Goal: Task Accomplishment & Management: Complete application form

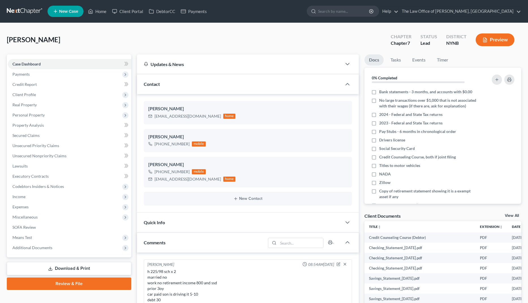
select select "0"
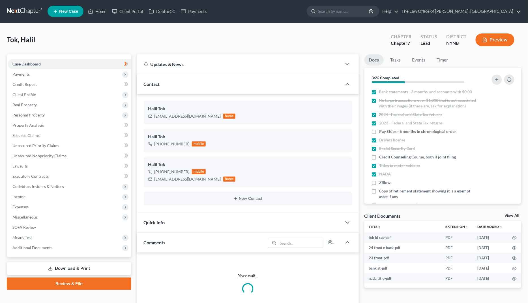
drag, startPoint x: 68, startPoint y: 46, endPoint x: 6, endPoint y: 42, distance: 62.9
click at [6, 42] on div "Tok, Halil Upgraded Chapter Chapter 7 Status Lead District NYNB Preview Petitio…" at bounding box center [264, 297] width 528 height 549
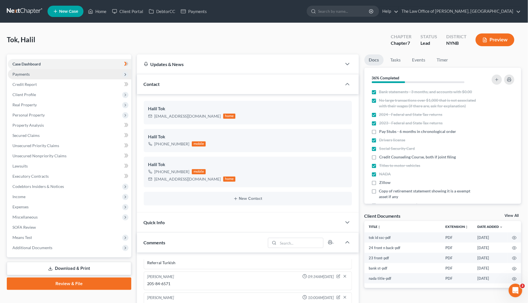
click at [32, 76] on span "Payments" at bounding box center [69, 74] width 123 height 10
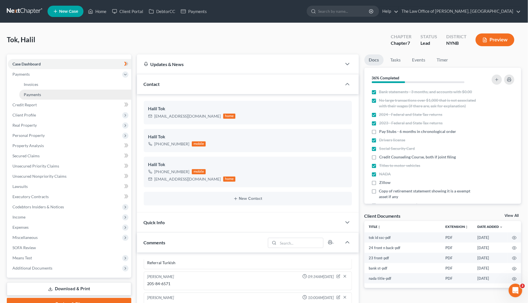
click at [88, 94] on link "Payments" at bounding box center [75, 94] width 112 height 10
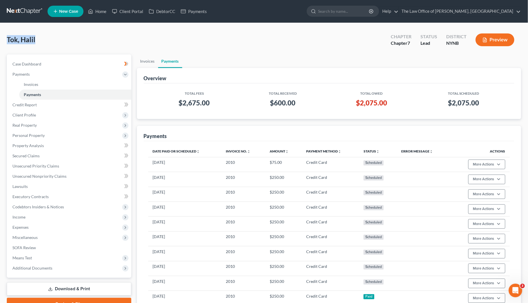
drag, startPoint x: 37, startPoint y: 37, endPoint x: 0, endPoint y: 37, distance: 37.1
click at [0, 37] on div "Tok, Halil Upgraded Chapter Chapter 7 Status Lead District NYNB Preview Petitio…" at bounding box center [264, 192] width 528 height 338
copy span "Tok, Halil"
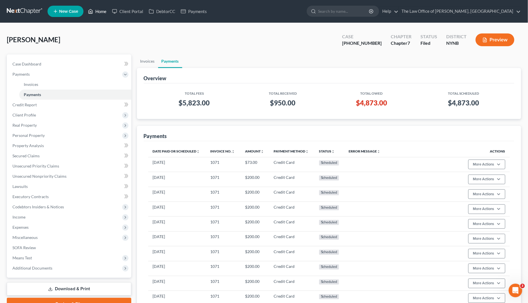
click at [101, 10] on link "Home" at bounding box center [97, 11] width 24 height 10
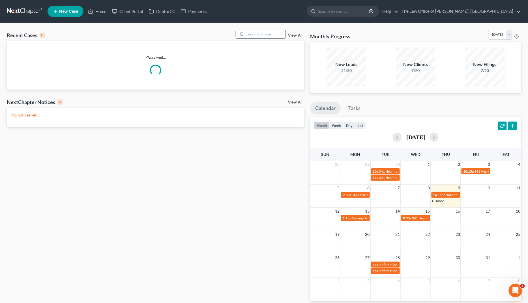
click at [262, 32] on input "search" at bounding box center [266, 34] width 40 height 8
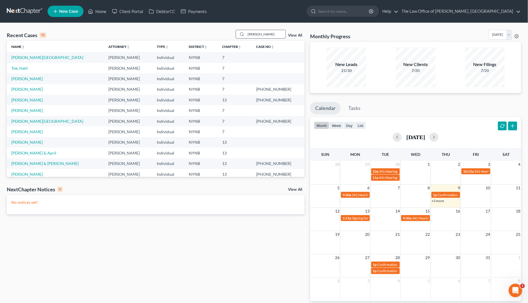
type input "sherman"
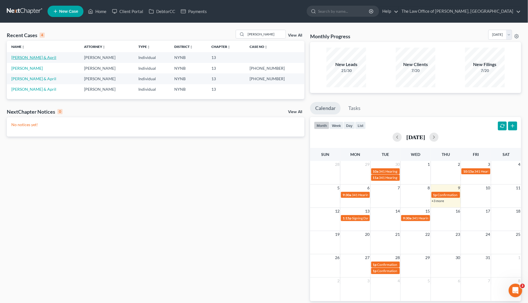
click at [41, 58] on link "Sherman, Jeremy & April" at bounding box center [33, 57] width 45 height 5
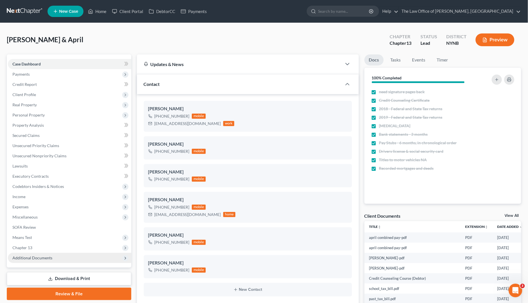
click at [52, 252] on span "Additional Documents" at bounding box center [69, 257] width 123 height 10
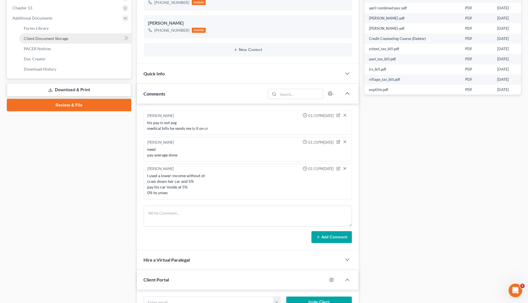
scroll to position [73, 0]
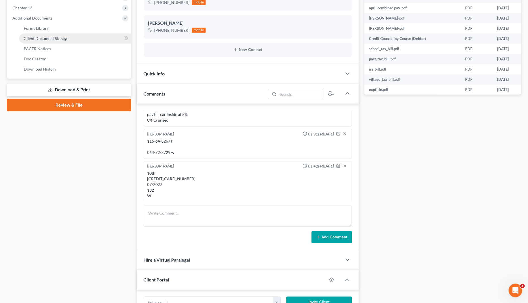
click at [56, 35] on link "Client Document Storage" at bounding box center [75, 38] width 112 height 10
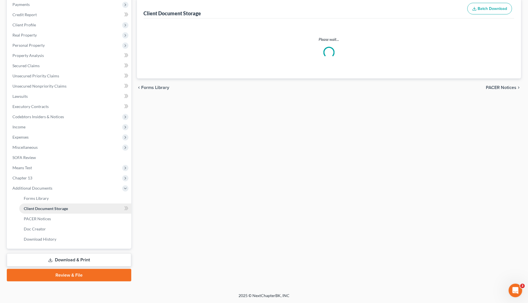
scroll to position [68, 0]
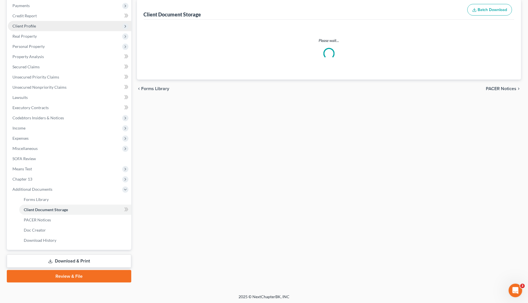
select select "1"
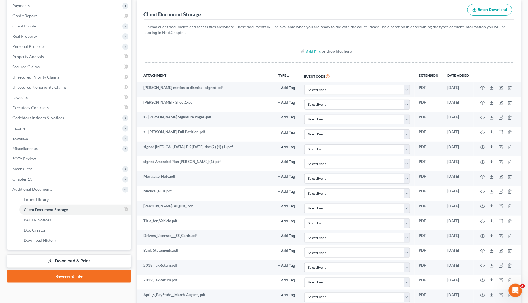
scroll to position [0, 0]
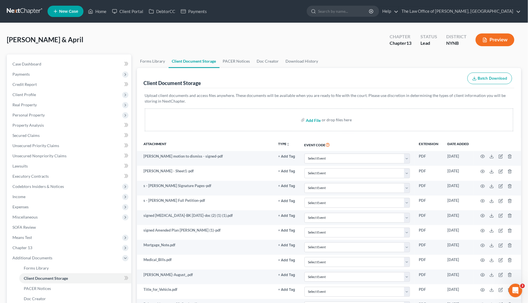
click at [309, 119] on input "file" at bounding box center [313, 120] width 14 height 10
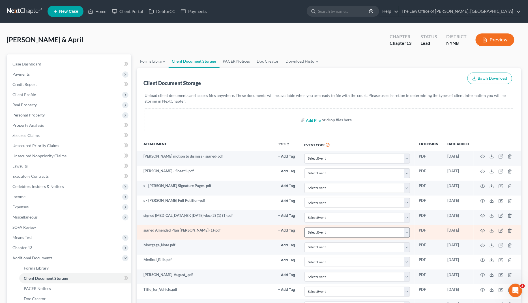
type input "C:\fakepath\Sherman Sign - signed.pdf"
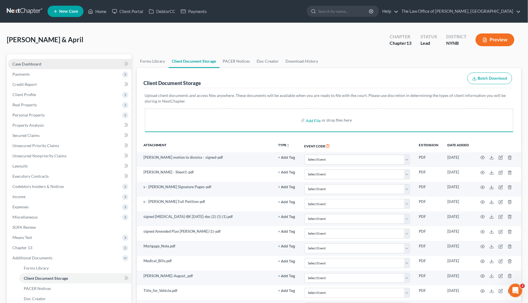
click at [68, 67] on link "Case Dashboard" at bounding box center [69, 64] width 123 height 10
click at [73, 65] on link "Case Dashboard" at bounding box center [69, 64] width 123 height 10
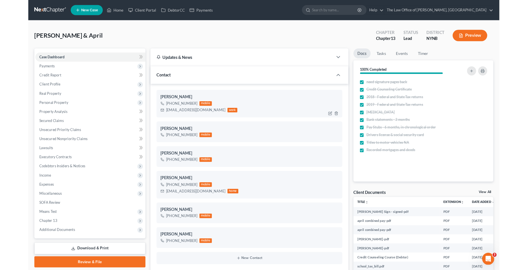
scroll to position [6609, 0]
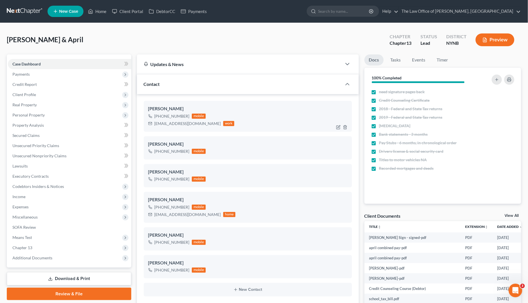
click at [179, 117] on div "+1 (518) 429-6430" at bounding box center [172, 116] width 35 height 6
click at [179, 116] on div "+1 (518) 429-6430" at bounding box center [172, 116] width 35 height 6
copy div "+1 (518) 429-6430"
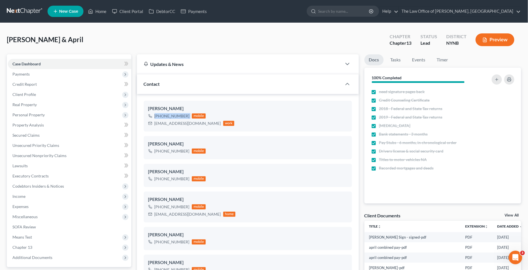
click at [24, 15] on link at bounding box center [25, 11] width 36 height 10
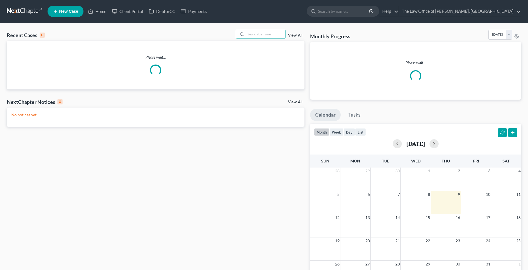
click at [268, 34] on input "search" at bounding box center [266, 34] width 40 height 8
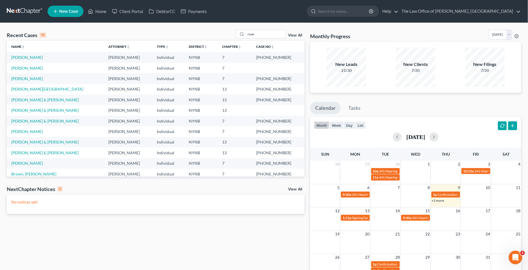
click at [80, 39] on div "Recent Cases 15 rose View All" at bounding box center [156, 35] width 298 height 11
click at [262, 32] on input "rose" at bounding box center [266, 34] width 40 height 8
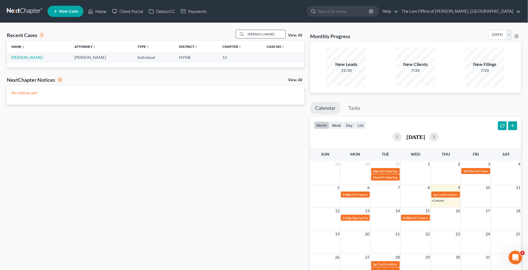
click at [257, 34] on input "rosa" at bounding box center [266, 34] width 40 height 8
type input "rosib"
click at [22, 56] on link "Romero, Rosibel" at bounding box center [47, 57] width 72 height 5
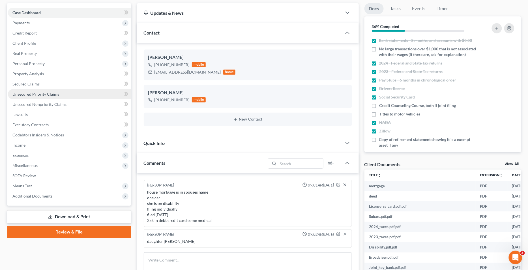
scroll to position [268, 0]
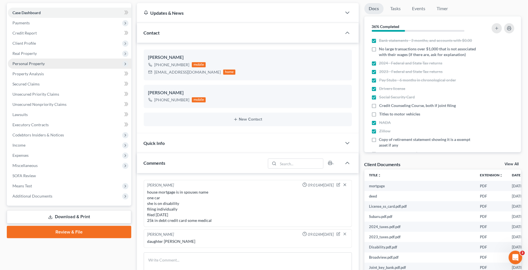
click at [52, 59] on span "Personal Property" at bounding box center [69, 64] width 123 height 10
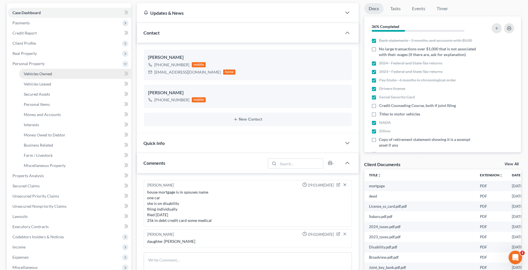
click at [77, 72] on link "Vehicles Owned" at bounding box center [75, 74] width 112 height 10
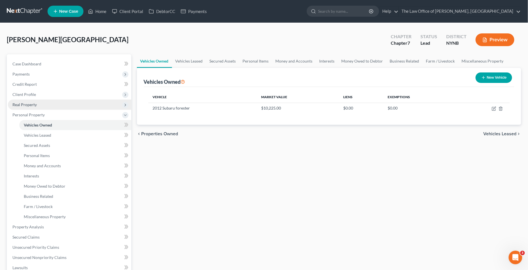
click at [63, 107] on span "Real Property" at bounding box center [69, 105] width 123 height 10
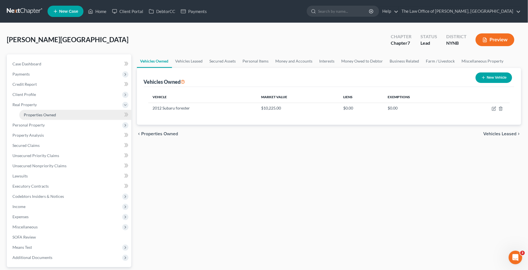
click at [61, 112] on link "Properties Owned" at bounding box center [75, 115] width 112 height 10
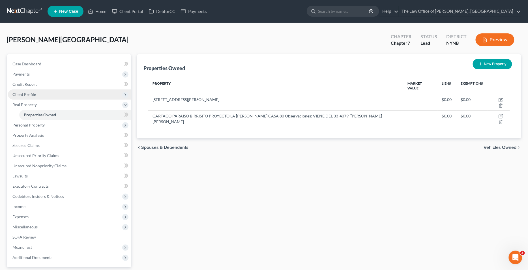
click at [74, 92] on span "Client Profile" at bounding box center [69, 94] width 123 height 10
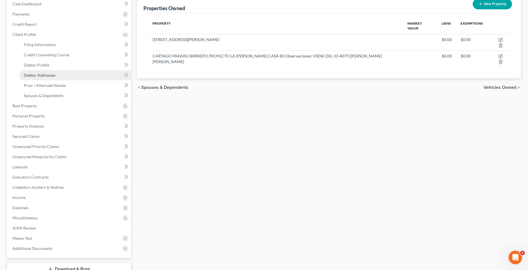
scroll to position [101, 0]
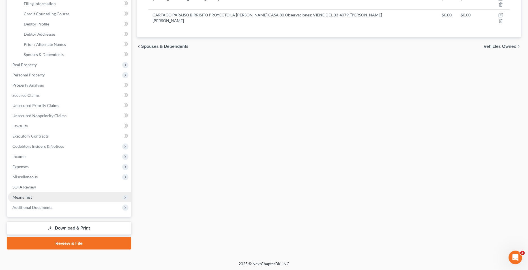
click at [47, 201] on span "Means Test" at bounding box center [69, 197] width 123 height 10
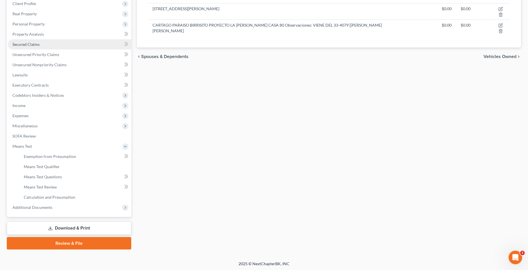
scroll to position [0, 0]
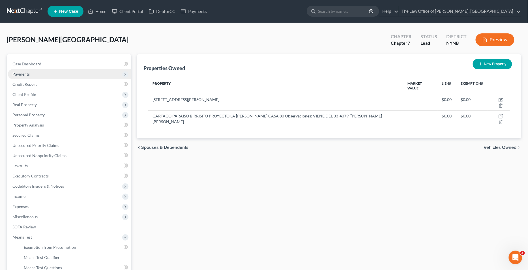
click at [53, 78] on span "Payments" at bounding box center [69, 74] width 123 height 10
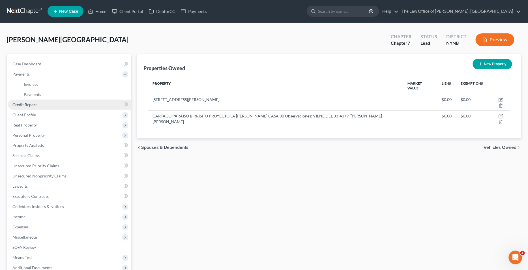
click at [44, 106] on link "Credit Report" at bounding box center [69, 105] width 123 height 10
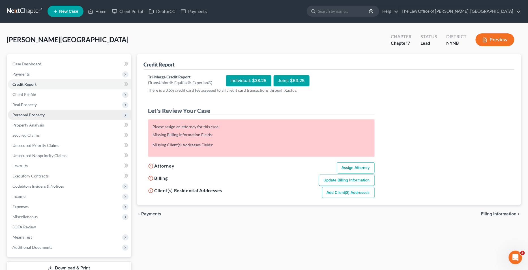
click at [46, 116] on span "Personal Property" at bounding box center [69, 115] width 123 height 10
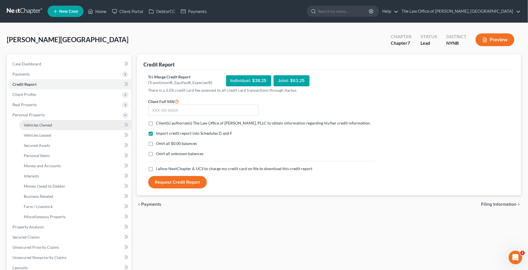
click at [44, 125] on span "Vehicles Owned" at bounding box center [38, 125] width 28 height 5
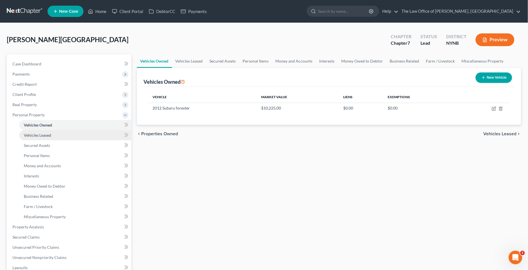
click at [46, 135] on span "Vehicles Leased" at bounding box center [37, 135] width 27 height 5
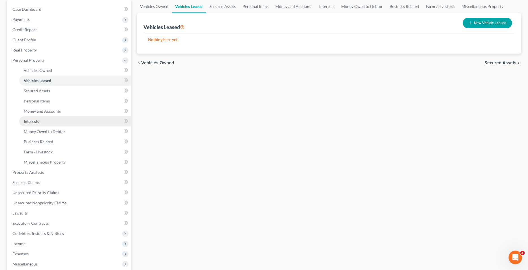
scroll to position [70, 0]
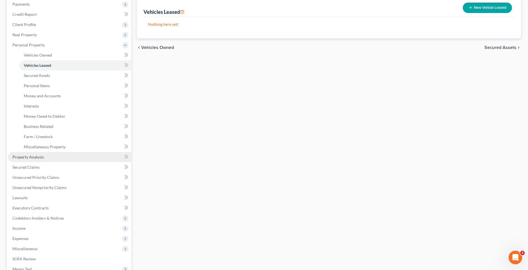
click at [45, 157] on link "Property Analysis" at bounding box center [69, 157] width 123 height 10
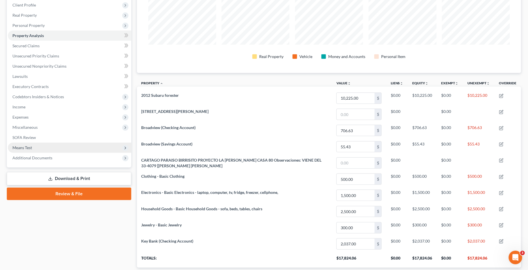
scroll to position [91, 0]
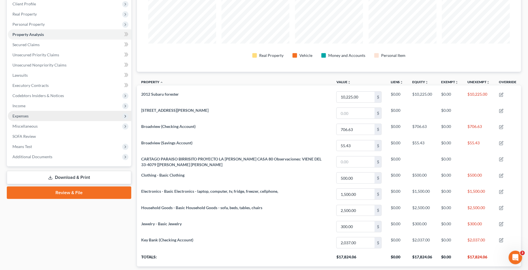
click at [66, 115] on span "Expenses" at bounding box center [69, 116] width 123 height 10
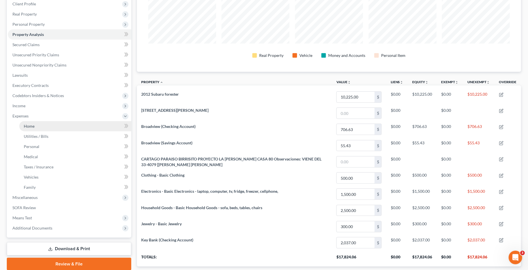
click at [95, 128] on link "Home" at bounding box center [75, 126] width 112 height 10
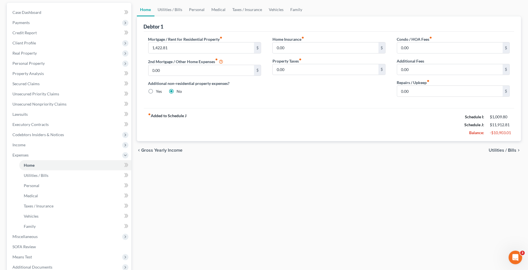
scroll to position [57, 0]
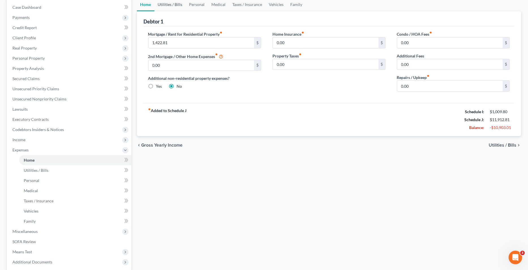
click at [174, 7] on link "Utilities / Bills" at bounding box center [170, 5] width 31 height 14
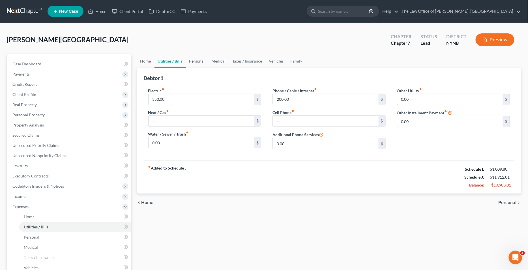
click at [200, 63] on link "Personal" at bounding box center [197, 61] width 22 height 14
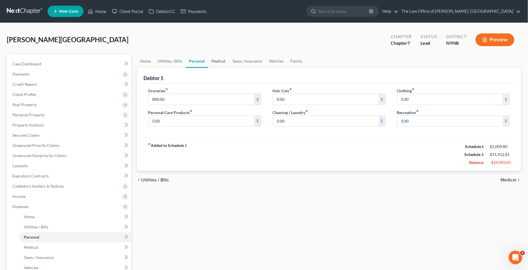
click at [215, 63] on link "Medical" at bounding box center [218, 61] width 21 height 14
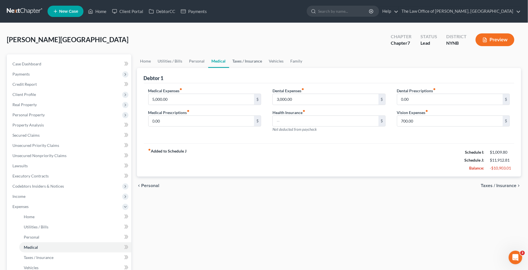
click at [244, 63] on link "Taxes / Insurance" at bounding box center [247, 61] width 37 height 14
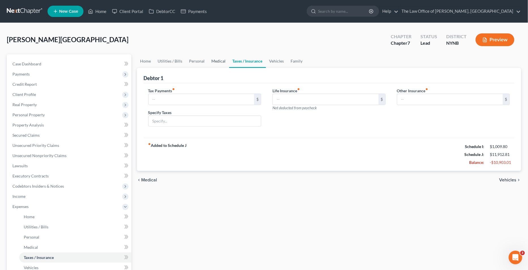
click at [219, 65] on link "Medical" at bounding box center [218, 61] width 21 height 14
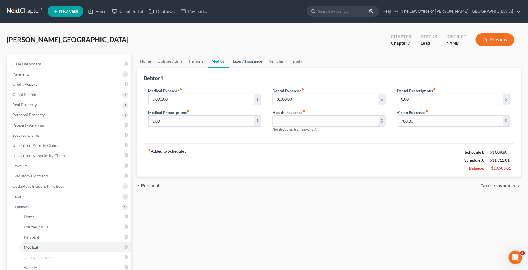
click at [235, 65] on link "Taxes / Insurance" at bounding box center [247, 61] width 37 height 14
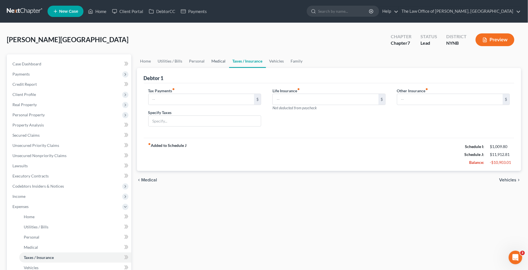
click at [211, 66] on link "Medical" at bounding box center [218, 61] width 21 height 14
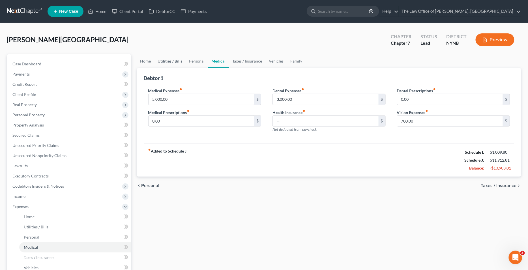
click at [177, 61] on link "Utilities / Bills" at bounding box center [170, 61] width 31 height 14
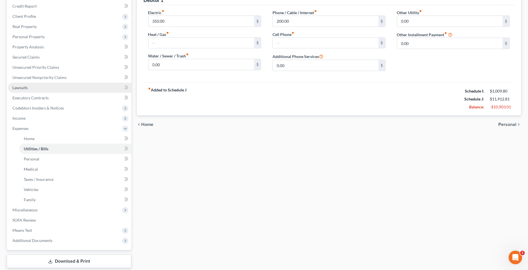
scroll to position [91, 0]
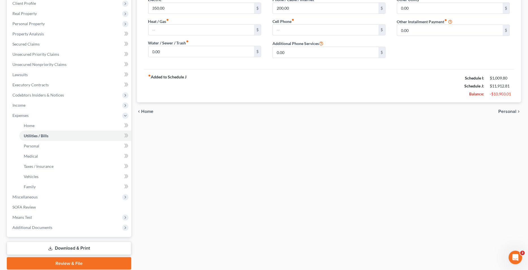
click at [341, 108] on div "chevron_left Home Personal chevron_right" at bounding box center [329, 111] width 385 height 18
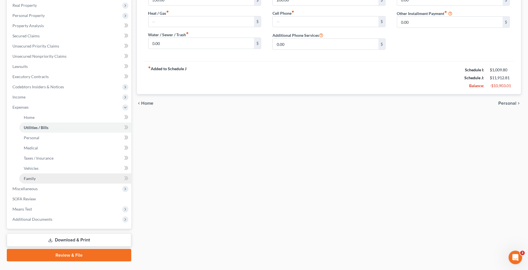
scroll to position [111, 0]
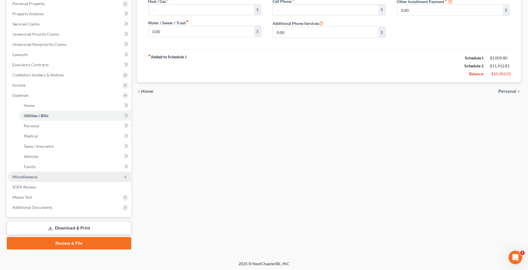
click at [67, 178] on span "Miscellaneous" at bounding box center [69, 177] width 123 height 10
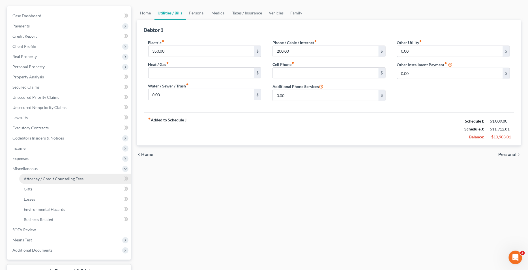
scroll to position [0, 0]
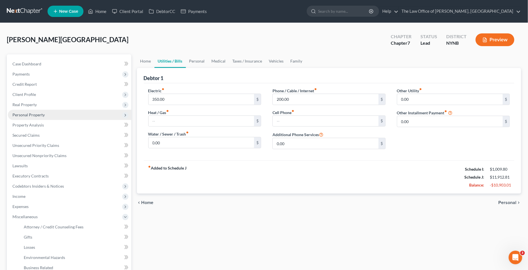
click at [65, 117] on span "Personal Property" at bounding box center [69, 115] width 123 height 10
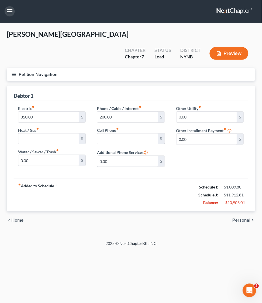
click at [13, 11] on button "button" at bounding box center [10, 11] width 10 height 10
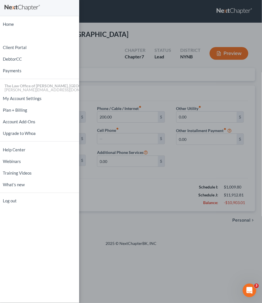
click at [85, 36] on div "Home New Case Client Portal DebtorCC Payments The Law Office of Christiaan Van …" at bounding box center [131, 151] width 262 height 303
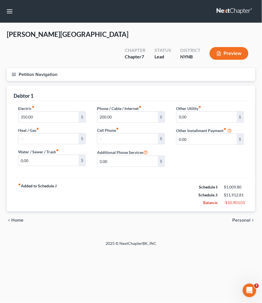
click at [16, 72] on icon "button" at bounding box center [13, 74] width 5 height 5
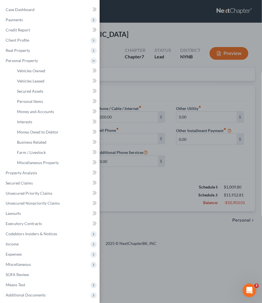
click at [119, 70] on div "Case Dashboard Payments Invoices Payments Payments Credit Report Client Profile" at bounding box center [131, 151] width 262 height 303
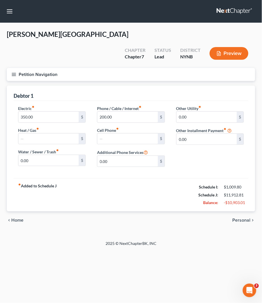
click at [18, 68] on button "Petition Navigation" at bounding box center [131, 74] width 248 height 13
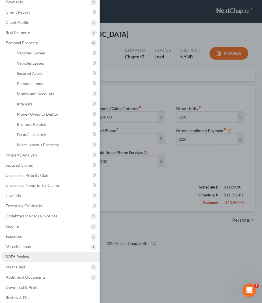
scroll to position [22, 0]
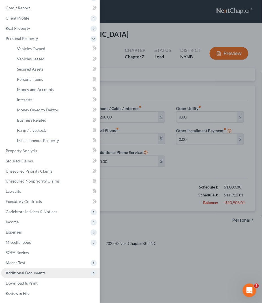
click at [31, 270] on span "Additional Documents" at bounding box center [26, 272] width 40 height 5
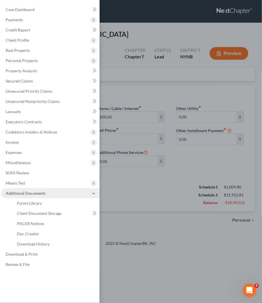
scroll to position [0, 0]
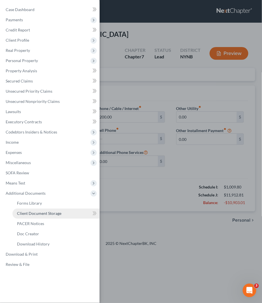
click at [54, 217] on link "Client Document Storage" at bounding box center [55, 213] width 87 height 10
click at [159, 136] on div "Case Dashboard Payments Invoices Payments Payments Credit Report Client Profile" at bounding box center [131, 151] width 262 height 303
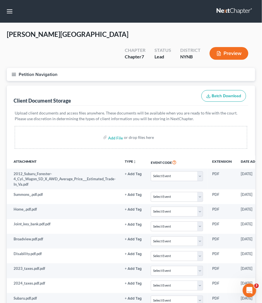
click at [162, 29] on div "Case Dashboard Payments Invoices Payments Payments Credit Report Client Profile" at bounding box center [131, 151] width 262 height 303
click at [15, 76] on line "button" at bounding box center [14, 76] width 4 height 0
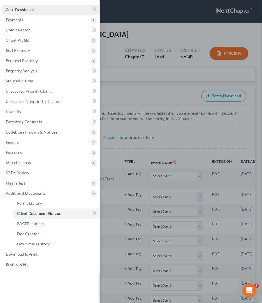
click at [23, 9] on span "Case Dashboard" at bounding box center [20, 9] width 29 height 5
click at [61, 9] on link "Case Dashboard" at bounding box center [50, 10] width 98 height 10
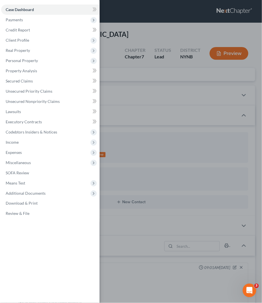
click at [161, 115] on div "Case Dashboard Payments Invoices Payments Payments Credit Report Client Profile" at bounding box center [131, 151] width 262 height 303
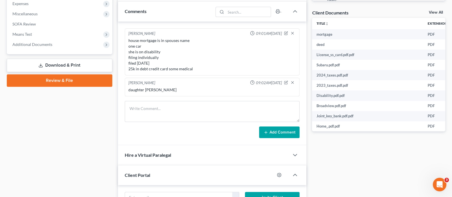
scroll to position [202, 0]
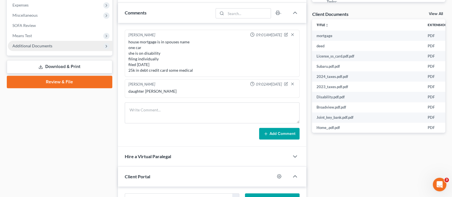
click at [56, 46] on span "Additional Documents" at bounding box center [60, 46] width 104 height 10
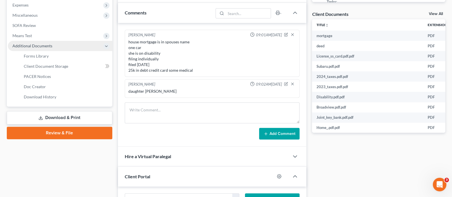
click at [100, 48] on span "Additional Documents" at bounding box center [60, 46] width 104 height 10
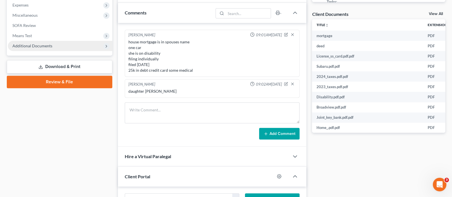
click at [100, 48] on span "Additional Documents" at bounding box center [60, 46] width 104 height 10
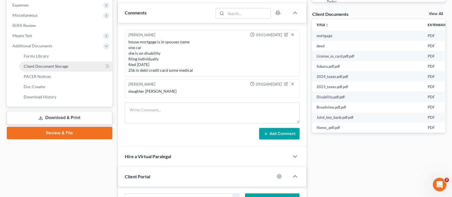
click at [89, 65] on link "Client Document Storage" at bounding box center [65, 66] width 93 height 10
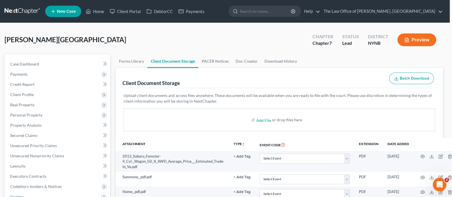
scroll to position [132, 10]
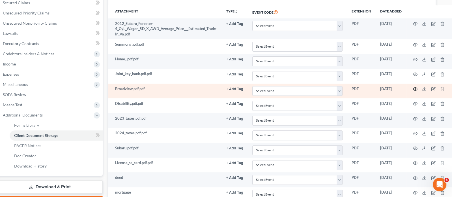
click at [413, 87] on icon "button" at bounding box center [415, 89] width 5 height 5
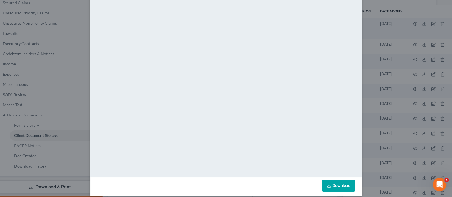
scroll to position [40, 0]
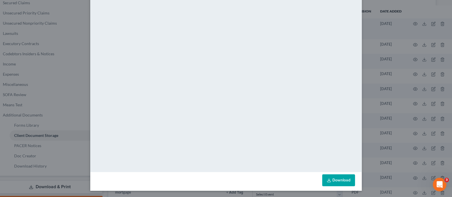
click at [372, 80] on div "Attachment Preview: Broadview.pdf.pdf 10/01/2025 × <object ng-attr-data='https:…" at bounding box center [226, 98] width 452 height 197
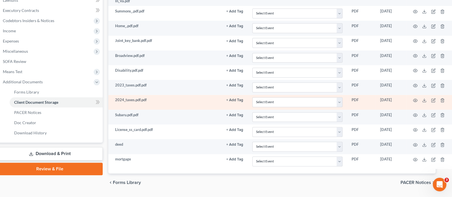
scroll to position [166, 10]
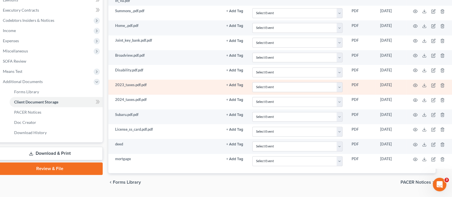
click at [415, 85] on td at bounding box center [430, 87] width 48 height 15
click at [415, 85] on circle "button" at bounding box center [415, 85] width 1 height 1
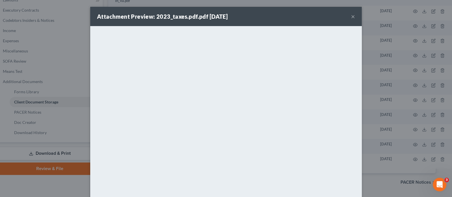
scroll to position [40, 0]
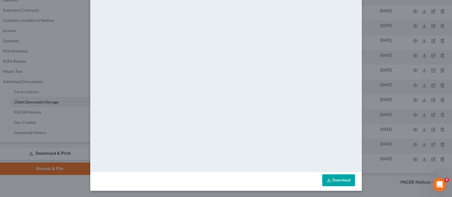
click at [370, 52] on div "Attachment Preview: 2023_taxes.pdf.pdf 10/01/2025 × <object ng-attr-data='https…" at bounding box center [226, 98] width 452 height 197
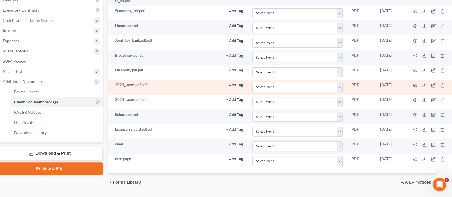
click at [415, 83] on icon "button" at bounding box center [415, 84] width 4 height 3
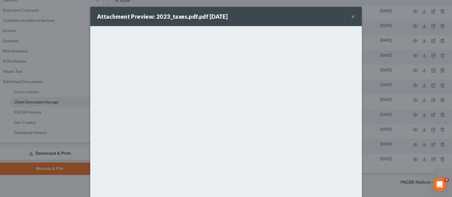
click at [352, 18] on button "×" at bounding box center [353, 16] width 4 height 7
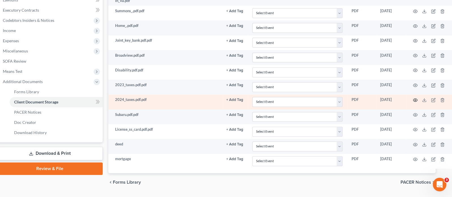
click at [413, 99] on icon "button" at bounding box center [415, 100] width 5 height 5
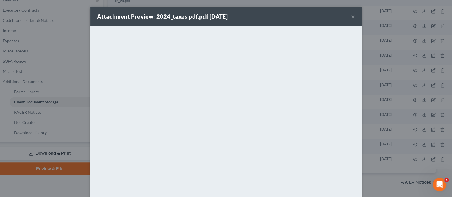
click at [353, 17] on button "×" at bounding box center [353, 16] width 4 height 7
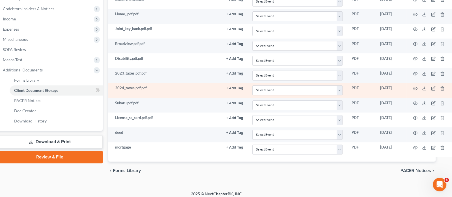
scroll to position [178, 10]
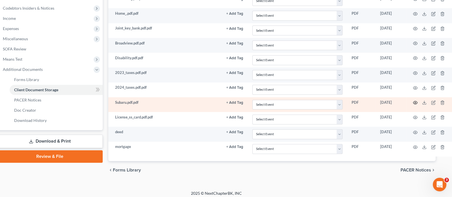
click at [414, 101] on icon "button" at bounding box center [415, 102] width 4 height 3
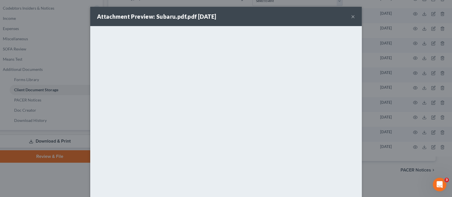
scroll to position [16, 0]
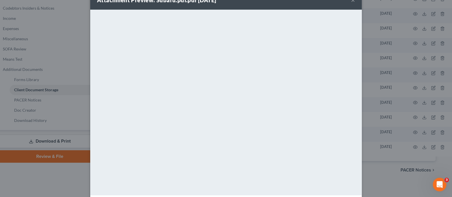
click at [380, 104] on div "Attachment Preview: Subaru.pdf.pdf 10/01/2025 × <object ng-attr-data='https://n…" at bounding box center [226, 98] width 452 height 197
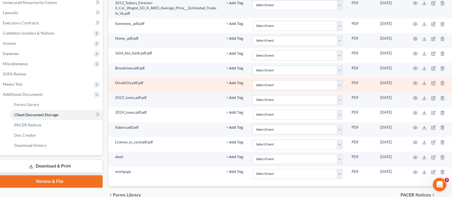
scroll to position [153, 10]
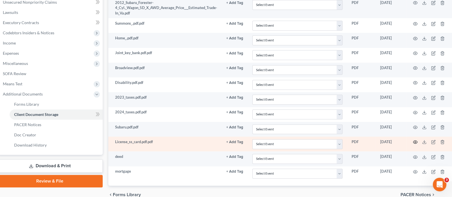
click at [415, 140] on icon "button" at bounding box center [415, 142] width 5 height 5
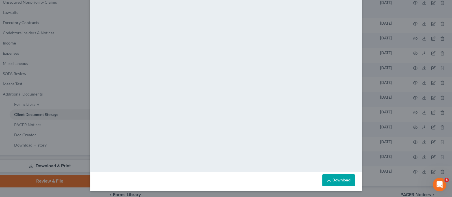
scroll to position [0, 0]
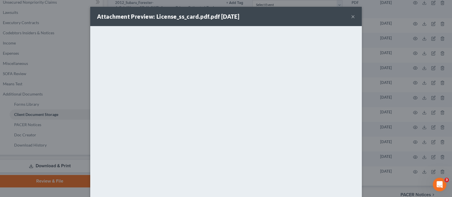
click at [355, 18] on div "Attachment Preview: License_ss_card.pdf.pdf 10/01/2025 ×" at bounding box center [226, 16] width 272 height 19
click at [354, 18] on button "×" at bounding box center [353, 16] width 4 height 7
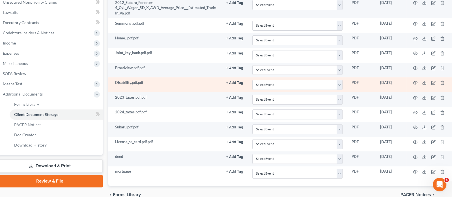
click at [414, 83] on td at bounding box center [430, 84] width 48 height 15
click at [413, 81] on icon "button" at bounding box center [415, 82] width 5 height 5
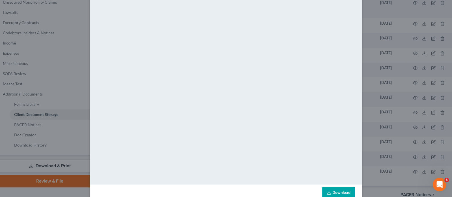
scroll to position [32, 0]
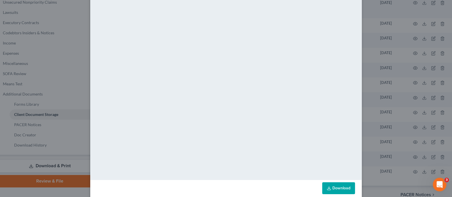
click at [366, 68] on div "Attachment Preview: Disability.pdf.pdf 10/01/2025 × <object ng-attr-data='https…" at bounding box center [226, 98] width 452 height 197
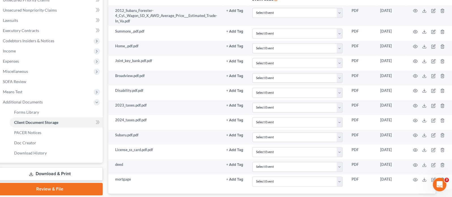
scroll to position [145, 10]
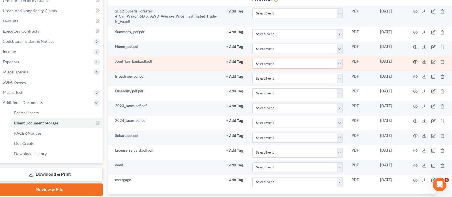
click at [415, 61] on circle "button" at bounding box center [415, 61] width 1 height 1
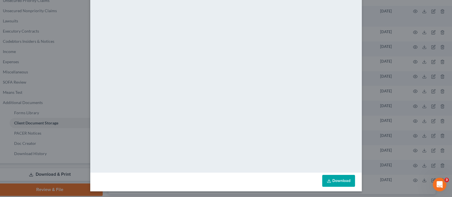
scroll to position [40, 0]
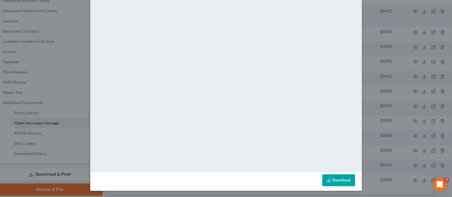
click at [389, 68] on div "Attachment Preview: Joint_key_bank.pdf.pdf 10/01/2025 × <object ng-attr-data='h…" at bounding box center [226, 98] width 452 height 197
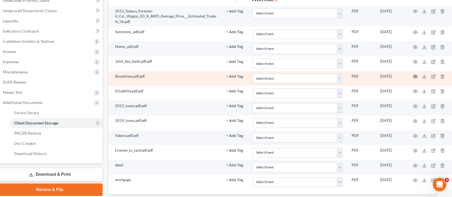
click at [413, 77] on icon "button" at bounding box center [415, 76] width 5 height 5
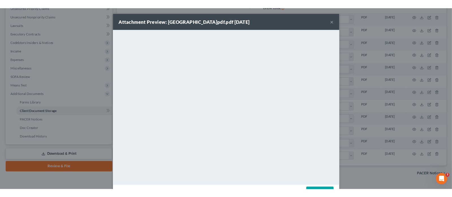
scroll to position [145, 0]
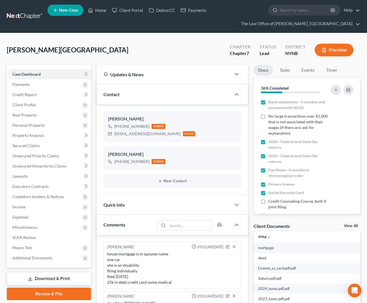
select select "0"
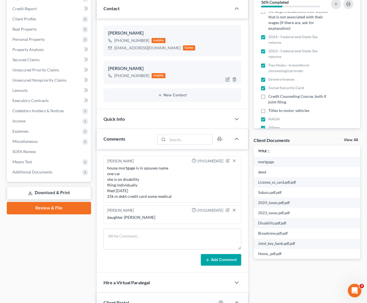
scroll to position [21, 0]
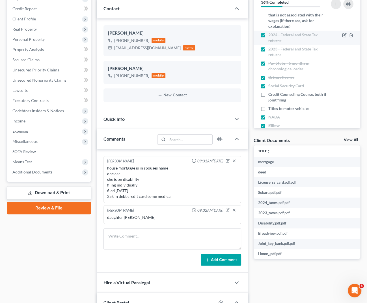
click at [269, 34] on label "2024 - Federal and State Tax returns" at bounding box center [299, 37] width 61 height 11
click at [271, 34] on input "2024 - Federal and State Tax returns" at bounding box center [273, 34] width 4 height 4
checkbox input "false"
click at [269, 46] on label "2023 - Federal and State Tax returns" at bounding box center [299, 51] width 61 height 11
click at [271, 46] on input "2023 - Federal and State Tax returns" at bounding box center [273, 48] width 4 height 4
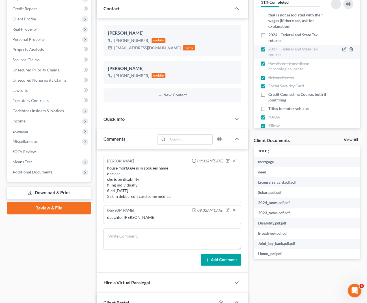
checkbox input "false"
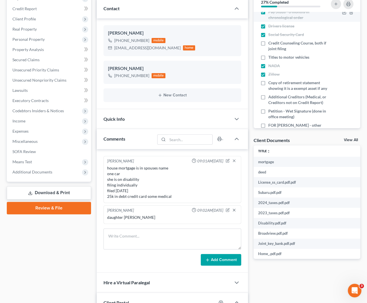
scroll to position [73, 0]
click at [99, 30] on div "[PERSON_NAME] [PHONE_NUMBER] mobile [EMAIL_ADDRESS][DOMAIN_NAME] home [PERSON_N…" at bounding box center [173, 63] width 152 height 91
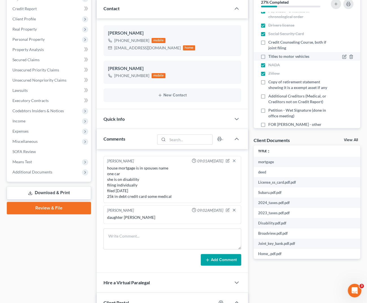
click at [269, 55] on label "Titles to motor vehicles" at bounding box center [289, 56] width 41 height 6
click at [271, 55] on input "Titles to motor vehicles" at bounding box center [273, 55] width 4 height 4
checkbox input "true"
click at [94, 21] on div "Updates & News × [US_STATE][GEOGRAPHIC_DATA] Notes Take a look at NextChapter's…" at bounding box center [172, 267] width 157 height 576
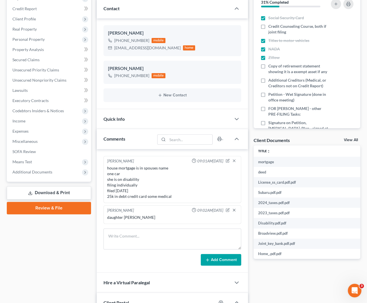
scroll to position [93, 0]
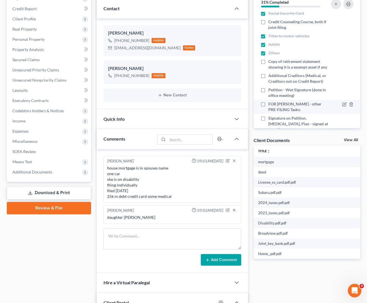
click at [276, 104] on span "FOR [PERSON_NAME] - other PRE-FILING Tasks:" at bounding box center [299, 106] width 61 height 11
click at [275, 104] on input "FOR [PERSON_NAME] - other PRE-FILING Tasks:" at bounding box center [273, 103] width 4 height 4
checkbox input "true"
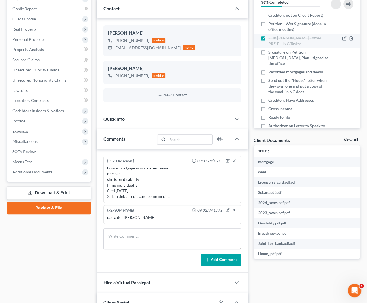
scroll to position [164, 0]
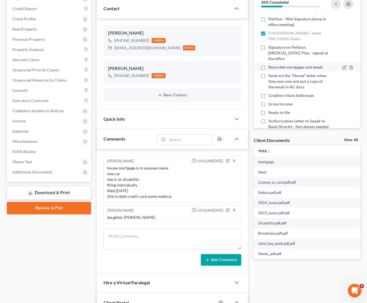
click at [299, 64] on span "Recorded mortgages and deeds" at bounding box center [296, 67] width 55 height 6
click at [275, 64] on input "Recorded mortgages and deeds" at bounding box center [273, 66] width 4 height 4
checkbox input "true"
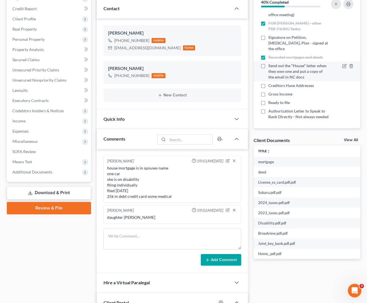
scroll to position [176, 0]
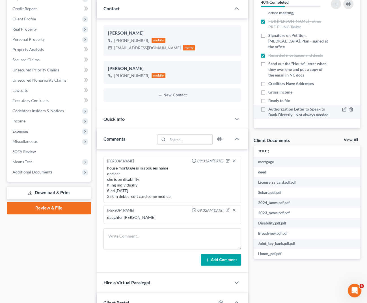
click at [288, 106] on span "Authorization Letter to Speak to Bank Directly - Not always needed" at bounding box center [299, 111] width 61 height 11
click at [275, 106] on input "Authorization Letter to Speak to Bank Directly - Not always needed" at bounding box center [273, 108] width 4 height 4
click at [284, 106] on span "Authorization Letter to Speak to Bank Directly - Not always needed" at bounding box center [299, 111] width 61 height 11
click at [275, 106] on input "Authorization Letter to Speak to Bank Directly - Not always needed" at bounding box center [273, 108] width 4 height 4
checkbox input "false"
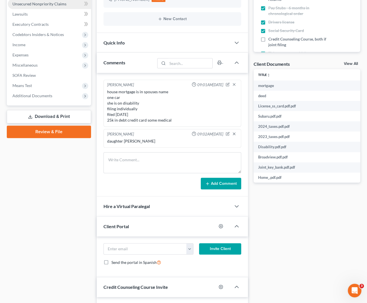
scroll to position [165, 0]
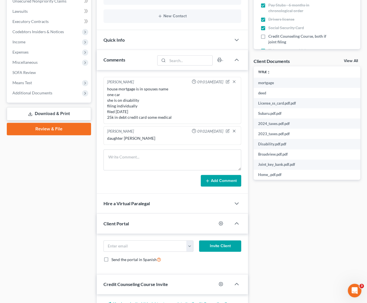
click at [253, 34] on div "Docs Tasks Events Timer 40% Completed Nothing here yet! Bank statements - 3 mon…" at bounding box center [307, 188] width 112 height 576
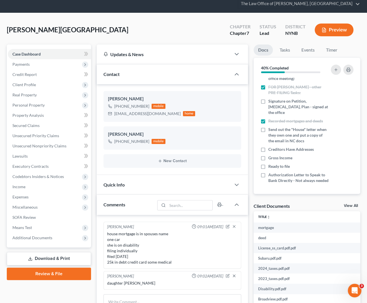
scroll to position [23, 0]
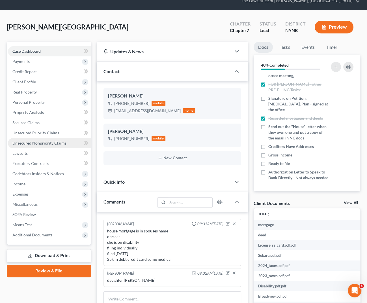
click at [47, 141] on span "Unsecured Nonpriority Claims" at bounding box center [39, 142] width 54 height 5
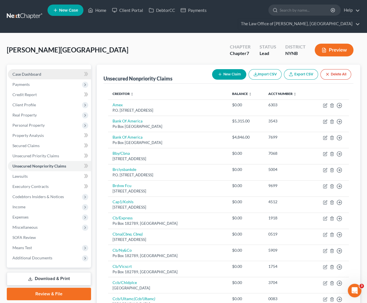
click at [48, 73] on link "Case Dashboard" at bounding box center [49, 74] width 83 height 10
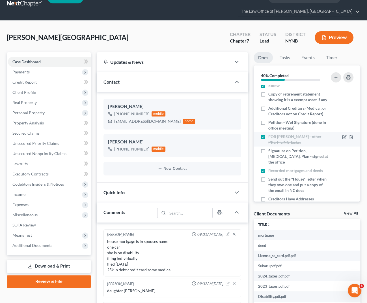
scroll to position [131, 0]
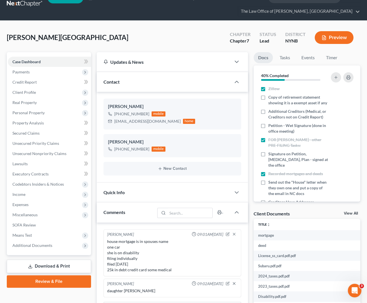
click at [204, 30] on div "[PERSON_NAME] Upgraded Chapter Chapter 7 Status Lead District NYNB Preview" at bounding box center [184, 39] width 354 height 25
drag, startPoint x: 164, startPoint y: 78, endPoint x: 166, endPoint y: 89, distance: 10.6
click at [166, 88] on div "Contact" at bounding box center [164, 82] width 135 height 20
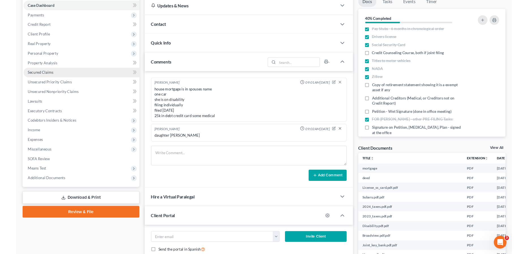
scroll to position [74, 0]
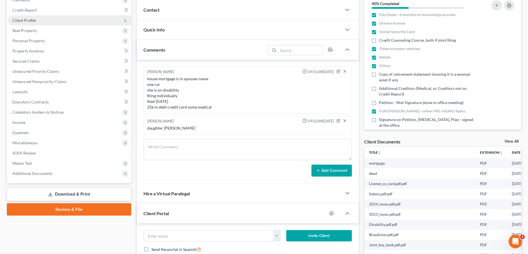
click at [40, 22] on span "Client Profile" at bounding box center [69, 20] width 123 height 10
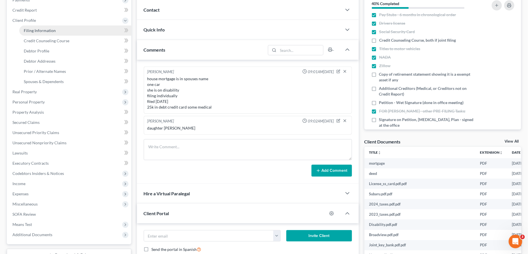
click at [42, 31] on span "Filing Information" at bounding box center [40, 30] width 32 height 5
select select "1"
select select "0"
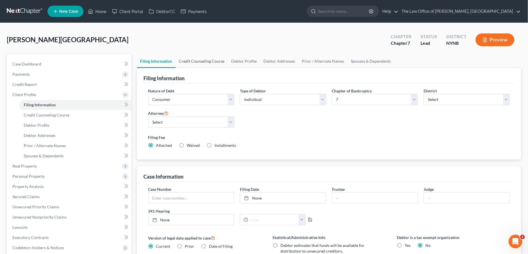
click at [206, 61] on link "Credit Counseling Course" at bounding box center [202, 61] width 52 height 14
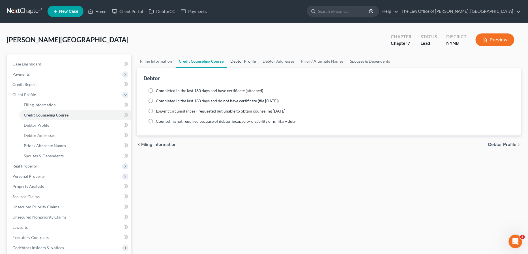
click at [248, 59] on link "Debtor Profile" at bounding box center [243, 61] width 32 height 14
select select "1"
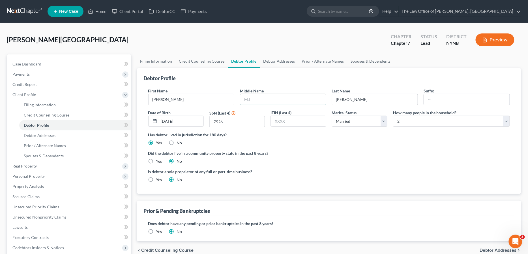
click at [255, 98] on input "text" at bounding box center [283, 99] width 86 height 11
click at [283, 60] on link "Debtor Addresses" at bounding box center [279, 61] width 38 height 14
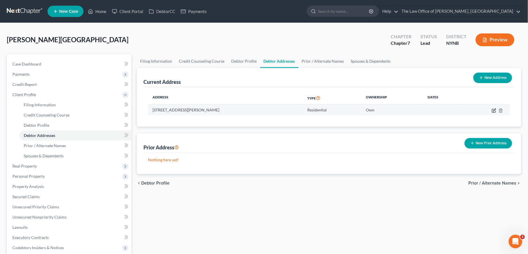
click at [367, 110] on icon "button" at bounding box center [494, 110] width 5 height 5
select select "35"
select select "45"
select select "0"
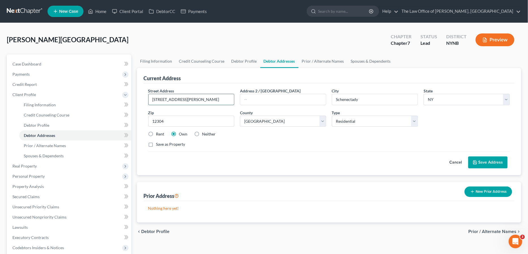
click at [164, 98] on input "[STREET_ADDRESS][PERSON_NAME]" at bounding box center [192, 99] width 86 height 11
click at [178, 99] on input "[STREET_ADDRESS][PERSON_NAME]" at bounding box center [192, 99] width 86 height 11
type input "[STREET_ADDRESS][PERSON_NAME]"
click at [320, 60] on link "Prior / Alternate Names" at bounding box center [323, 61] width 49 height 14
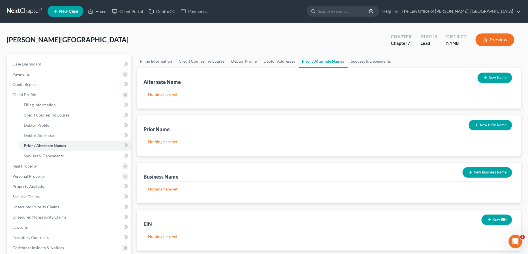
click at [57, 39] on div "[PERSON_NAME] Upgraded Chapter Chapter 7 Status Lead District NYNB Preview" at bounding box center [264, 42] width 515 height 25
click at [54, 39] on span "[PERSON_NAME][GEOGRAPHIC_DATA]" at bounding box center [68, 39] width 122 height 8
copy span "[PERSON_NAME]"
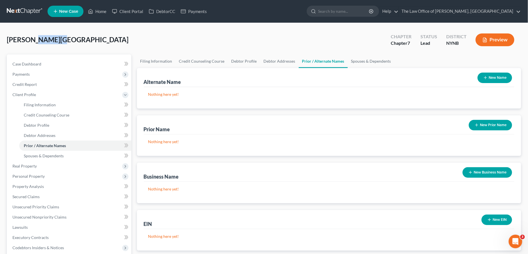
click at [367, 123] on button "New Prior Name" at bounding box center [490, 125] width 43 height 10
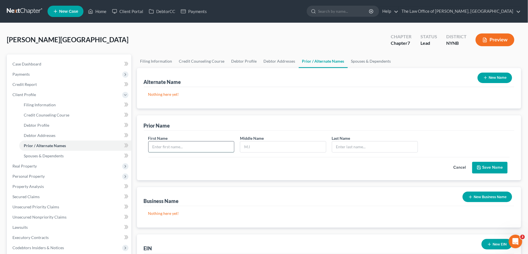
click at [171, 144] on input "text" at bounding box center [192, 146] width 86 height 11
paste input "[PERSON_NAME]"
type input "[PERSON_NAME]"
click at [355, 145] on input "text" at bounding box center [375, 146] width 86 height 11
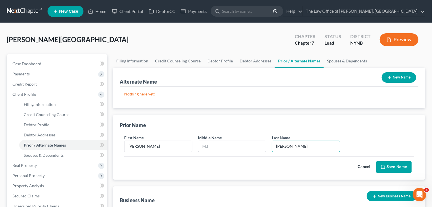
type input "[PERSON_NAME]"
click at [367, 166] on icon "submit" at bounding box center [383, 167] width 3 height 3
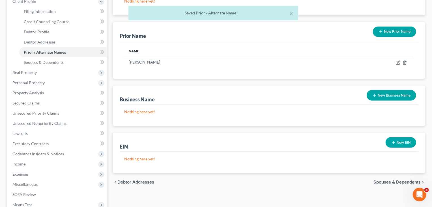
click at [316, 110] on p "Nothing here yet!" at bounding box center [269, 112] width 290 height 6
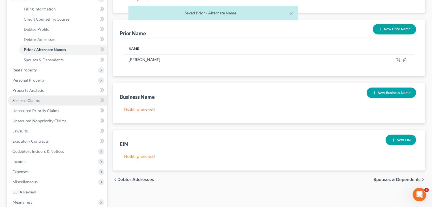
scroll to position [100, 0]
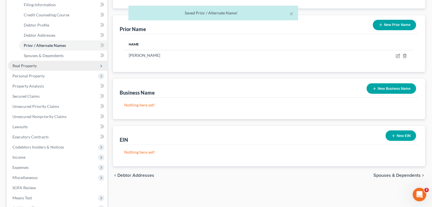
click at [43, 65] on span "Real Property" at bounding box center [57, 66] width 99 height 10
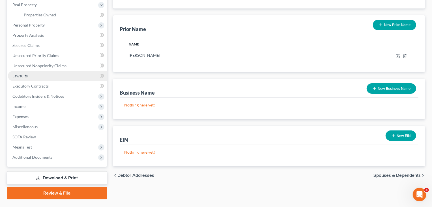
click at [50, 71] on link "Lawsuits" at bounding box center [57, 76] width 99 height 10
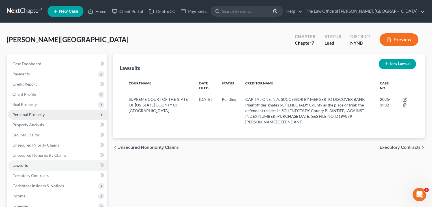
click at [42, 106] on span "Real Property" at bounding box center [57, 105] width 99 height 10
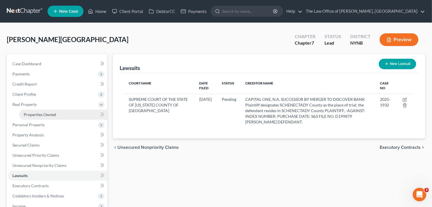
click at [46, 113] on span "Properties Owned" at bounding box center [40, 114] width 32 height 5
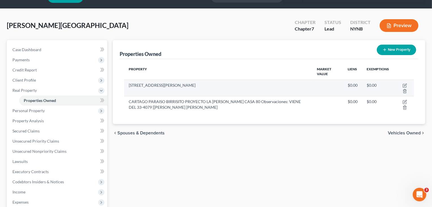
scroll to position [19, 0]
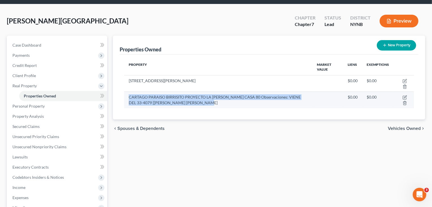
drag, startPoint x: 209, startPoint y: 104, endPoint x: 129, endPoint y: 98, distance: 80.6
click at [128, 98] on td "CARTAGO PARAISO BIRRISITO PROYECTO LA [PERSON_NAME] CASA 80 Observaciones: VIEN…" at bounding box center [218, 100] width 188 height 16
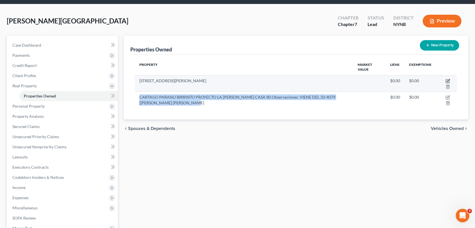
click at [367, 81] on icon "button" at bounding box center [448, 81] width 5 height 5
select select "35"
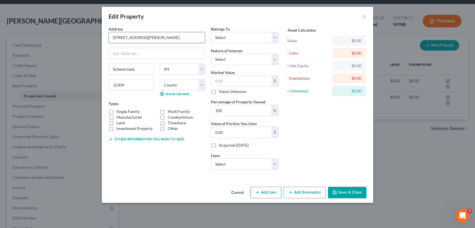
click at [125, 39] on input "[STREET_ADDRESS][PERSON_NAME]" at bounding box center [157, 37] width 96 height 11
click at [139, 38] on input "[STREET_ADDRESS][PERSON_NAME]" at bounding box center [157, 37] width 96 height 11
type input "[STREET_ADDRESS][PERSON_NAME]"
click at [117, 112] on label "Single Family" at bounding box center [128, 112] width 23 height 6
click at [119, 112] on input "Single Family" at bounding box center [121, 111] width 4 height 4
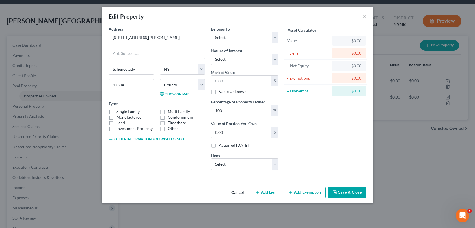
checkbox input "true"
click at [239, 44] on div "Belongs To * Select Debtor 1 Only Debtor 2 Only Debtor 1 And Debtor 2 Only At L…" at bounding box center [244, 100] width 73 height 149
click at [239, 42] on select "Select Debtor 1 Only Debtor 2 Only Debtor 1 And Debtor 2 Only At Least One Of T…" at bounding box center [245, 37] width 68 height 11
select select "3"
click at [229, 81] on input "text" at bounding box center [241, 81] width 60 height 11
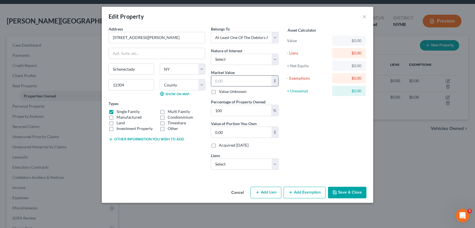
click at [232, 82] on input "text" at bounding box center [241, 81] width 60 height 11
type input "2"
type input "2.00"
type input "24"
type input "24.00"
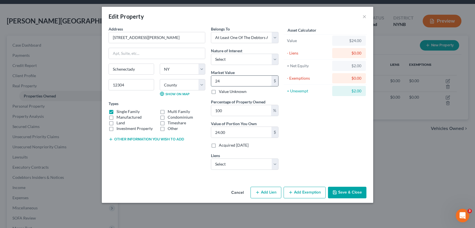
type input "247"
type input "247.00"
type input "2470"
type input "2,470.00"
type input "2,4700"
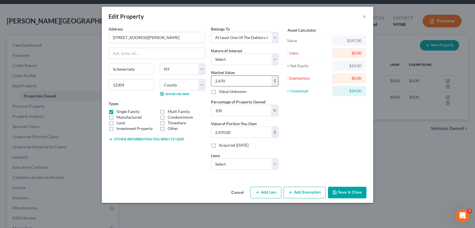
type input "24,700.00"
type input "24,7000"
type input "247,000.00"
type input "247,000"
drag, startPoint x: 222, startPoint y: 112, endPoint x: 202, endPoint y: 112, distance: 20.1
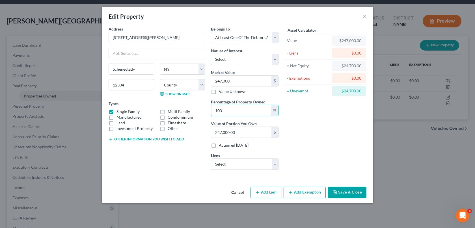
click at [202, 112] on div "Address * 2365 [PERSON_NAME][GEOGRAPHIC_DATA] [US_STATE][GEOGRAPHIC_DATA] [GEOG…" at bounding box center [194, 100] width 176 height 149
type input "5"
type input "12,350.00"
type input "50"
type input "123,500.00"
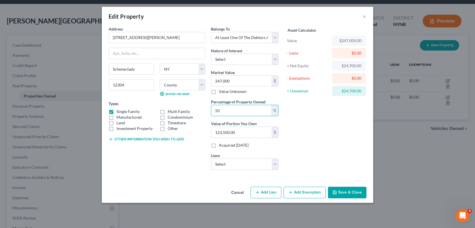
type input "50"
click at [347, 193] on button "Save & Close" at bounding box center [347, 193] width 38 height 12
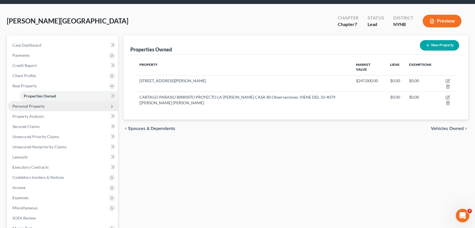
click at [54, 106] on span "Personal Property" at bounding box center [63, 106] width 110 height 10
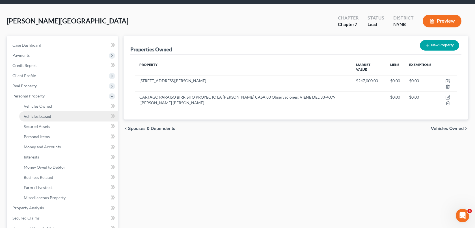
click at [50, 113] on link "Vehicles Leased" at bounding box center [68, 117] width 99 height 10
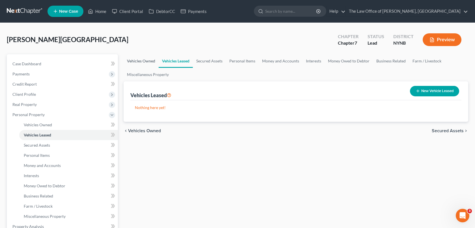
click at [135, 63] on link "Vehicles Owned" at bounding box center [141, 61] width 35 height 14
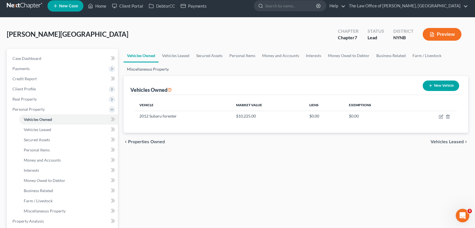
scroll to position [10, 0]
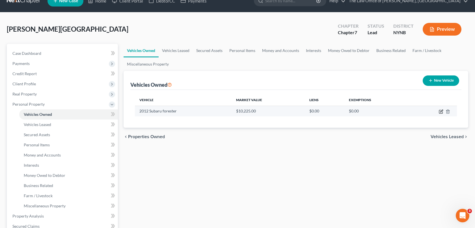
click at [367, 113] on icon "button" at bounding box center [441, 112] width 5 height 5
select select "0"
select select "14"
select select "0"
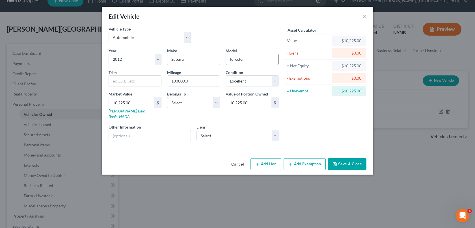
click at [232, 60] on input "forester" at bounding box center [252, 59] width 52 height 11
type input "Forester"
click at [288, 111] on div "Asset Calculator Value $10,225.00 - Liens $0.00 = Net Equity $10,225.00 - Exemp…" at bounding box center [326, 86] width 88 height 120
click at [194, 101] on select "Select Debtor 1 Only Debtor 2 Only Debtor 1 And Debtor 2 Only At Least One Of T…" at bounding box center [193, 102] width 53 height 11
select select "0"
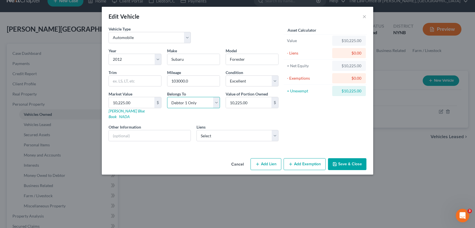
click at [191, 107] on select "Select Debtor 1 Only Debtor 2 Only Debtor 1 And Debtor 2 Only At Least One Of T…" at bounding box center [193, 102] width 53 height 11
drag, startPoint x: 140, startPoint y: 105, endPoint x: 100, endPoint y: 105, distance: 39.6
click at [100, 105] on div "Edit Vehicle × Vehicle Type Select Automobile Truck Trailer Watercraft Aircraft…" at bounding box center [237, 114] width 475 height 228
click at [345, 161] on button "Save & Close" at bounding box center [347, 164] width 38 height 12
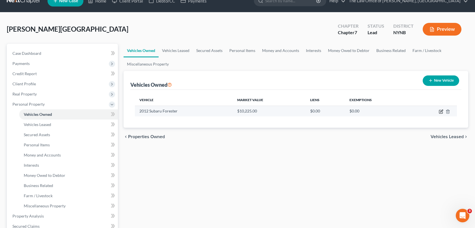
click at [367, 112] on icon "button" at bounding box center [442, 111] width 3 height 3
select select "0"
select select "14"
select select "0"
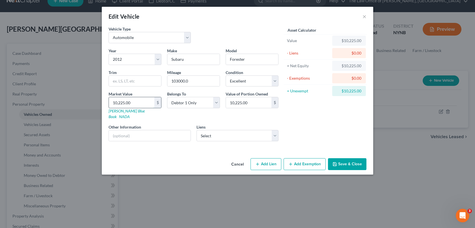
type input "7"
type input "7.00"
type input "70"
type input "70.00"
type input "700"
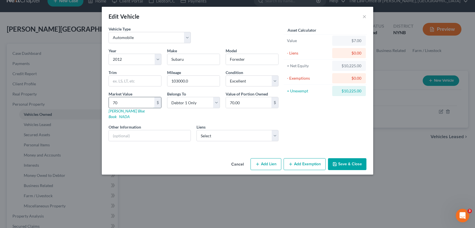
type input "700.00"
type input "7000"
type input "7,000.00"
type input "7,000"
click at [242, 118] on div "Year Select 2026 2025 2024 2023 2022 2021 2020 2019 2018 2017 2016 2015 2014 20…" at bounding box center [194, 97] width 176 height 98
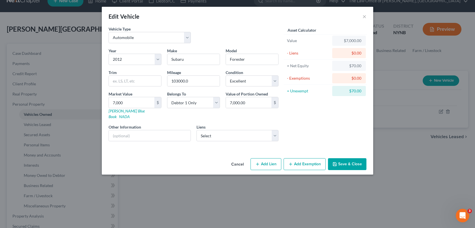
click at [359, 158] on button "Save & Close" at bounding box center [347, 164] width 38 height 12
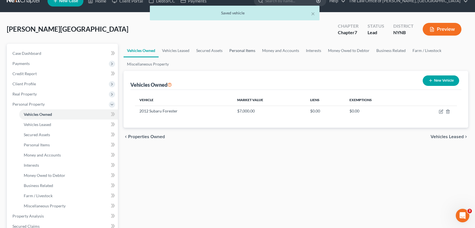
click at [243, 53] on link "Personal Items" at bounding box center [242, 51] width 33 height 14
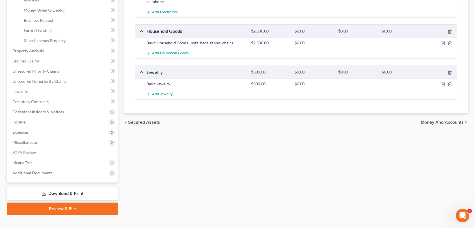
scroll to position [176, 0]
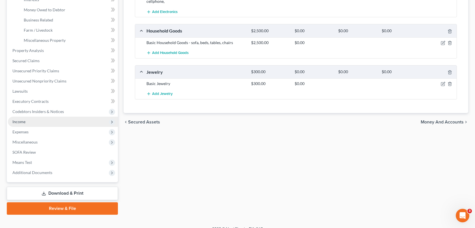
click at [50, 118] on span "Income" at bounding box center [63, 122] width 110 height 10
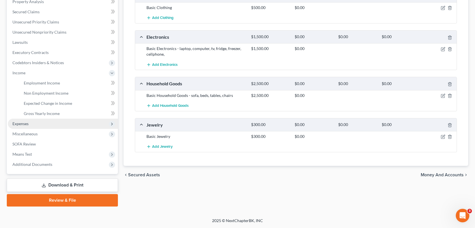
scroll to position [123, 0]
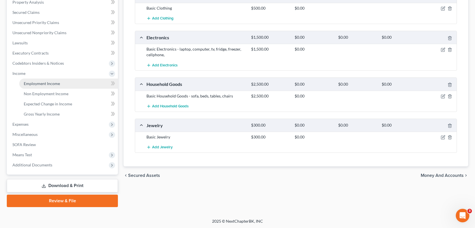
click at [60, 86] on link "Employment Income" at bounding box center [68, 84] width 99 height 10
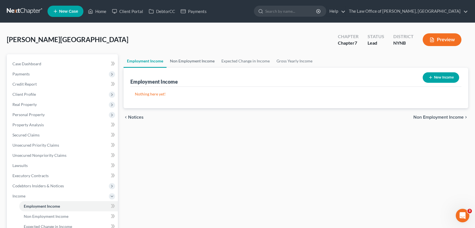
click at [199, 61] on link "Non Employment Income" at bounding box center [193, 61] width 52 height 14
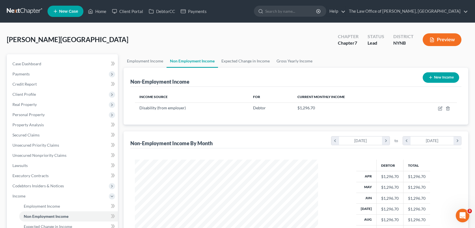
scroll to position [101, 194]
click at [367, 109] on icon "button" at bounding box center [440, 108] width 5 height 5
select select "1"
select select "0"
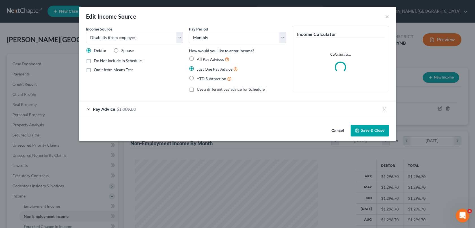
click at [257, 112] on div "Pay Advice $1,009.80" at bounding box center [229, 109] width 301 height 15
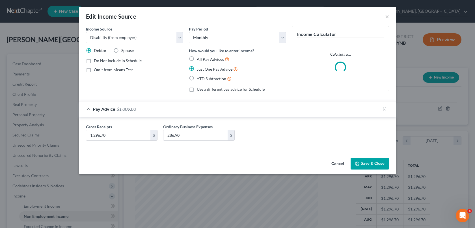
click at [360, 160] on button "Save & Close" at bounding box center [370, 164] width 38 height 12
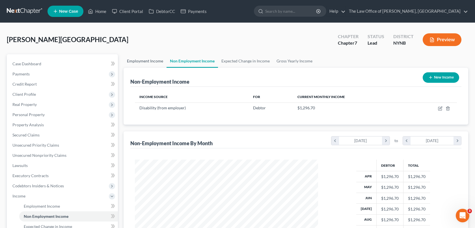
click at [148, 62] on link "Employment Income" at bounding box center [145, 61] width 43 height 14
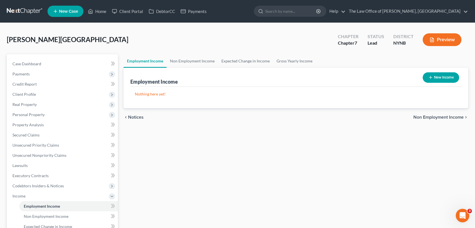
click at [367, 79] on button "New Income" at bounding box center [441, 77] width 37 height 10
select select "0"
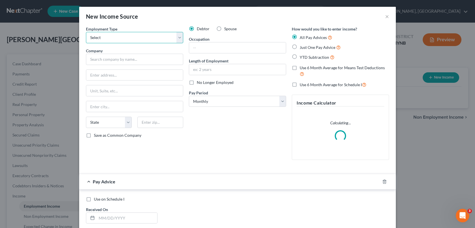
click at [142, 43] on select "Select Full or [DEMOGRAPHIC_DATA] Employment Self Employment" at bounding box center [134, 37] width 97 height 11
select select "0"
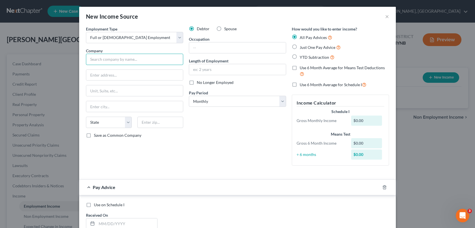
click at [128, 56] on input "text" at bounding box center [134, 59] width 97 height 11
type input "[PERSON_NAME]"
click at [170, 139] on div "Employment Type * Select Full or [DEMOGRAPHIC_DATA] Employment Self Employment …" at bounding box center [134, 98] width 103 height 144
click at [215, 51] on input "text" at bounding box center [237, 47] width 97 height 11
type input "G"
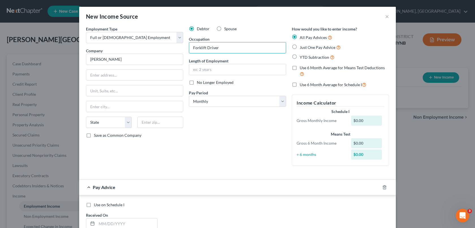
type input "Forklift Driver"
click at [299, 50] on div "Just One Pay Advice" at bounding box center [340, 47] width 97 height 7
click at [300, 47] on label "Just One Pay Advice" at bounding box center [320, 47] width 41 height 7
click at [302, 47] on input "Just One Pay Advice" at bounding box center [304, 46] width 4 height 4
radio input "true"
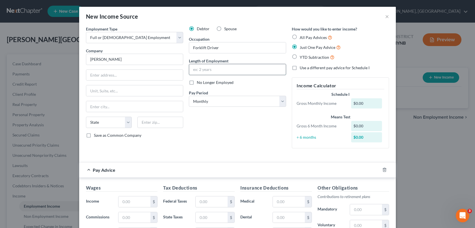
click at [222, 73] on input "text" at bounding box center [237, 69] width 97 height 11
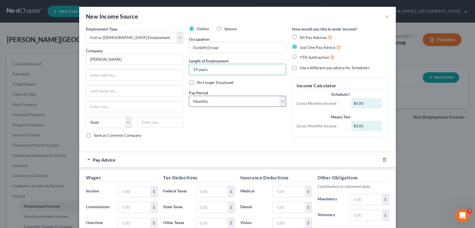
type input "19 years"
click at [236, 101] on select "Select Monthly Twice Monthly Every Other Week Weekly" at bounding box center [237, 101] width 97 height 11
select select "3"
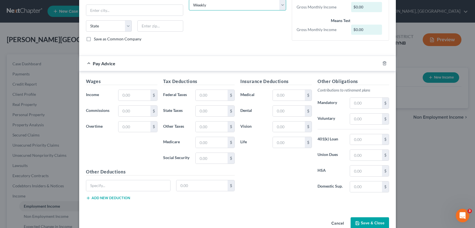
scroll to position [100, 0]
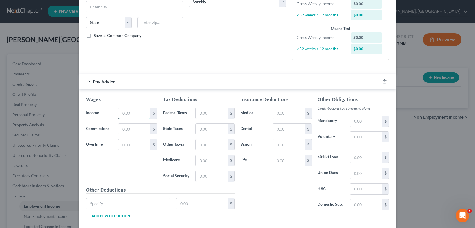
click at [132, 115] on input "text" at bounding box center [135, 113] width 32 height 11
type input "800"
click at [278, 188] on div "Insurance Deductions Medical $ Dental $ Vision $ Life $" at bounding box center [276, 155] width 77 height 119
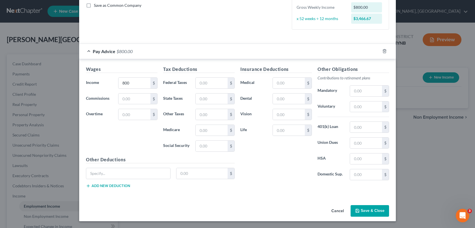
click at [308, 175] on div "Insurance Deductions Medical $ Dental $ Vision $ Life $" at bounding box center [276, 125] width 77 height 119
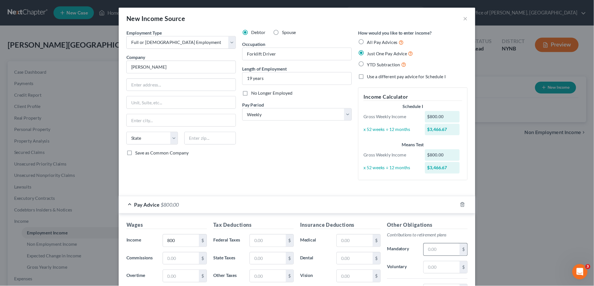
scroll to position [102, 0]
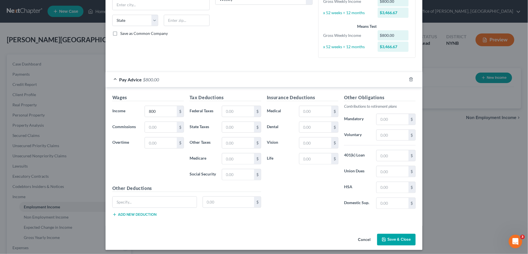
click at [367, 178] on div "New Income Source × Employment Type * Select Full or [DEMOGRAPHIC_DATA] Employm…" at bounding box center [264, 127] width 528 height 254
click at [93, 194] on div "New Income Source × Employment Type * Select Full or [DEMOGRAPHIC_DATA] Employm…" at bounding box center [264, 127] width 528 height 254
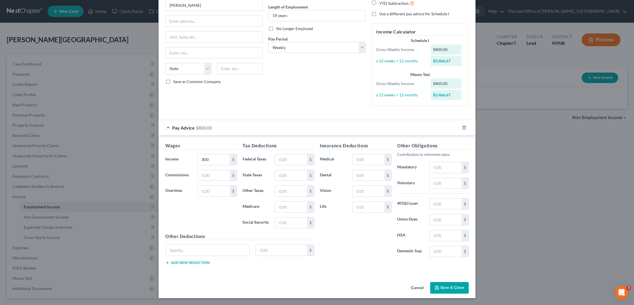
scroll to position [52, 0]
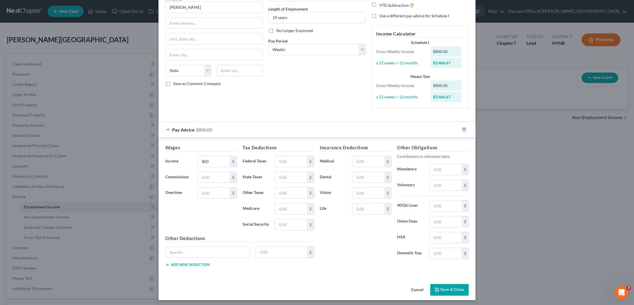
click at [367, 136] on div "New Income Source × Employment Type * Select Full or [DEMOGRAPHIC_DATA] Employm…" at bounding box center [317, 152] width 634 height 305
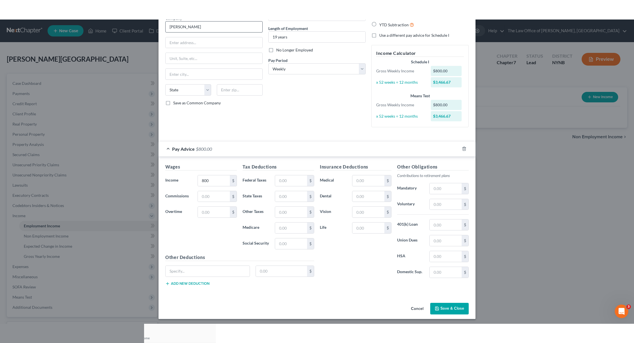
scroll to position [0, 0]
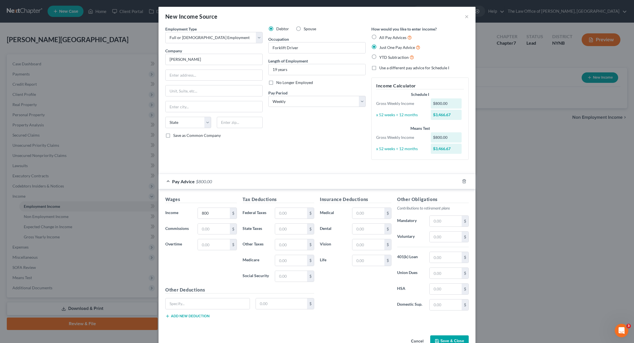
click at [367, 302] on button "Save & Close" at bounding box center [449, 342] width 38 height 12
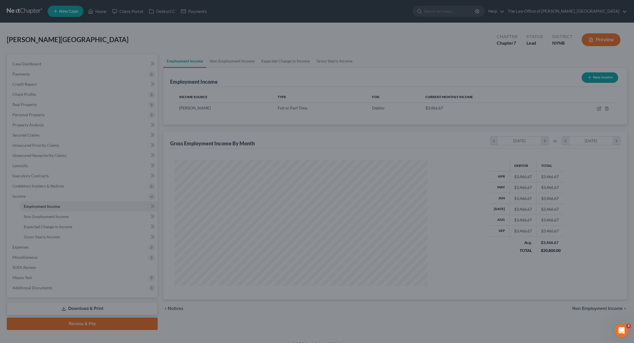
scroll to position [126, 264]
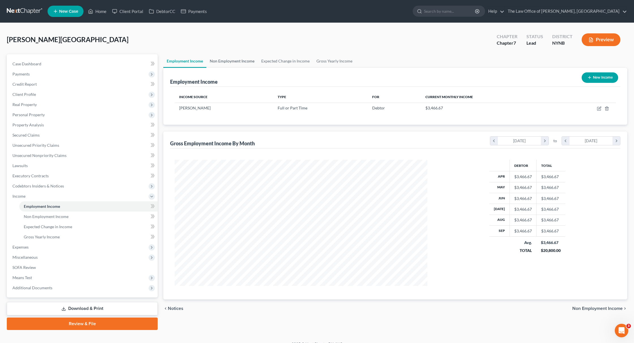
click at [234, 62] on link "Non Employment Income" at bounding box center [232, 61] width 52 height 14
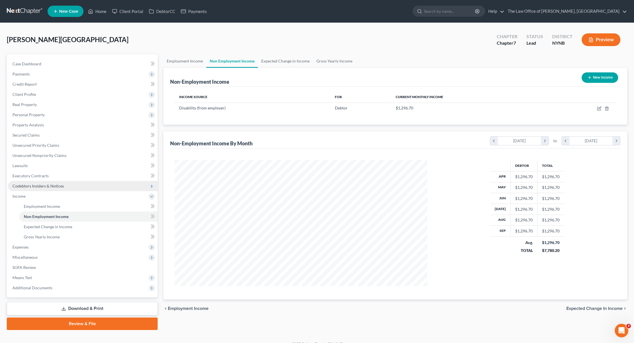
scroll to position [8, 0]
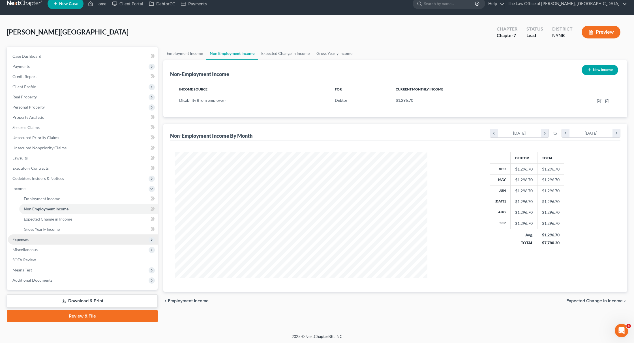
click at [48, 241] on span "Expenses" at bounding box center [83, 240] width 150 height 10
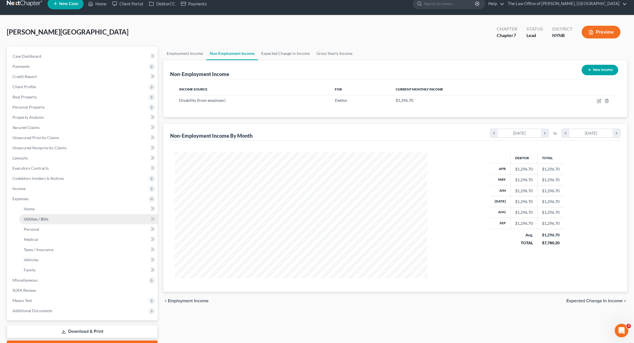
click at [57, 218] on link "Utilities / Bills" at bounding box center [88, 219] width 138 height 10
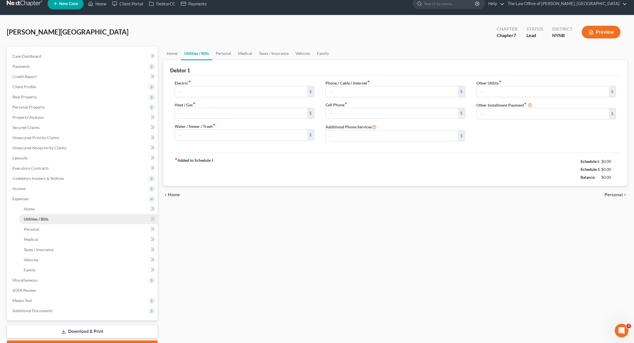
scroll to position [6, 0]
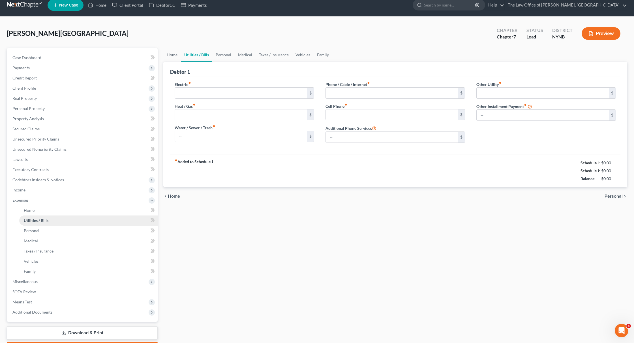
type input "350.00"
type input "0.00"
type input "75.00"
type input "200.00"
type input "0.00"
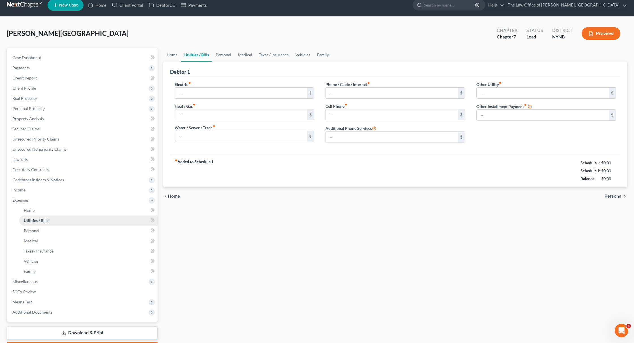
type input "0.00"
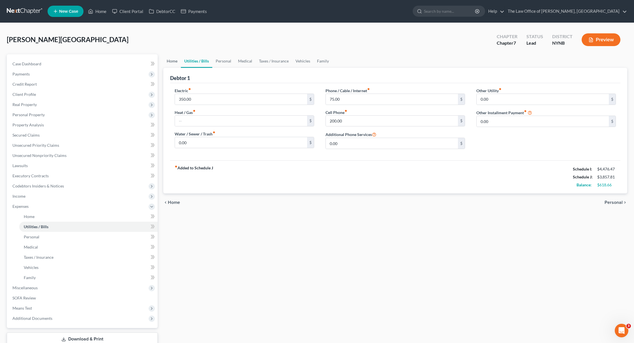
click at [173, 63] on link "Home" at bounding box center [172, 61] width 18 height 14
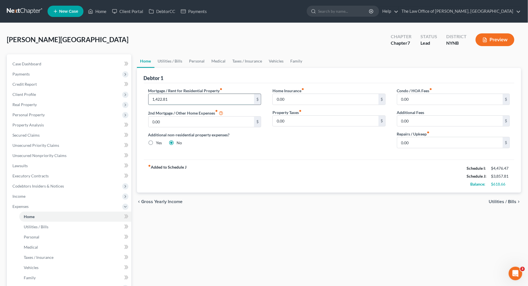
click at [190, 103] on input "1,422.81" at bounding box center [202, 99] width 106 height 11
click at [367, 140] on input "0.00" at bounding box center [450, 142] width 106 height 11
type input "50"
click at [175, 60] on link "Utilities / Bills" at bounding box center [170, 61] width 31 height 14
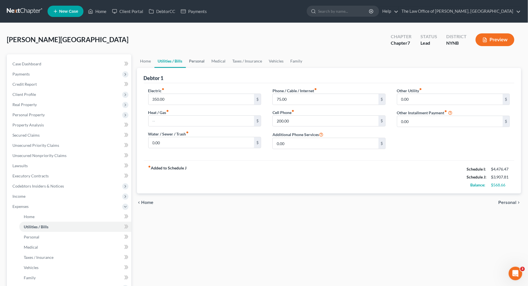
click at [200, 59] on link "Personal" at bounding box center [197, 61] width 22 height 14
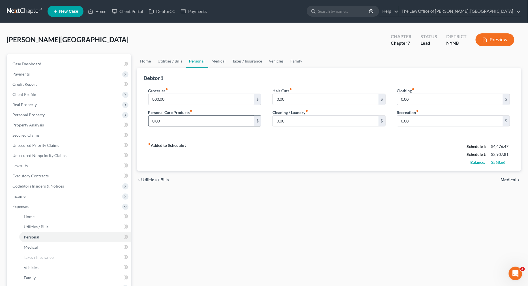
click at [164, 123] on input "0.00" at bounding box center [202, 121] width 106 height 11
type input "100"
click at [284, 97] on input "0.00" at bounding box center [326, 99] width 106 height 11
type input "50"
click at [278, 124] on input "0.00" at bounding box center [326, 121] width 106 height 11
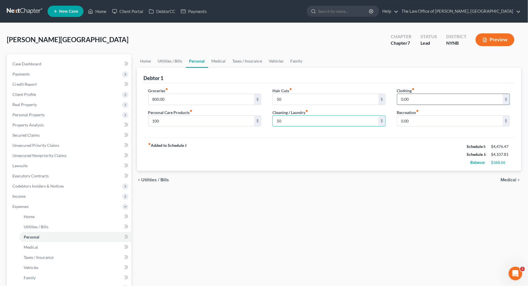
type input "50"
click at [367, 102] on input "0.00" at bounding box center [450, 99] width 106 height 11
type input "50"
click at [367, 115] on div "0.00 $" at bounding box center [453, 120] width 113 height 11
click at [367, 127] on div "Clothing fiber_manual_record 50 $ Recreation fiber_manual_record 0.00 $" at bounding box center [453, 110] width 125 height 44
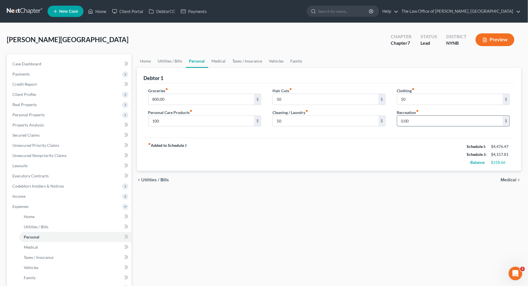
click at [367, 123] on input "0.00" at bounding box center [450, 121] width 106 height 11
type input "50"
click at [213, 62] on link "Medical" at bounding box center [218, 61] width 21 height 14
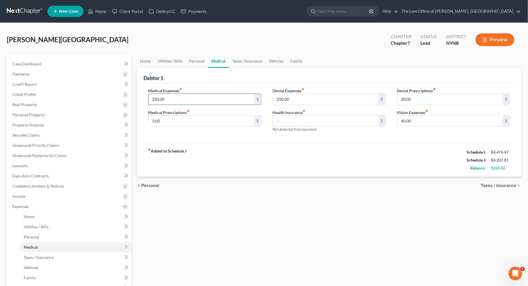
click at [175, 102] on input "250.00" at bounding box center [202, 99] width 106 height 11
click at [179, 101] on input "250.00" at bounding box center [202, 99] width 106 height 11
click at [160, 100] on input "250.00" at bounding box center [202, 99] width 106 height 11
click at [295, 97] on input "250.00" at bounding box center [326, 99] width 106 height 11
click at [367, 103] on input "30.00" at bounding box center [450, 99] width 106 height 11
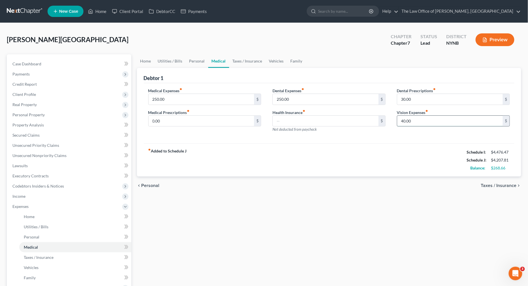
click at [367, 125] on input "40.00" at bounding box center [450, 121] width 106 height 11
click at [367, 123] on input "40.00" at bounding box center [450, 121] width 106 height 11
click at [171, 100] on input "250.00" at bounding box center [202, 99] width 106 height 11
type input "200"
click at [292, 98] on input "250.00" at bounding box center [326, 99] width 106 height 11
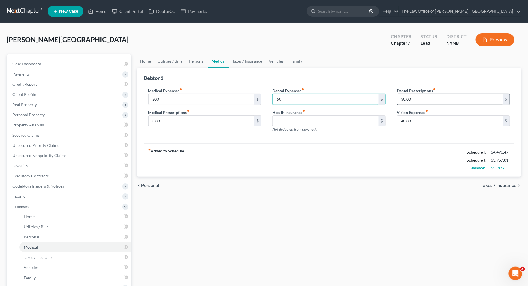
type input "50"
click at [367, 99] on input "30.00" at bounding box center [450, 99] width 106 height 11
click at [367, 121] on input "40.00" at bounding box center [450, 121] width 106 height 11
click at [250, 59] on link "Taxes / Insurance" at bounding box center [247, 61] width 37 height 14
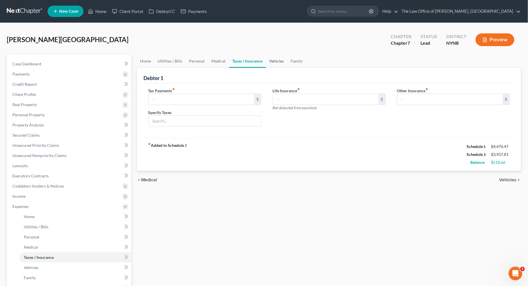
click at [275, 63] on link "Vehicles" at bounding box center [277, 61] width 22 height 14
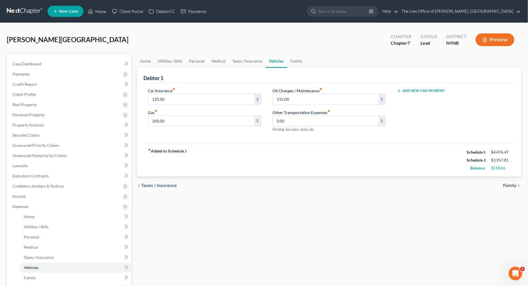
click at [367, 90] on button "Add New Car Payment" at bounding box center [421, 91] width 48 height 5
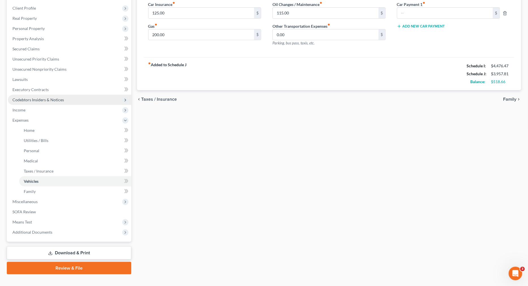
scroll to position [95, 0]
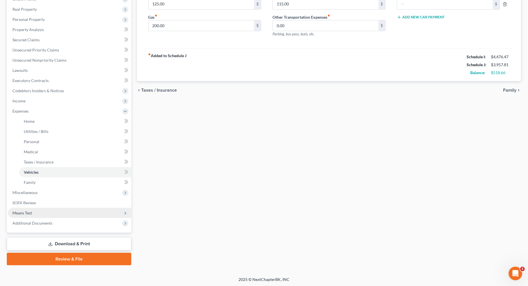
click at [51, 215] on span "Means Test" at bounding box center [69, 213] width 123 height 10
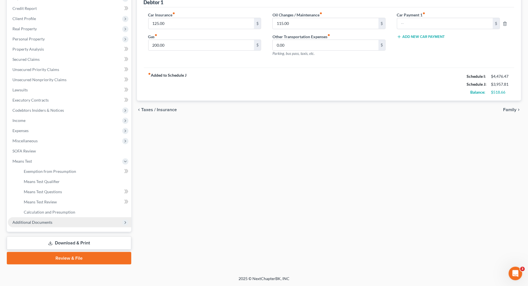
scroll to position [75, 0]
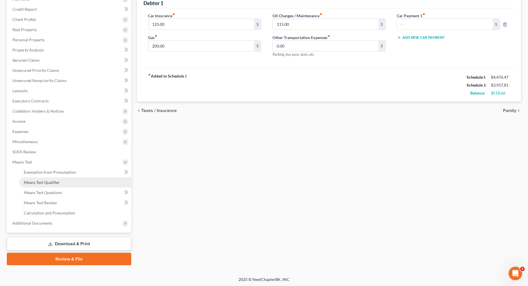
click at [71, 181] on link "Means Test Qualifier" at bounding box center [75, 182] width 112 height 10
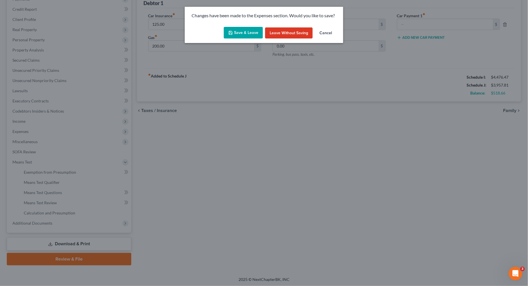
click at [245, 29] on button "Save & Leave" at bounding box center [243, 33] width 39 height 12
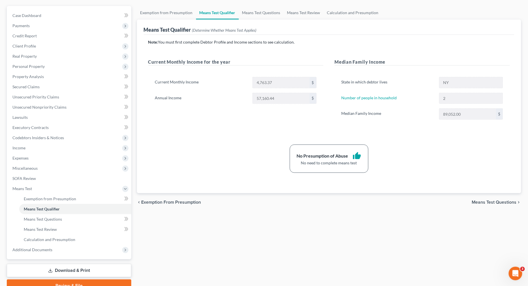
scroll to position [75, 0]
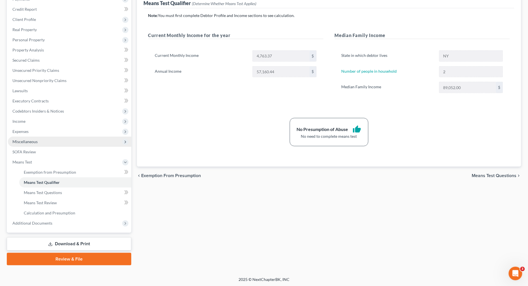
click at [27, 143] on span "Miscellaneous" at bounding box center [24, 141] width 25 height 5
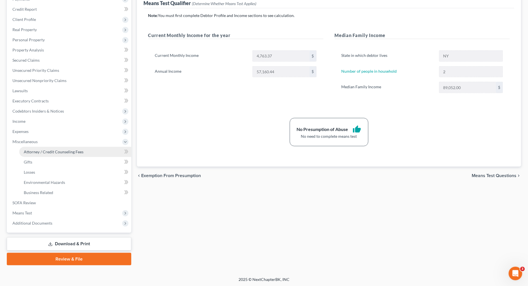
click at [29, 149] on span "Attorney / Credit Counseling Fees" at bounding box center [54, 151] width 60 height 5
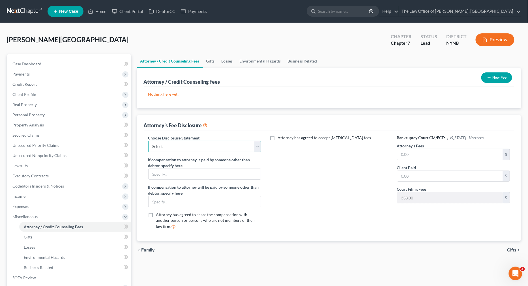
click at [184, 144] on select "Select Southern District The Law Office of Christiaan van Niekerk, PLLC" at bounding box center [204, 146] width 113 height 11
select select "1"
click at [367, 157] on input "text" at bounding box center [450, 154] width 106 height 11
type input "2,250"
click at [367, 184] on div "Bankruptcy Court CM/ECF: New York - Northern Attorney's Fees 2,250 $ Client Pai…" at bounding box center [453, 184] width 125 height 99
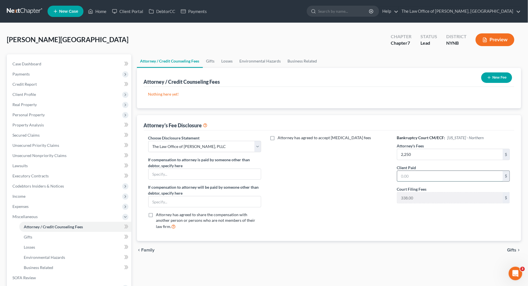
click at [367, 180] on input "text" at bounding box center [450, 176] width 106 height 11
type input "350"
click at [367, 72] on button "New Fee" at bounding box center [496, 77] width 31 height 10
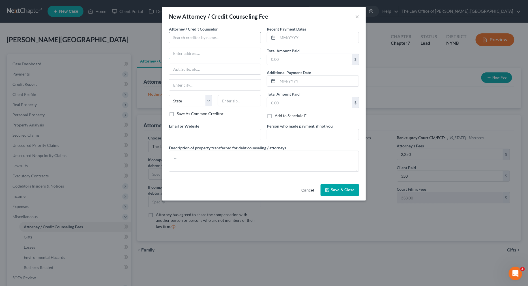
click at [210, 49] on input "text" at bounding box center [215, 53] width 92 height 11
click at [209, 39] on input "text" at bounding box center [215, 37] width 92 height 11
click at [209, 38] on input "text" at bounding box center [215, 37] width 92 height 11
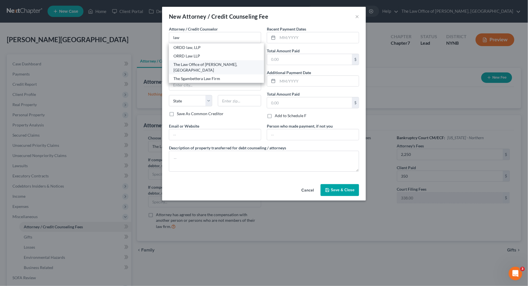
click at [223, 63] on div "The Law Office of [PERSON_NAME], [GEOGRAPHIC_DATA]" at bounding box center [216, 67] width 86 height 11
type input "The Law Office of [PERSON_NAME], [GEOGRAPHIC_DATA]"
type input "146 Jay Street"
type input "Schenectady"
select select "35"
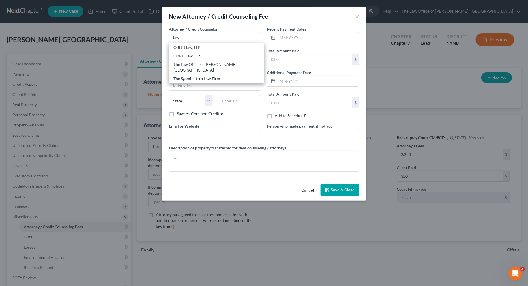
type input "12309"
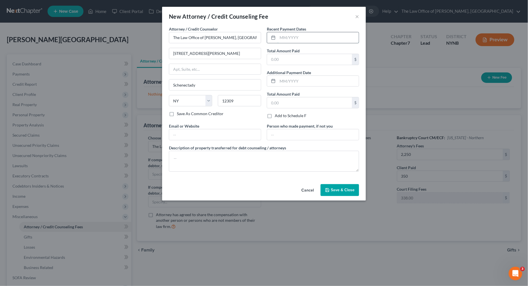
click at [295, 36] on input "text" at bounding box center [318, 37] width 81 height 11
type input "10/2025"
click at [281, 60] on input "text" at bounding box center [309, 59] width 85 height 11
type input "350"
click at [329, 188] on icon "button" at bounding box center [327, 189] width 3 height 3
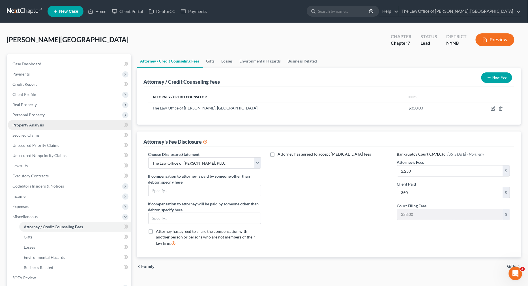
click at [31, 128] on link "Property Analysis" at bounding box center [69, 125] width 123 height 10
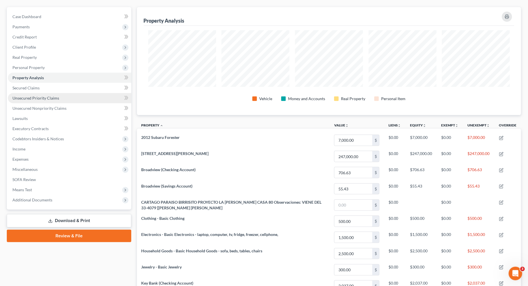
scroll to position [46, 0]
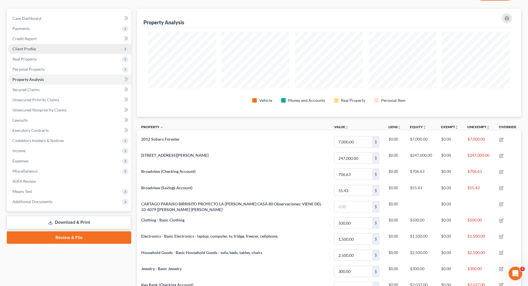
click at [71, 50] on span "Client Profile" at bounding box center [69, 49] width 123 height 10
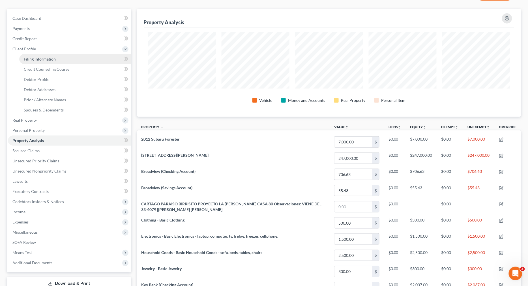
click at [73, 60] on link "Filing Information" at bounding box center [75, 59] width 112 height 10
select select "1"
select select "0"
select select "54"
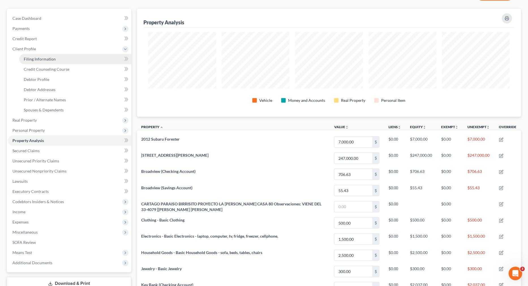
select select "0"
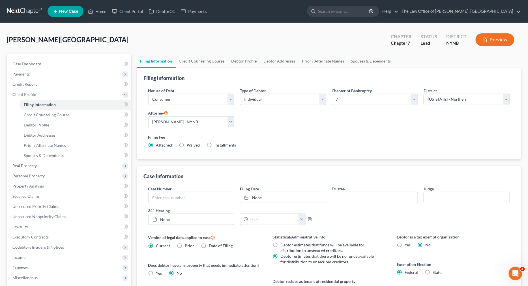
scroll to position [85, 0]
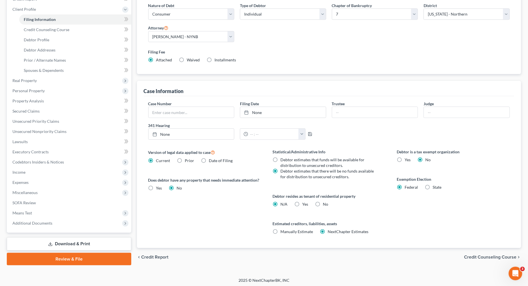
click at [367, 188] on label "State" at bounding box center [437, 188] width 9 height 6
click at [367, 188] on input "State" at bounding box center [437, 187] width 4 height 4
radio input "true"
select select "35"
radio input "false"
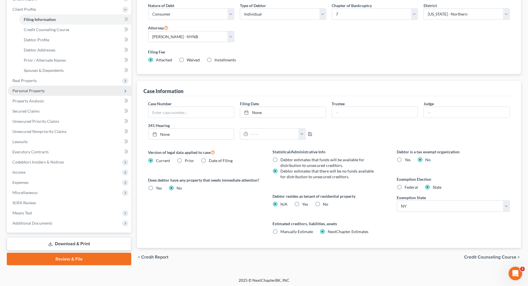
click at [41, 86] on span "Personal Property" at bounding box center [69, 91] width 123 height 10
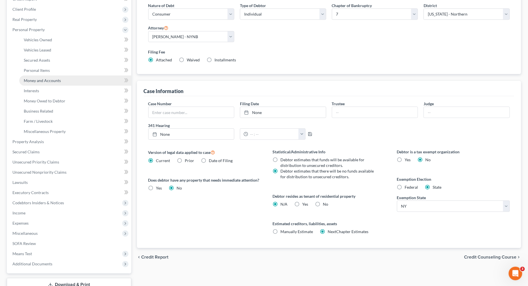
click at [41, 83] on link "Money and Accounts" at bounding box center [75, 81] width 112 height 10
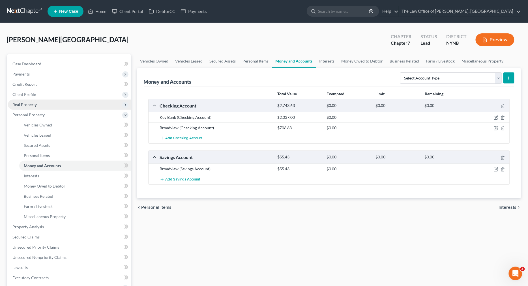
click at [35, 104] on span "Real Property" at bounding box center [24, 104] width 24 height 5
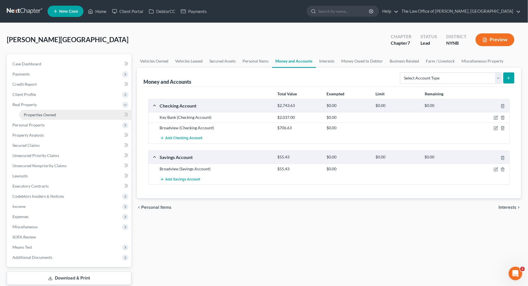
click at [55, 113] on span "Properties Owned" at bounding box center [40, 114] width 32 height 5
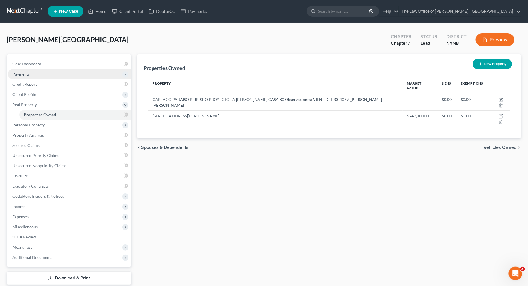
click at [50, 77] on span "Payments" at bounding box center [69, 74] width 123 height 10
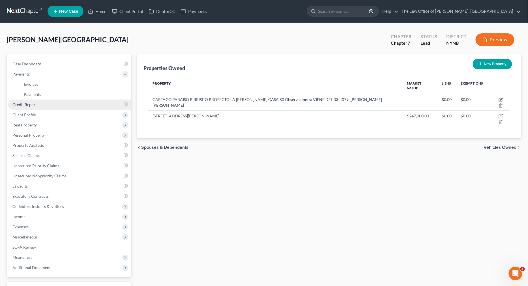
click at [35, 106] on span "Credit Report" at bounding box center [24, 104] width 24 height 5
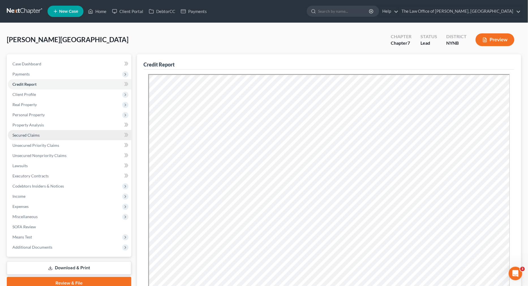
click at [28, 132] on link "Secured Claims" at bounding box center [69, 135] width 123 height 10
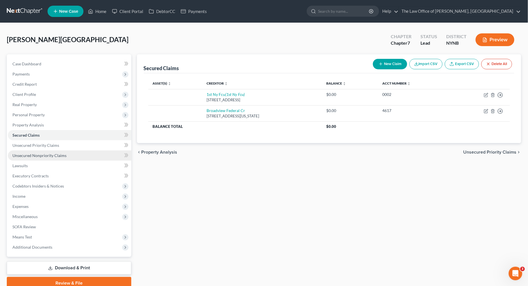
click at [53, 155] on span "Unsecured Nonpriority Claims" at bounding box center [39, 155] width 54 height 5
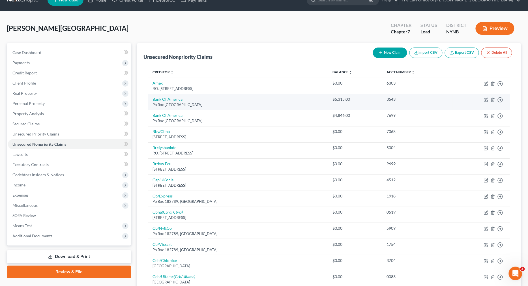
scroll to position [9, 0]
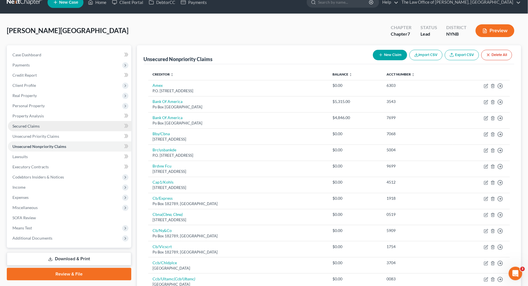
click at [22, 124] on span "Secured Claims" at bounding box center [25, 126] width 27 height 5
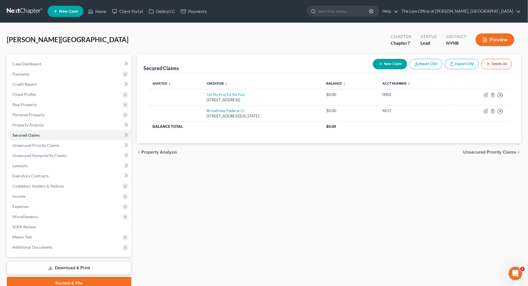
click at [367, 52] on div "Romero, Rosibel Upgraded Chapter Chapter 7 Status Lead District NYNB Preview" at bounding box center [264, 42] width 515 height 25
click at [367, 64] on button "New Claim" at bounding box center [390, 64] width 34 height 10
select select "0"
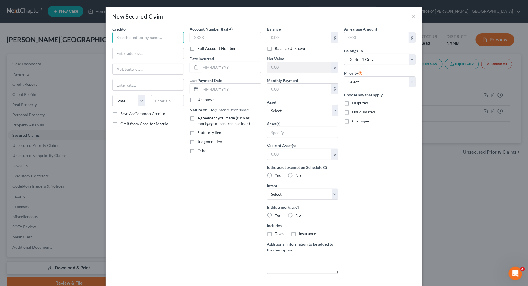
click at [155, 38] on input "text" at bounding box center [148, 37] width 72 height 11
type input "Keybank"
click at [198, 49] on label "Full Account Number" at bounding box center [217, 49] width 38 height 6
click at [200, 49] on input "Full Account Number" at bounding box center [202, 48] width 4 height 4
click at [208, 38] on input "text" at bounding box center [226, 37] width 72 height 11
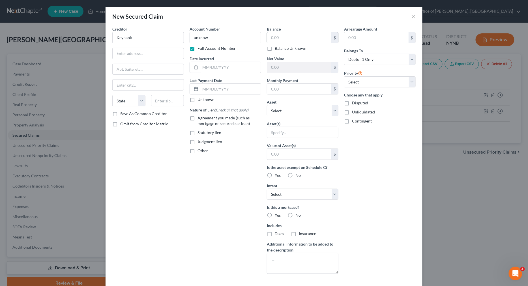
type input "unknow"
click at [292, 38] on input "text" at bounding box center [299, 37] width 64 height 11
type input "141,000"
click at [198, 117] on label "Agreement you made (such as mortgage or secured car loan)" at bounding box center [230, 120] width 64 height 11
click at [200, 117] on input "Agreement you made (such as mortgage or secured car loan)" at bounding box center [202, 117] width 4 height 4
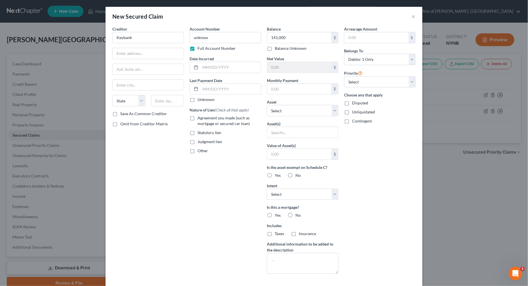
checkbox input "true"
click at [304, 114] on select "Select Other Multiple Assets 2012 Subaru Forester - $7000.0 Key Bank (Checking …" at bounding box center [303, 110] width 72 height 11
select select "11"
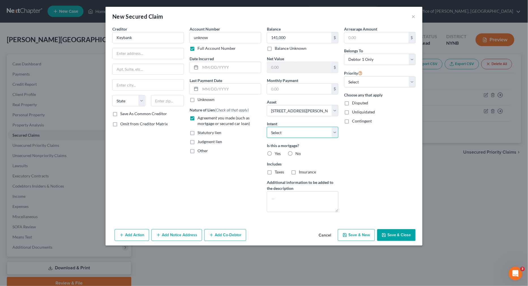
click at [304, 132] on select "Select Surrender Redeem Reaffirm Avoid Other" at bounding box center [303, 132] width 72 height 11
select select "2"
click at [275, 153] on label "Yes" at bounding box center [278, 154] width 6 height 6
click at [277, 153] on input "Yes" at bounding box center [279, 153] width 4 height 4
radio input "true"
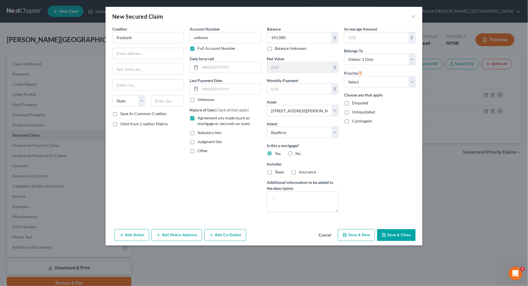
click at [275, 170] on label "Taxes" at bounding box center [279, 172] width 9 height 6
click at [277, 170] on input "Taxes" at bounding box center [279, 171] width 4 height 4
checkbox input "true"
click at [299, 171] on label "Insurance" at bounding box center [307, 172] width 17 height 6
click at [301, 171] on input "Insurance" at bounding box center [303, 171] width 4 height 4
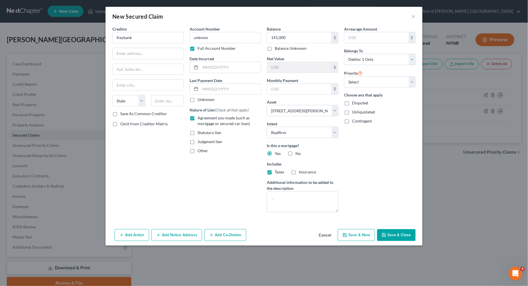
checkbox input "true"
click at [367, 233] on icon "button" at bounding box center [383, 234] width 3 height 3
select select
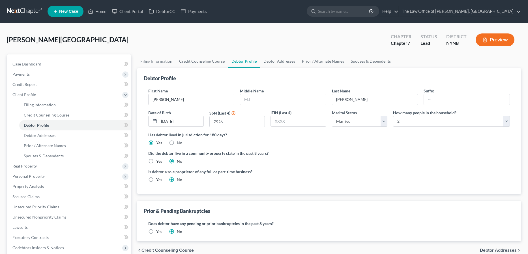
select select "1"
click at [63, 61] on link "Case Dashboard" at bounding box center [69, 64] width 123 height 10
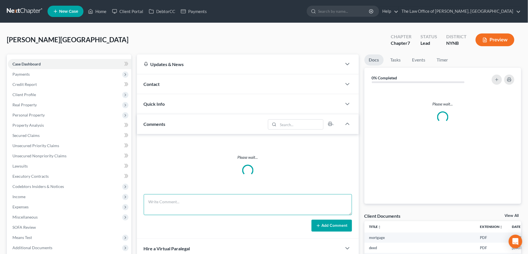
click at [188, 194] on textarea at bounding box center [248, 204] width 208 height 21
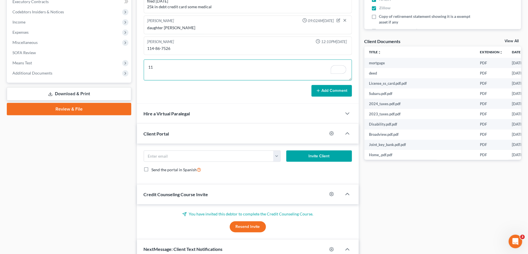
type textarea "1"
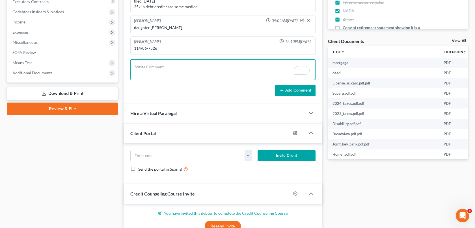
scroll to position [268, 0]
click at [48, 73] on span "Additional Documents" at bounding box center [32, 72] width 40 height 5
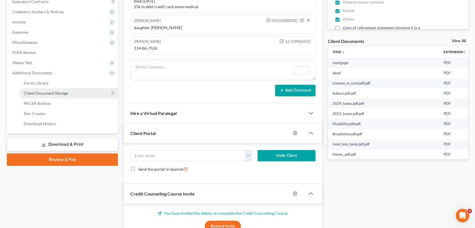
click at [48, 90] on link "Client Document Storage" at bounding box center [68, 93] width 99 height 10
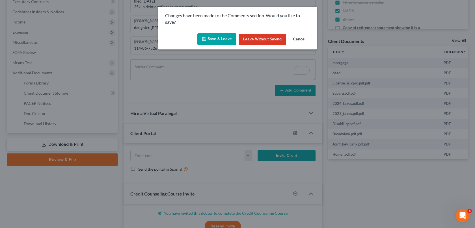
click at [224, 38] on button "Save & Leave" at bounding box center [217, 39] width 39 height 12
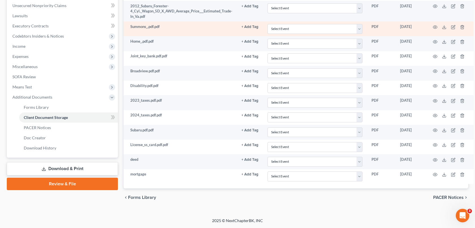
scroll to position [113, 0]
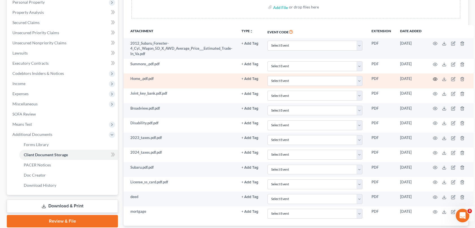
click at [434, 79] on icon "button" at bounding box center [435, 79] width 5 height 5
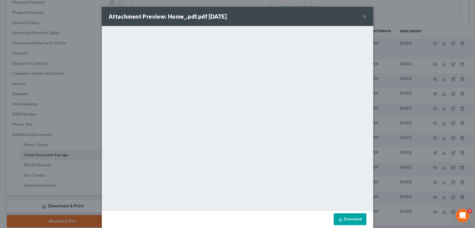
click at [365, 15] on button "×" at bounding box center [365, 16] width 4 height 7
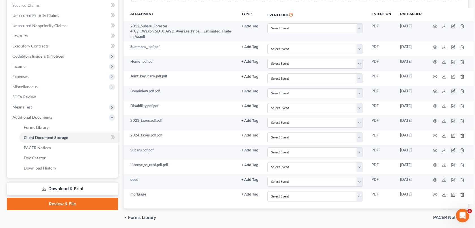
scroll to position [130, 0]
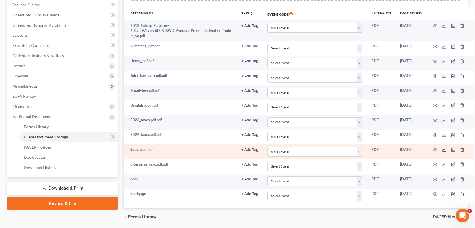
click at [445, 150] on line at bounding box center [445, 149] width 0 height 2
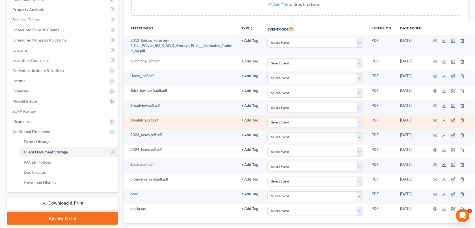
scroll to position [114, 0]
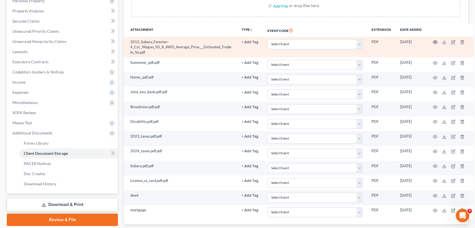
click at [433, 43] on icon "button" at bounding box center [435, 42] width 5 height 5
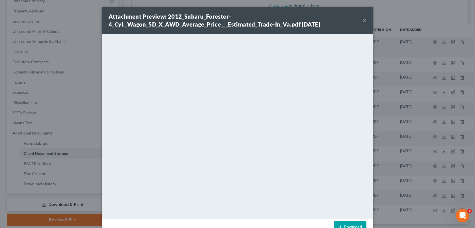
click at [364, 21] on button "×" at bounding box center [365, 20] width 4 height 7
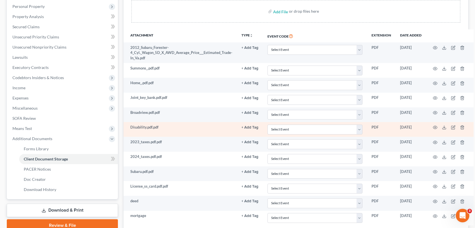
scroll to position [106, 0]
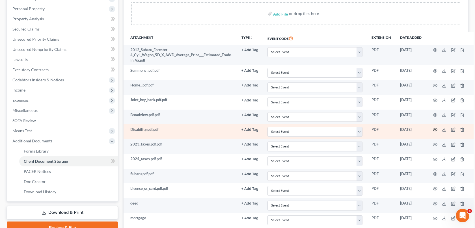
click at [433, 128] on icon "button" at bounding box center [435, 130] width 5 height 5
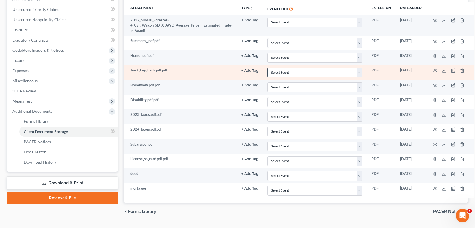
scroll to position [135, 0]
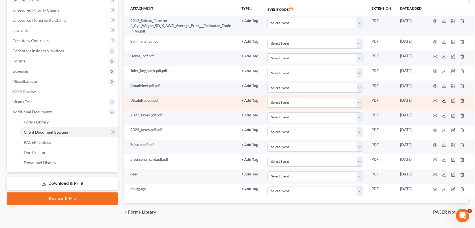
click at [443, 101] on icon at bounding box center [444, 100] width 5 height 5
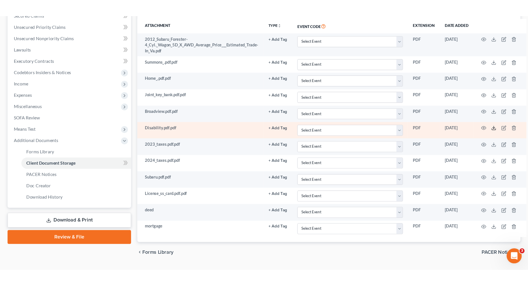
scroll to position [59, 0]
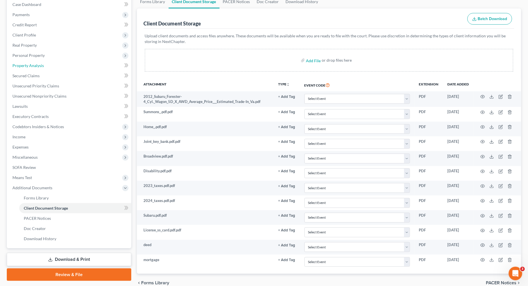
click at [35, 64] on span "Property Analysis" at bounding box center [27, 65] width 31 height 5
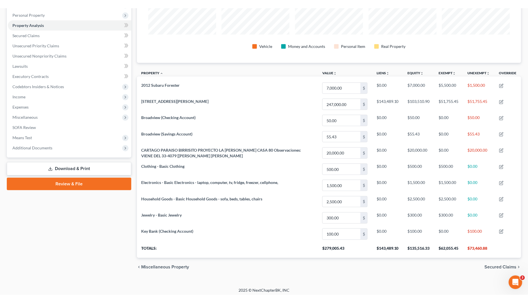
scroll to position [91, 0]
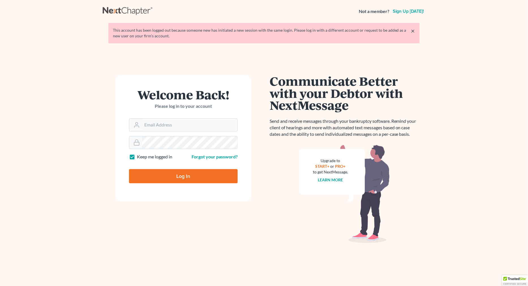
click at [199, 126] on input "Email Address" at bounding box center [189, 125] width 95 height 12
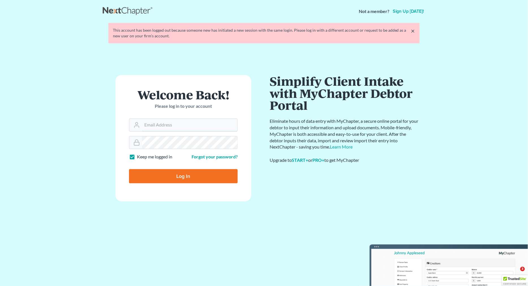
type input "[PERSON_NAME][EMAIL_ADDRESS][DOMAIN_NAME]"
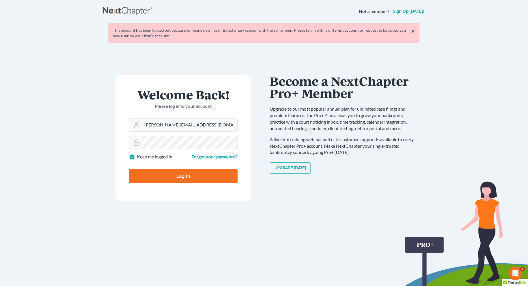
click at [201, 177] on input "Log In" at bounding box center [183, 176] width 109 height 14
type input "Thinking..."
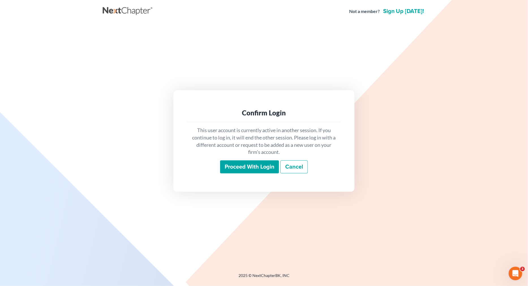
click at [246, 168] on input "Proceed with login" at bounding box center [249, 166] width 59 height 13
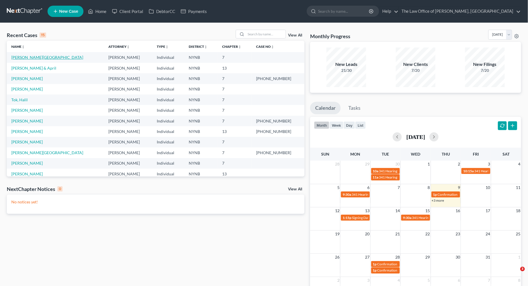
click at [26, 56] on link "[PERSON_NAME][GEOGRAPHIC_DATA]" at bounding box center [47, 57] width 72 height 5
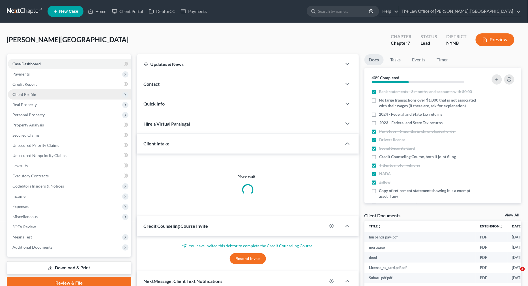
click at [60, 89] on span "Client Profile" at bounding box center [69, 94] width 123 height 10
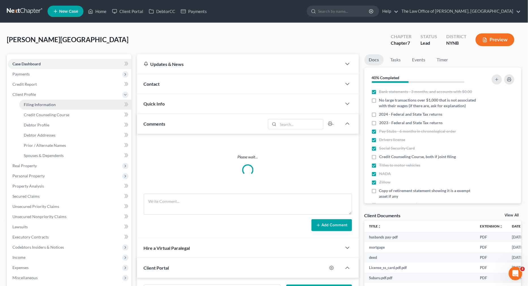
click at [57, 100] on link "Filing Information" at bounding box center [75, 105] width 112 height 10
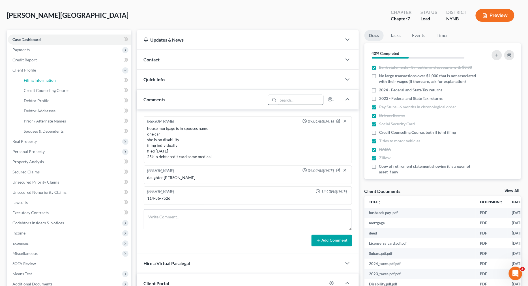
select select "1"
select select "0"
select select "35"
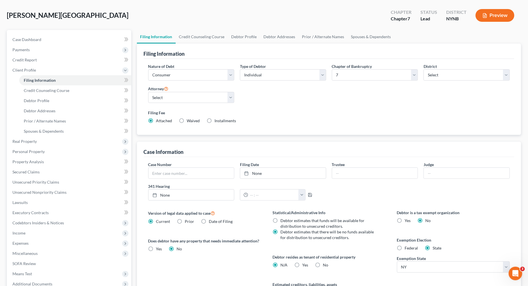
scroll to position [85, 0]
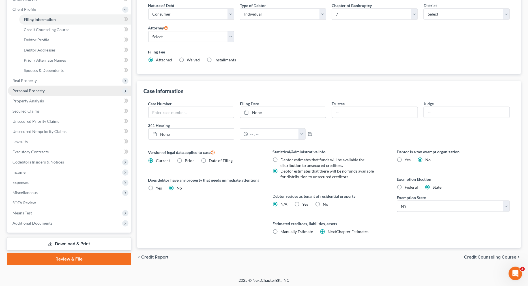
click at [71, 81] on span "Real Property" at bounding box center [69, 81] width 123 height 10
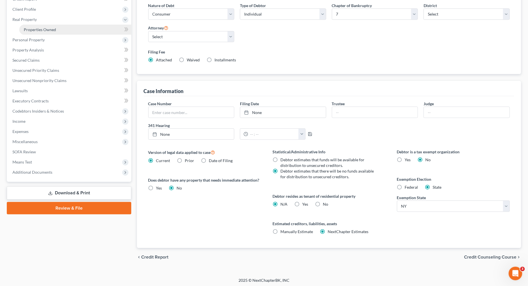
click at [72, 31] on link "Properties Owned" at bounding box center [75, 30] width 112 height 10
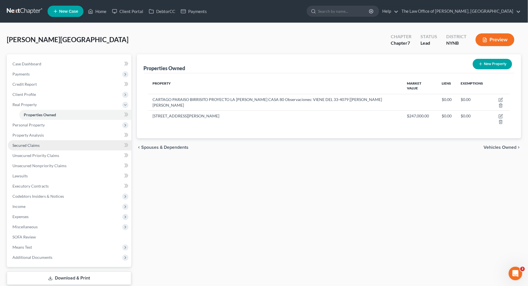
click at [38, 144] on span "Secured Claims" at bounding box center [25, 145] width 27 height 5
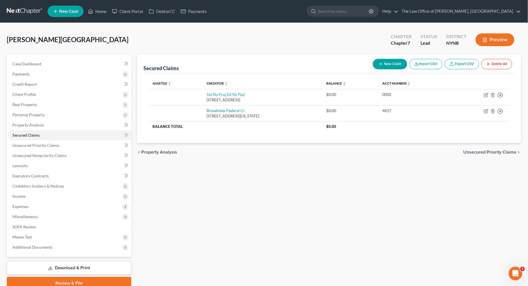
click at [390, 59] on button "New Claim" at bounding box center [390, 64] width 34 height 10
select select "0"
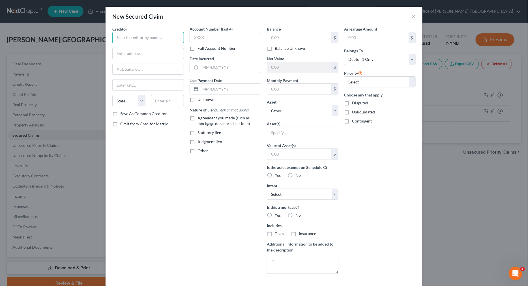
click at [157, 38] on input "text" at bounding box center [148, 37] width 72 height 11
type input "Keybank"
click at [198, 48] on label "Full Account Number" at bounding box center [217, 49] width 38 height 6
click at [200, 48] on input "Full Account Number" at bounding box center [202, 48] width 4 height 4
click at [210, 40] on input "text" at bounding box center [226, 37] width 72 height 11
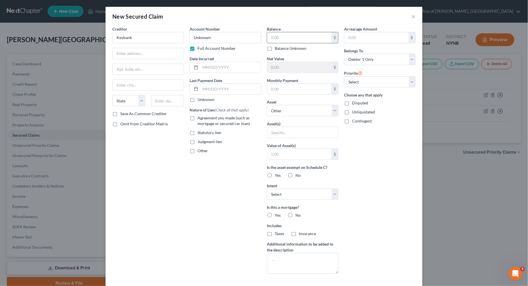
type input "Unknown"
click at [280, 40] on input "text" at bounding box center [299, 37] width 64 height 11
type input "141,000"
click at [275, 173] on label "Yes" at bounding box center [278, 176] width 6 height 6
click at [277, 173] on input "Yes" at bounding box center [279, 175] width 4 height 4
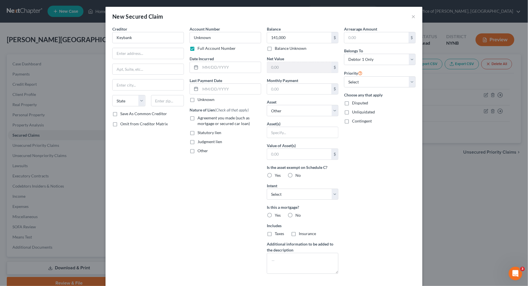
radio input "true"
click at [299, 154] on input "text" at bounding box center [299, 154] width 64 height 11
click at [307, 112] on select "Select Other Multiple Assets 2012 Subaru Forester - $7000.0 Key Bank (Checking …" at bounding box center [303, 110] width 72 height 11
select select "11"
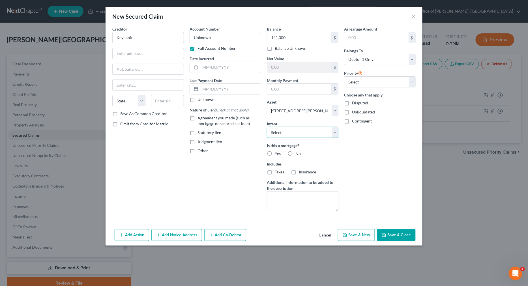
click at [294, 134] on select "Select Surrender Redeem Reaffirm Avoid Other" at bounding box center [303, 132] width 72 height 11
select select "2"
click at [275, 152] on label "Yes" at bounding box center [278, 154] width 6 height 6
click at [277, 152] on input "Yes" at bounding box center [279, 153] width 4 height 4
radio input "true"
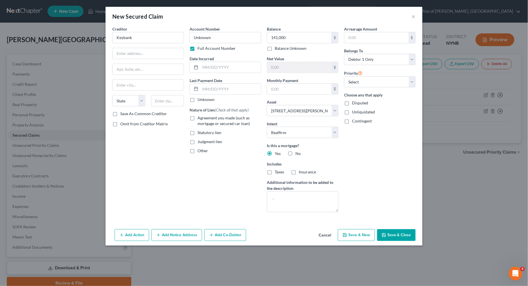
click at [275, 172] on label "Taxes" at bounding box center [279, 172] width 9 height 6
click at [277, 172] on input "Taxes" at bounding box center [279, 171] width 4 height 4
checkbox input "true"
click at [198, 116] on label "Agreement you made (such as mortgage or secured car loan)" at bounding box center [230, 120] width 64 height 11
click at [200, 116] on input "Agreement you made (such as mortgage or secured car loan)" at bounding box center [202, 117] width 4 height 4
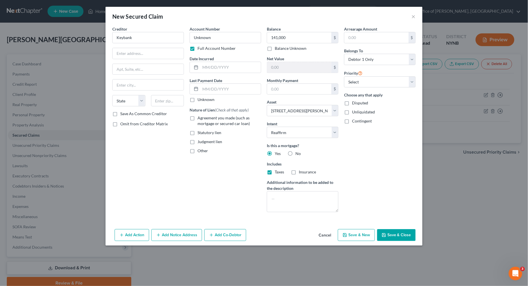
checkbox input "true"
click at [299, 171] on label "Insurance" at bounding box center [307, 172] width 17 height 6
click at [301, 171] on input "Insurance" at bounding box center [303, 171] width 4 height 4
checkbox input "true"
click at [389, 235] on button "Save & Close" at bounding box center [396, 235] width 38 height 12
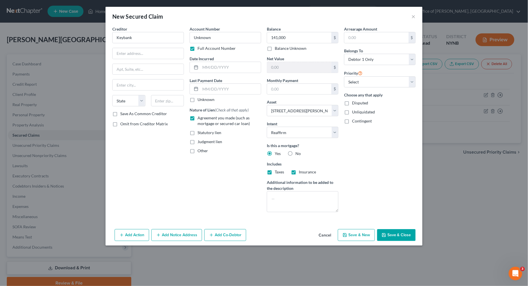
select select
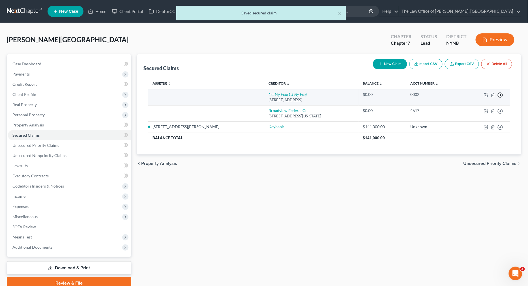
click at [500, 95] on line "button" at bounding box center [501, 95] width 2 height 0
click at [478, 104] on link "Move to F" at bounding box center [474, 109] width 47 height 10
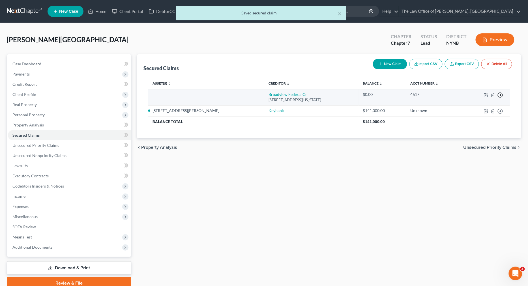
click at [502, 94] on icon "button" at bounding box center [501, 95] width 6 height 6
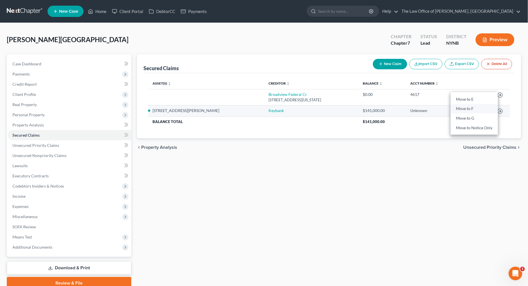
click at [480, 107] on link "Move to F" at bounding box center [474, 109] width 47 height 10
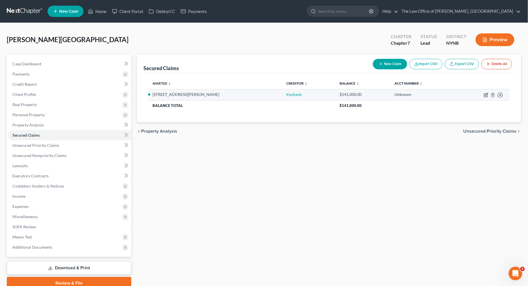
click at [486, 95] on icon "button" at bounding box center [486, 94] width 3 height 3
select select "11"
select select "2"
select select "0"
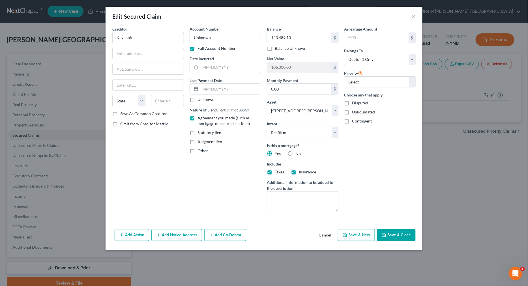
type input "143,489.10"
click at [393, 234] on button "Save & Close" at bounding box center [396, 235] width 38 height 12
select select
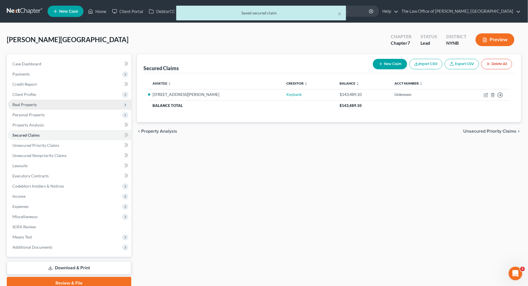
click at [29, 103] on span "Real Property" at bounding box center [24, 104] width 24 height 5
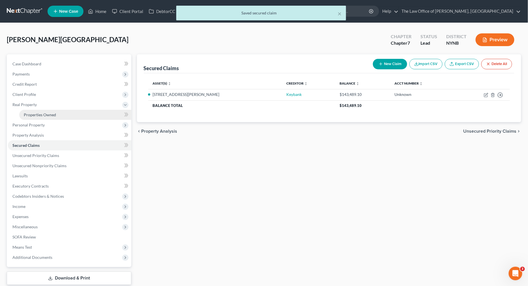
click at [35, 111] on link "Properties Owned" at bounding box center [75, 115] width 112 height 10
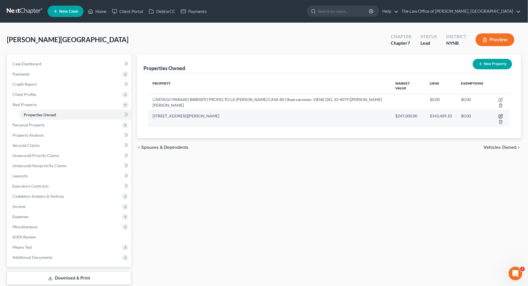
click at [501, 116] on icon "button" at bounding box center [501, 116] width 5 height 5
select select "35"
select select "3"
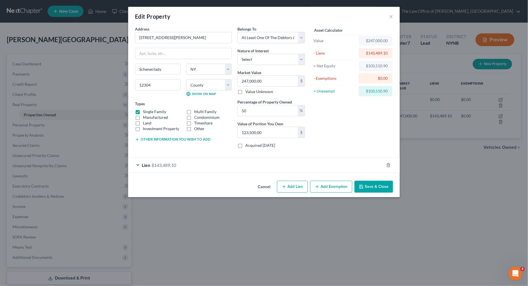
click at [213, 167] on div "Lien $143,489.10" at bounding box center [256, 165] width 256 height 15
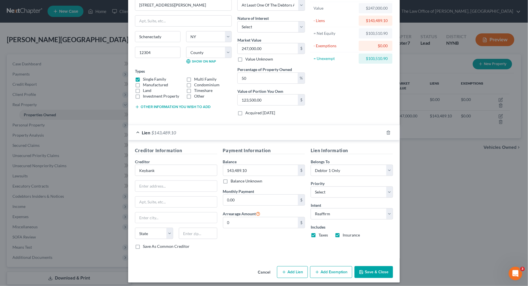
scroll to position [33, 0]
click at [328, 266] on button "Add Exemption" at bounding box center [331, 272] width 42 height 12
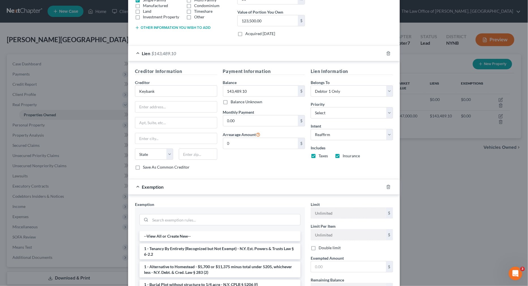
scroll to position [184, 0]
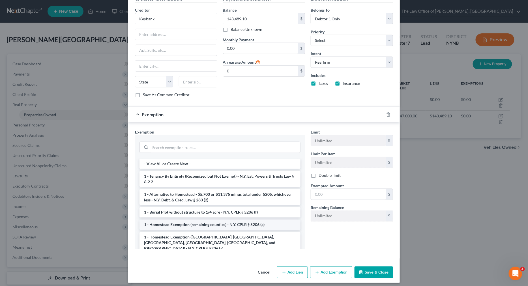
click at [208, 223] on li "1 - Homestead Exemption (remaining counties) - N.Y. CPLR § 5206 (a)" at bounding box center [220, 225] width 161 height 10
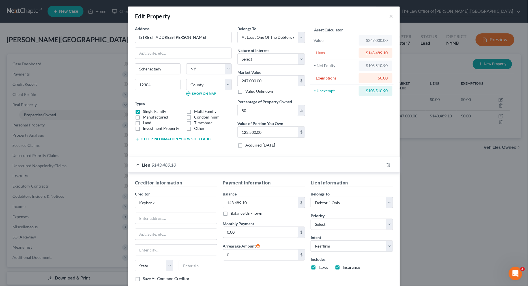
scroll to position [0, 0]
click at [381, 92] on div "$103,510.90" at bounding box center [375, 91] width 25 height 6
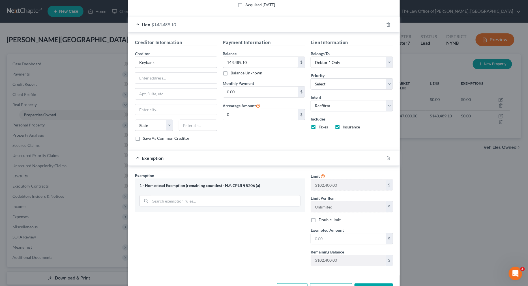
scroll to position [157, 0]
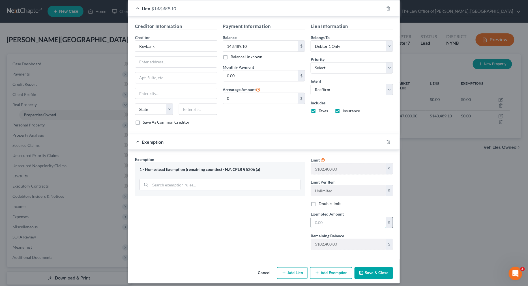
click at [327, 217] on input "text" at bounding box center [348, 222] width 75 height 11
type input "51,755.45"
click at [373, 274] on button "Save & Close" at bounding box center [374, 273] width 38 height 12
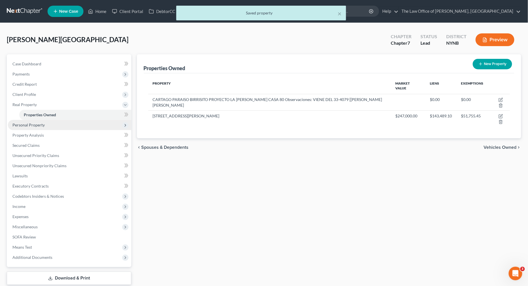
click at [71, 124] on span "Personal Property" at bounding box center [69, 125] width 123 height 10
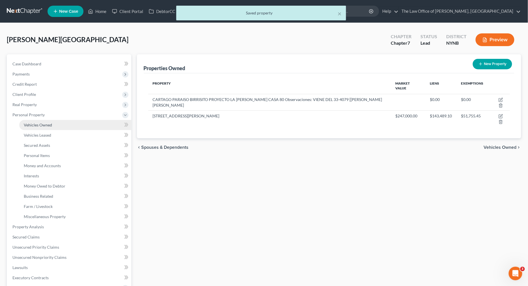
click at [64, 127] on link "Vehicles Owned" at bounding box center [75, 125] width 112 height 10
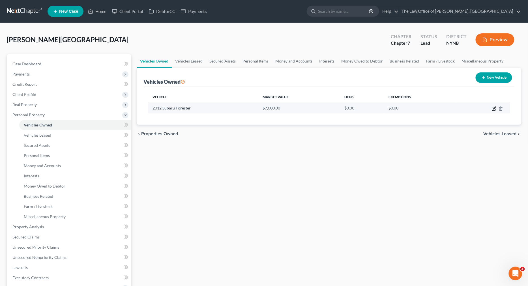
click at [494, 108] on icon "button" at bounding box center [494, 108] width 3 height 3
select select "0"
select select "14"
select select "0"
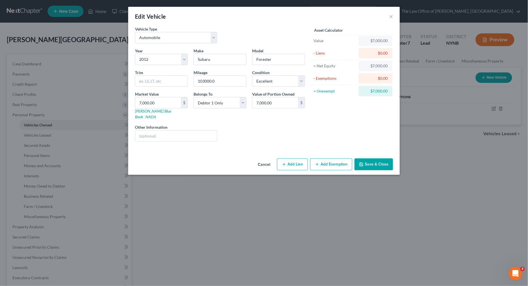
click at [327, 160] on button "Add Exemption" at bounding box center [331, 164] width 42 height 12
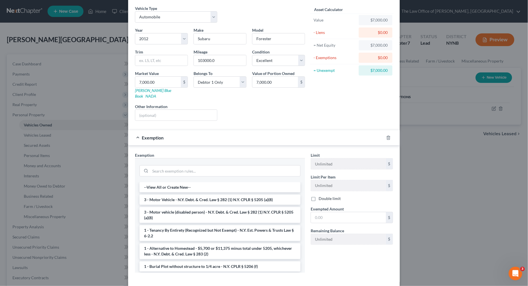
scroll to position [32, 0]
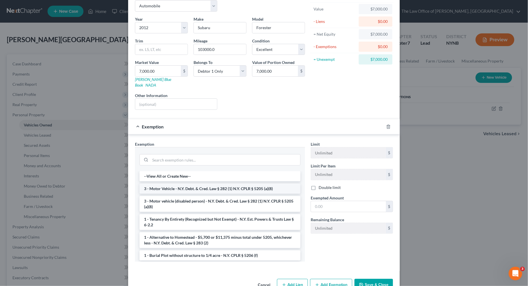
click at [257, 185] on li "3 - Motor Vehicle - N.Y. Debt. & Cred. Law § 282 (1) N.Y. CPLR § 5205 (a)(8)" at bounding box center [220, 189] width 161 height 10
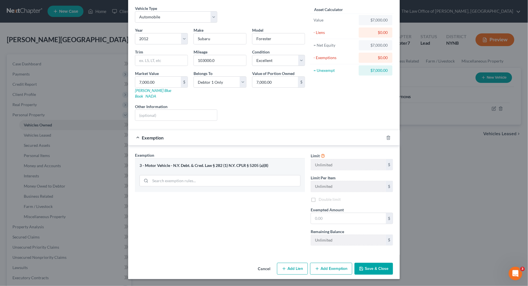
scroll to position [12, 0]
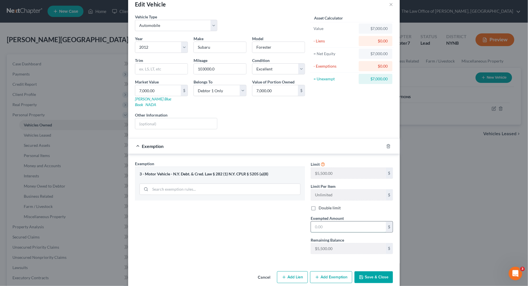
click at [332, 222] on input "text" at bounding box center [348, 227] width 75 height 11
type input "5,500"
click at [368, 271] on button "Save & Close" at bounding box center [374, 277] width 38 height 12
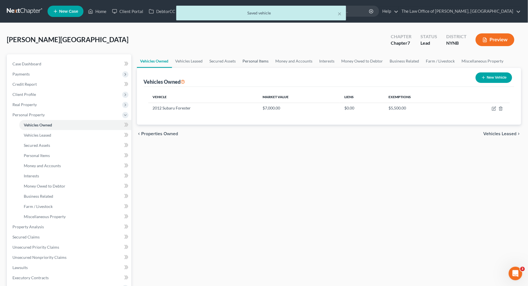
click at [257, 59] on link "Personal Items" at bounding box center [255, 61] width 33 height 14
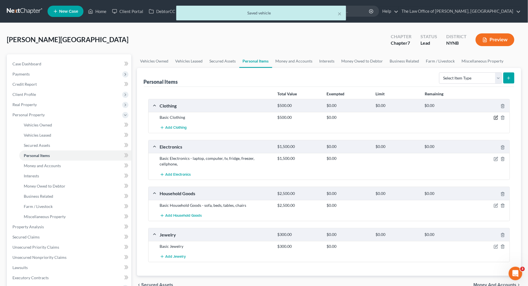
click at [496, 117] on icon "button" at bounding box center [496, 117] width 3 height 3
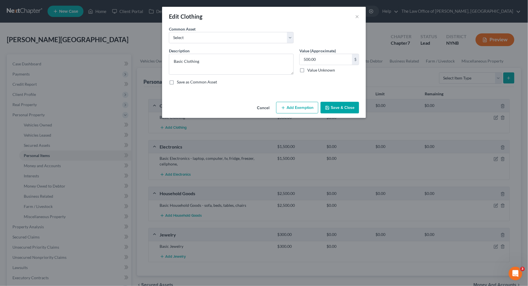
click at [285, 109] on icon "button" at bounding box center [283, 108] width 5 height 5
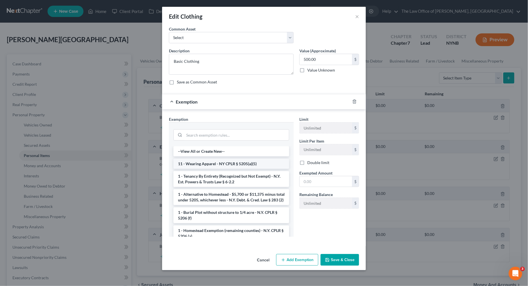
click at [228, 160] on li "11 - Wearing Apparel - NY CPLR § 5205(a)(5)" at bounding box center [231, 164] width 116 height 10
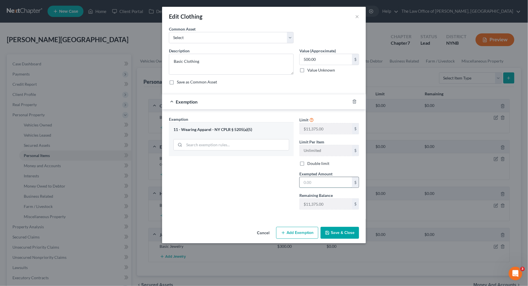
click at [322, 183] on input "text" at bounding box center [326, 182] width 52 height 11
type input "500"
click at [285, 196] on div "Exemption Set must be selected for CA. Exemption * 11 - Wearing Apparel - NY CP…" at bounding box center [231, 165] width 130 height 98
click at [343, 227] on button "Save & Close" at bounding box center [340, 233] width 38 height 12
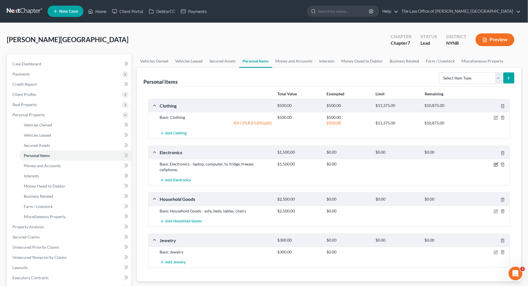
click at [497, 164] on icon "button" at bounding box center [496, 164] width 3 height 3
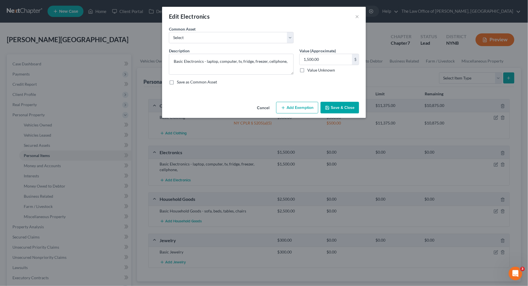
click at [287, 103] on button "Add Exemption" at bounding box center [297, 108] width 42 height 12
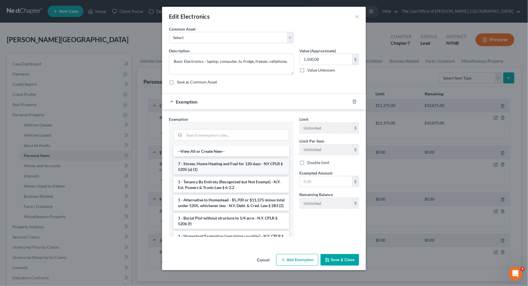
click at [240, 162] on li "7 - Stoves, Home Heating and Fuel for 120 days - NY CPLR § 5205 (a) (1)" at bounding box center [231, 167] width 116 height 16
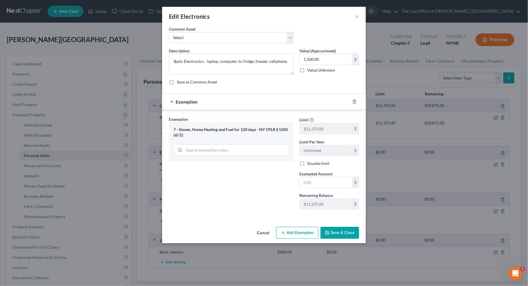
click at [307, 175] on label "Exempted Amount *" at bounding box center [315, 174] width 33 height 6
click at [307, 177] on input "text" at bounding box center [326, 182] width 52 height 11
type input "1,500"
click at [272, 190] on div "Exemption Set must be selected for CA. Exemption * 7 - Stoves, Home Heating and…" at bounding box center [231, 165] width 130 height 98
click at [328, 231] on icon "button" at bounding box center [327, 232] width 3 height 3
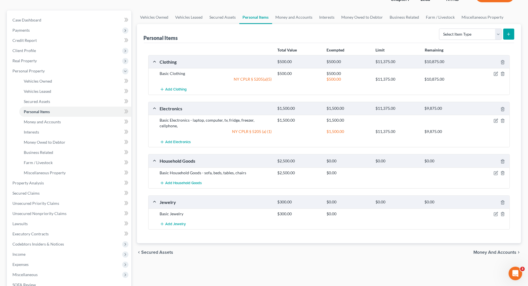
scroll to position [63, 0]
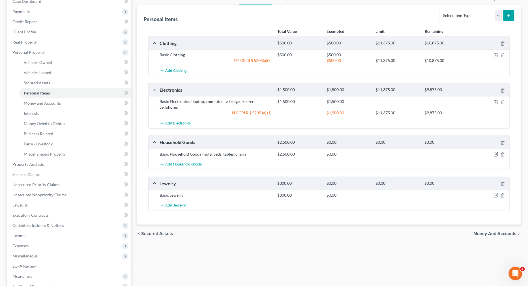
click at [497, 153] on icon "button" at bounding box center [496, 154] width 3 height 3
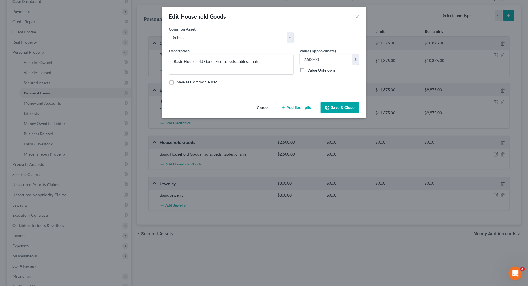
click at [295, 110] on button "Add Exemption" at bounding box center [297, 108] width 42 height 12
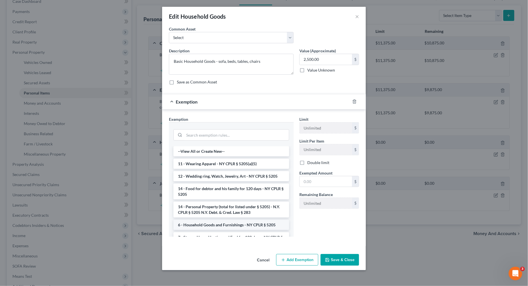
click at [211, 220] on li "6 - Household Goods and Furnishings - NY CPLR § 5205" at bounding box center [231, 225] width 116 height 10
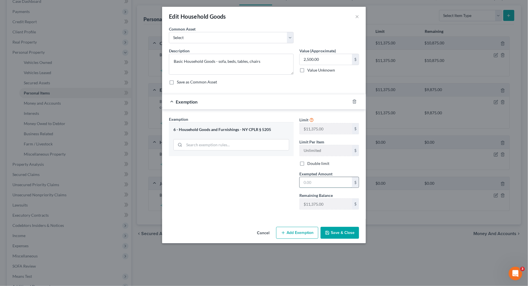
click at [314, 183] on input "text" at bounding box center [326, 182] width 52 height 11
type input "2,500"
click at [260, 210] on div "Exemption Set must be selected for CA. Exemption * 6 - Household Goods and Furn…" at bounding box center [231, 165] width 130 height 98
click at [333, 228] on button "Save & Close" at bounding box center [340, 233] width 38 height 12
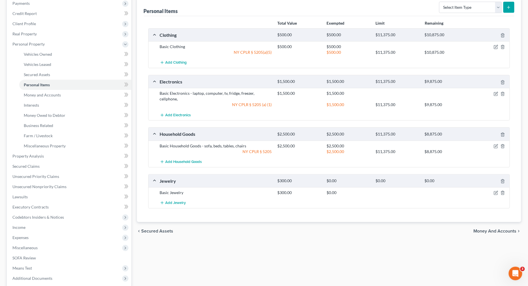
scroll to position [72, 0]
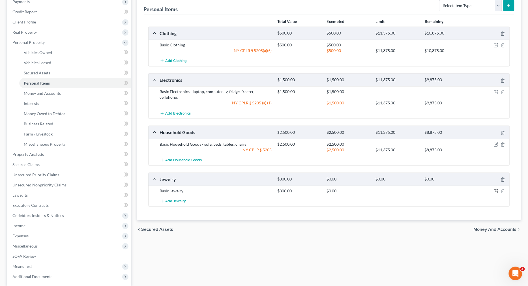
click at [498, 189] on icon "button" at bounding box center [496, 191] width 5 height 5
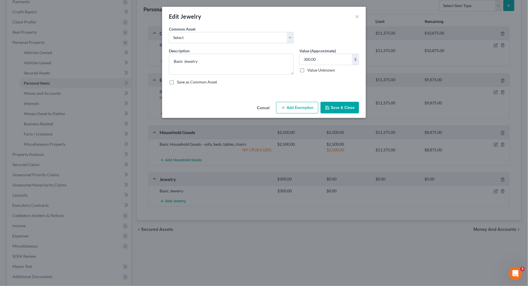
click at [297, 104] on button "Add Exemption" at bounding box center [297, 108] width 42 height 12
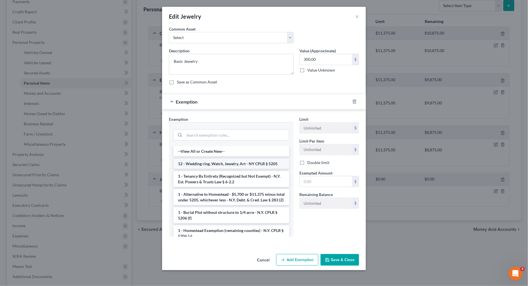
click at [203, 162] on li "12 - Wedding ring, Watch, Jewelry, Art - NY CPLR § 5205" at bounding box center [231, 164] width 116 height 10
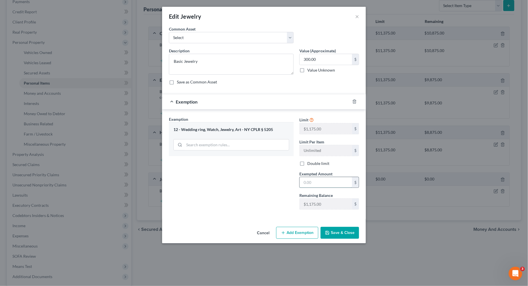
click at [308, 181] on input "text" at bounding box center [326, 182] width 52 height 11
type input "4"
type input "300"
click at [329, 235] on button "Save & Close" at bounding box center [340, 233] width 38 height 12
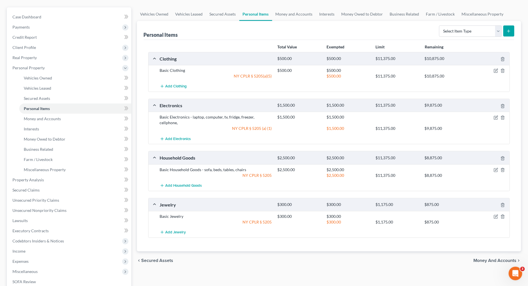
scroll to position [0, 0]
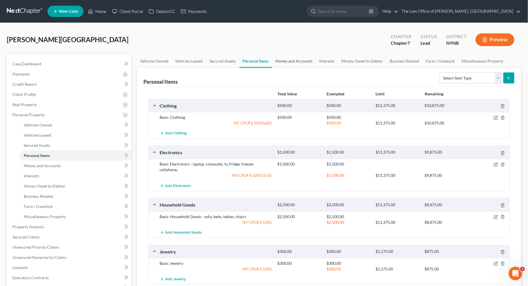
click at [295, 55] on link "Money and Accounts" at bounding box center [294, 61] width 44 height 14
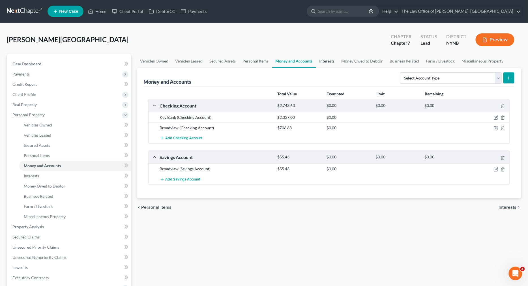
click at [331, 63] on link "Interests" at bounding box center [327, 61] width 22 height 14
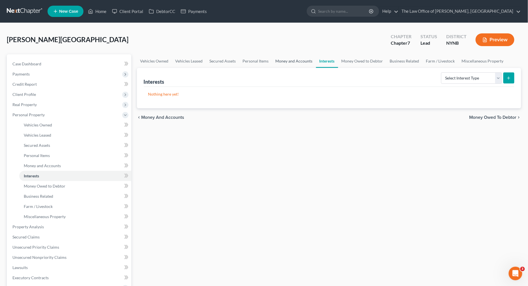
click at [299, 65] on link "Money and Accounts" at bounding box center [294, 61] width 44 height 14
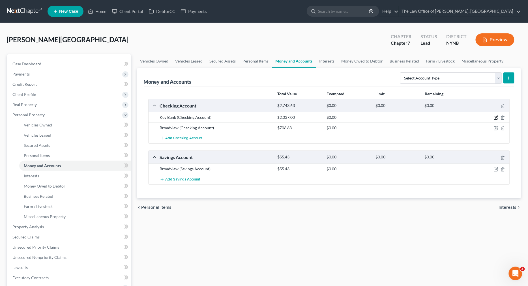
click at [496, 118] on icon "button" at bounding box center [496, 117] width 5 height 5
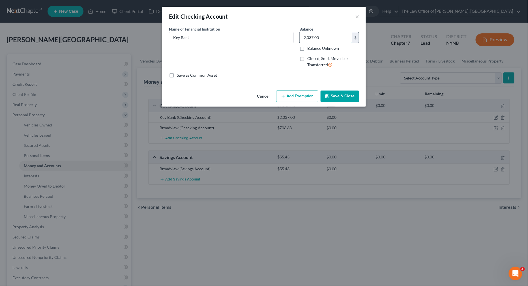
click at [333, 38] on input "2,037.00" at bounding box center [326, 37] width 52 height 11
type input "100"
click at [357, 92] on button "Save & Close" at bounding box center [340, 97] width 38 height 12
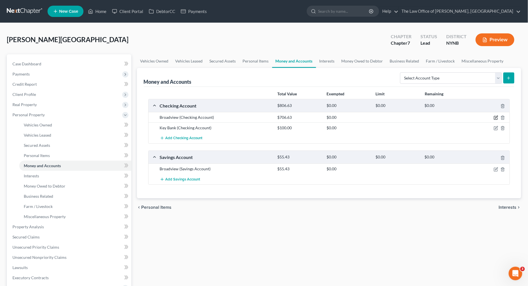
click at [496, 118] on icon "button" at bounding box center [496, 117] width 3 height 3
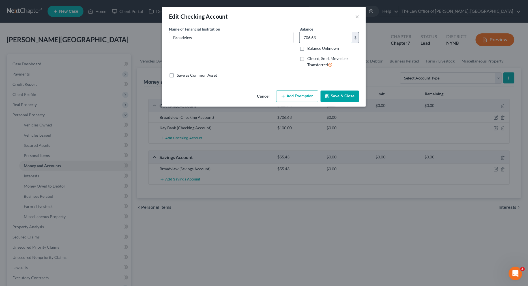
click at [318, 40] on input "706.63" at bounding box center [326, 37] width 52 height 11
type input "50"
click at [346, 98] on button "Save & Close" at bounding box center [340, 97] width 38 height 12
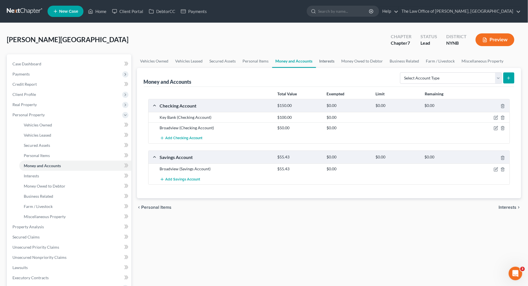
click at [327, 62] on link "Interests" at bounding box center [327, 61] width 22 height 14
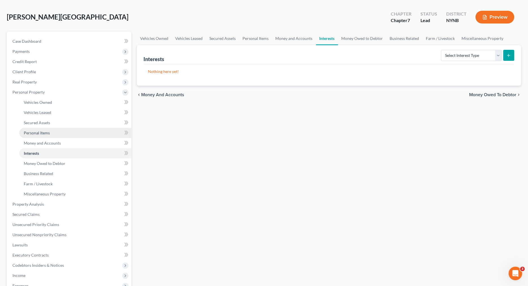
scroll to position [23, 0]
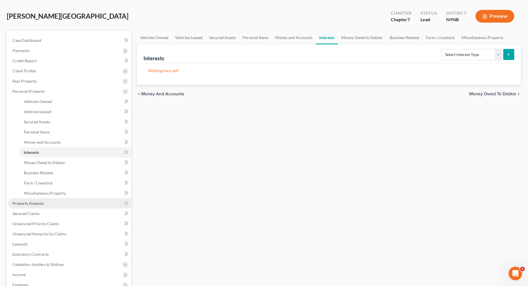
click at [35, 206] on link "Property Analysis" at bounding box center [69, 203] width 123 height 10
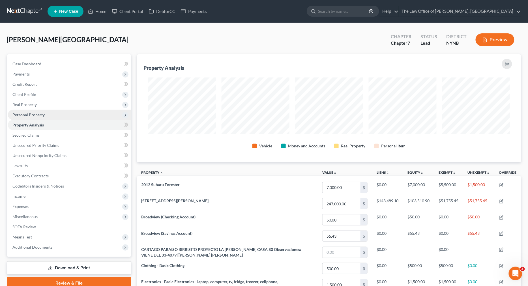
click at [69, 115] on span "Personal Property" at bounding box center [69, 115] width 123 height 10
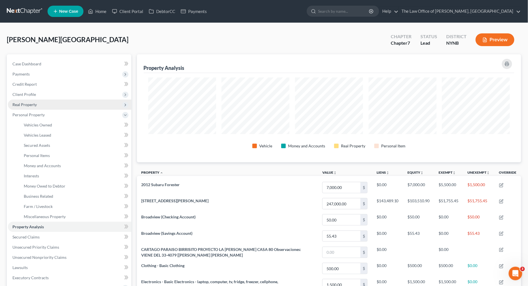
click at [59, 106] on span "Real Property" at bounding box center [69, 105] width 123 height 10
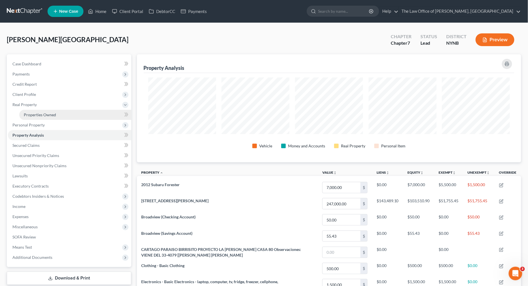
click at [55, 115] on span "Properties Owned" at bounding box center [40, 114] width 32 height 5
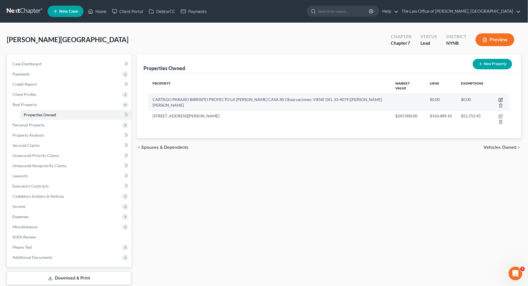
click at [503, 99] on icon "button" at bounding box center [501, 100] width 5 height 5
select select "1"
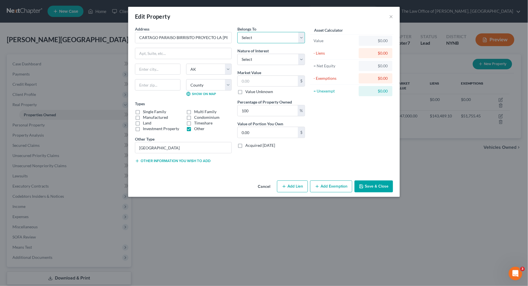
click at [267, 38] on select "Select Debtor 1 Only Debtor 2 Only Debtor 1 And Debtor 2 Only At Least One Of T…" at bounding box center [271, 37] width 68 height 11
click at [272, 37] on select "Select Debtor 1 Only Debtor 2 Only Debtor 1 And Debtor 2 Only At Least One Of T…" at bounding box center [271, 37] width 68 height 11
select select "0"
click at [143, 111] on label "Single Family" at bounding box center [154, 112] width 23 height 6
click at [145, 111] on input "Single Family" at bounding box center [147, 111] width 4 height 4
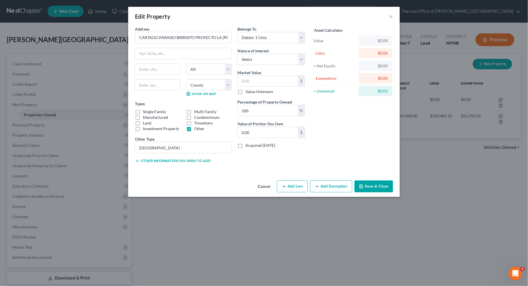
checkbox input "true"
click at [267, 82] on input "text" at bounding box center [268, 81] width 60 height 11
type input "2"
type input "2.00"
type input "20"
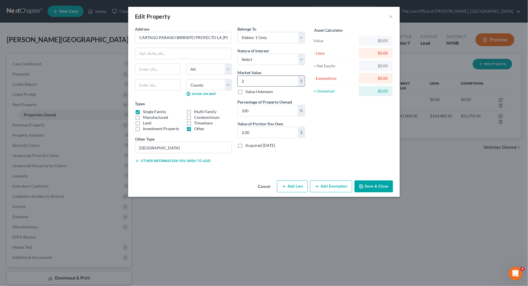
type input "20.00"
type input "200"
type input "200.00"
type input "2000"
type input "2,000.00"
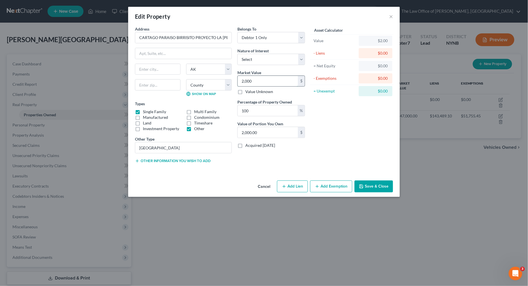
type input "2,0000"
type input "20,000.00"
type input "20,000"
click at [367, 185] on button "Save & Close" at bounding box center [374, 187] width 38 height 12
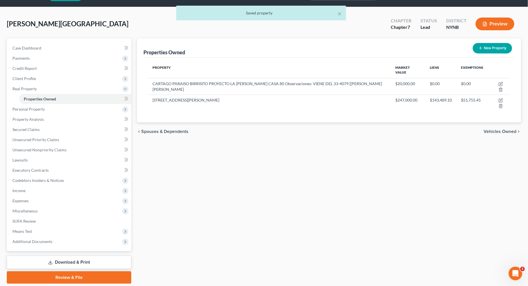
scroll to position [34, 0]
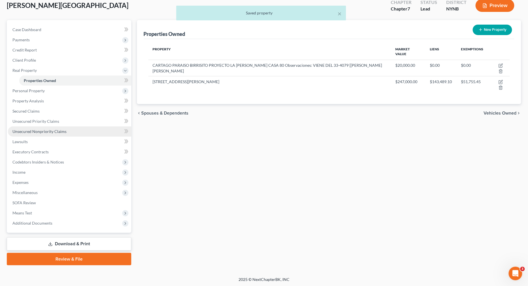
click at [61, 130] on span "Unsecured Nonpriority Claims" at bounding box center [39, 131] width 54 height 5
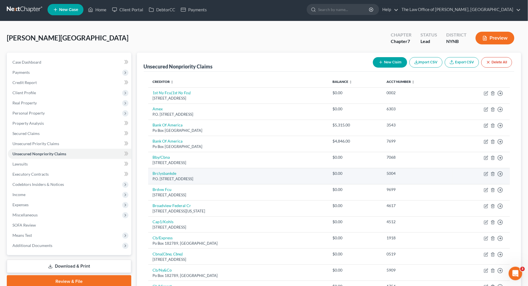
scroll to position [2, 0]
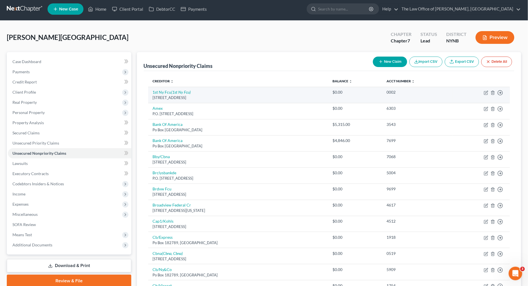
click at [490, 92] on td "Move to D Move to E Move to G Move to Notice Only" at bounding box center [481, 95] width 57 height 16
click at [493, 92] on icon "button" at bounding box center [493, 93] width 5 height 5
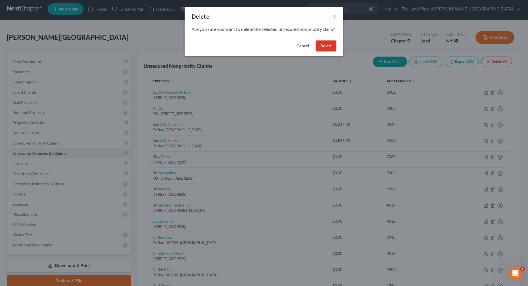
click at [327, 52] on button "Delete" at bounding box center [326, 45] width 21 height 11
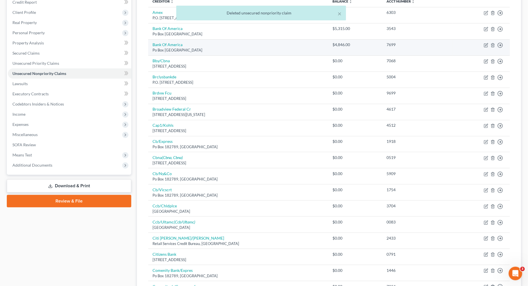
scroll to position [83, 0]
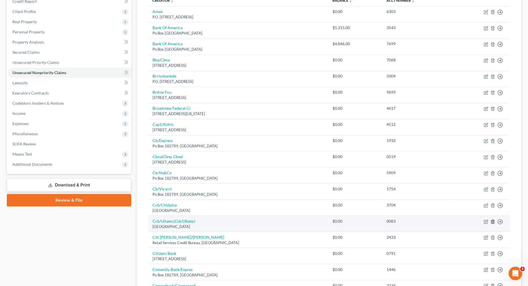
click at [493, 221] on icon "button" at bounding box center [493, 222] width 5 height 5
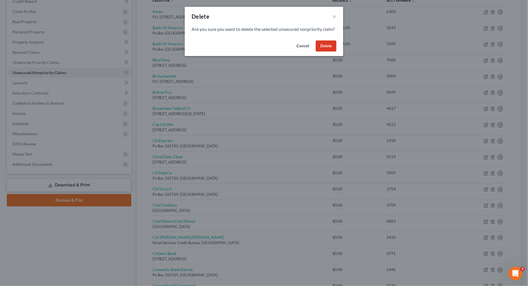
click at [329, 51] on button "Delete" at bounding box center [326, 45] width 21 height 11
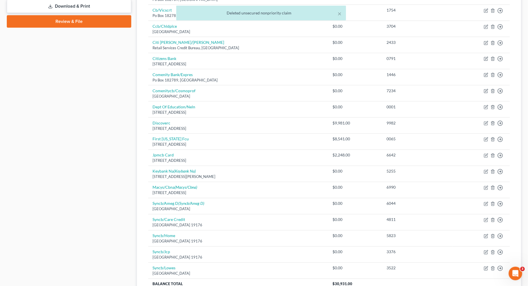
scroll to position [264, 0]
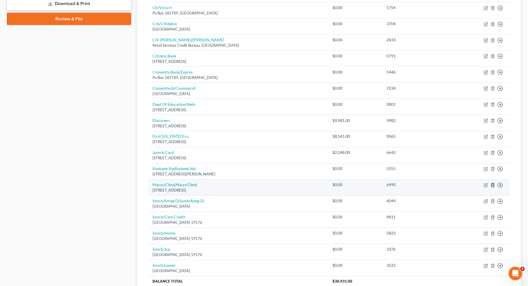
click at [493, 185] on line "button" at bounding box center [493, 185] width 0 height 1
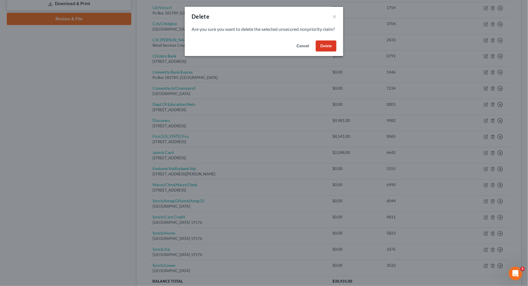
click at [327, 52] on button "Delete" at bounding box center [326, 45] width 21 height 11
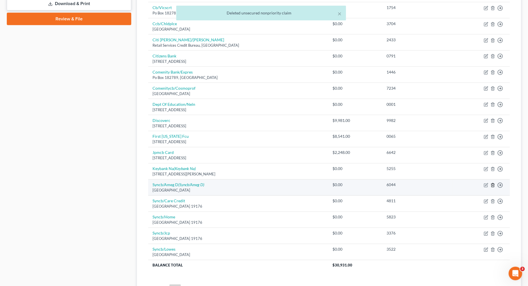
click at [493, 185] on line "button" at bounding box center [493, 185] width 0 height 1
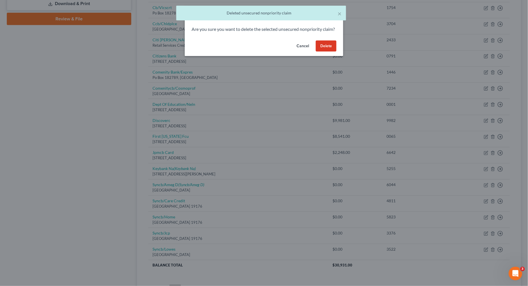
click at [323, 52] on button "Delete" at bounding box center [326, 45] width 21 height 11
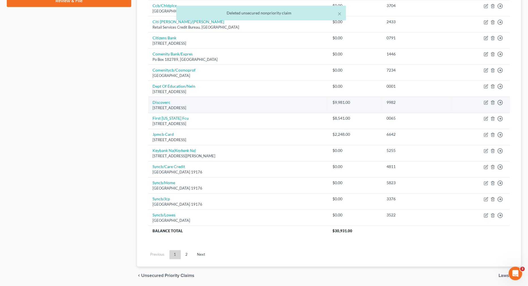
scroll to position [299, 0]
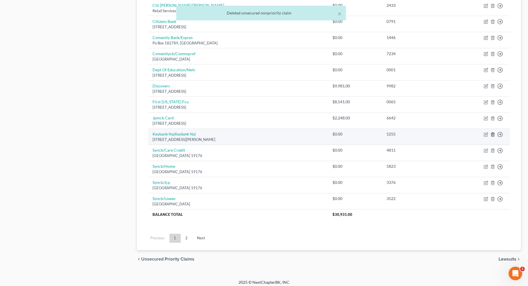
click at [495, 132] on icon "button" at bounding box center [493, 134] width 5 height 5
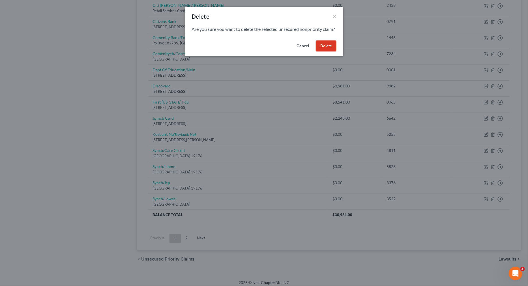
click at [327, 52] on button "Delete" at bounding box center [326, 45] width 21 height 11
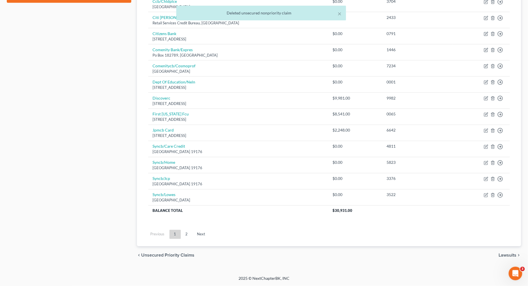
scroll to position [283, 0]
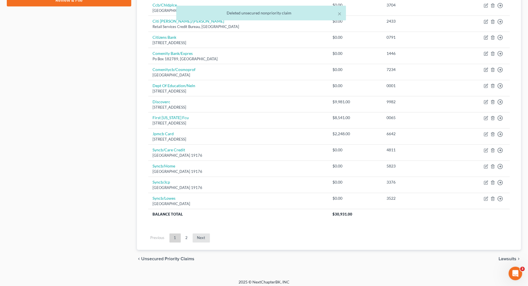
click at [200, 235] on link "Next" at bounding box center [201, 238] width 17 height 9
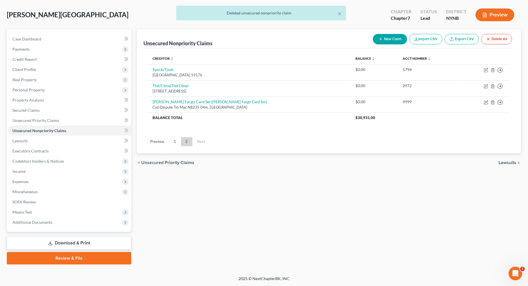
scroll to position [24, 0]
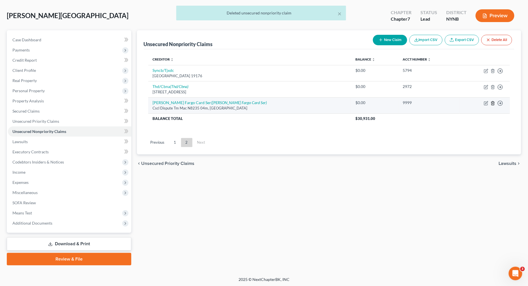
click at [493, 104] on icon "button" at bounding box center [493, 103] width 5 height 5
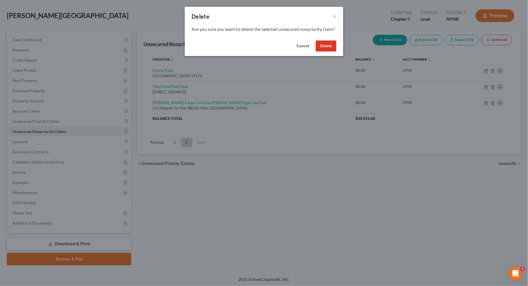
click at [330, 52] on button "Delete" at bounding box center [326, 45] width 21 height 11
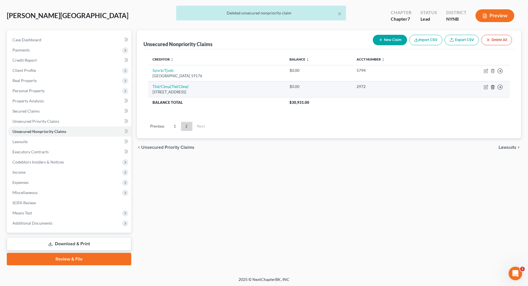
click at [495, 87] on icon "button" at bounding box center [493, 87] width 5 height 5
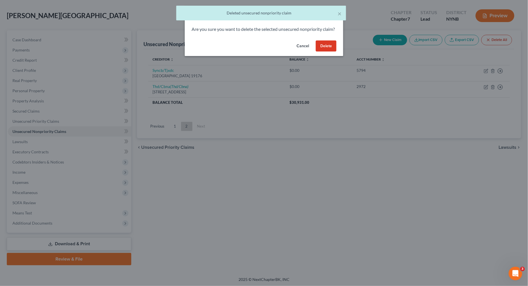
click at [329, 52] on button "Delete" at bounding box center [326, 45] width 21 height 11
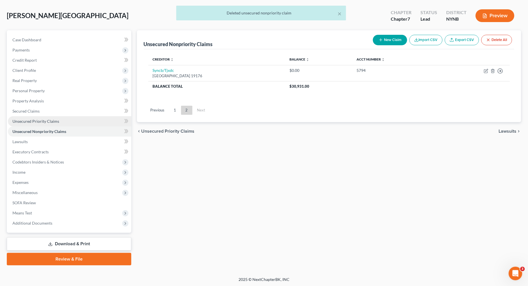
click at [54, 123] on span "Unsecured Priority Claims" at bounding box center [35, 121] width 47 height 5
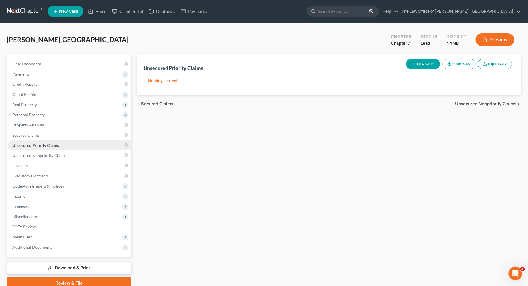
click at [97, 141] on link "Unsecured Priority Claims" at bounding box center [69, 145] width 123 height 10
click at [88, 127] on link "Property Analysis" at bounding box center [69, 125] width 123 height 10
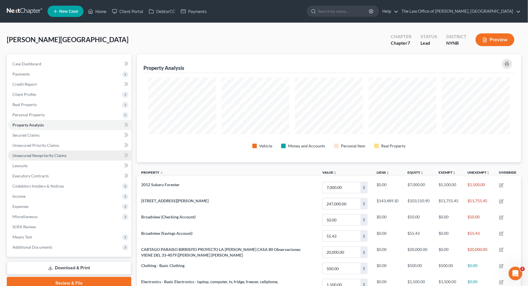
click at [68, 158] on link "Unsecured Nonpriority Claims" at bounding box center [69, 156] width 123 height 10
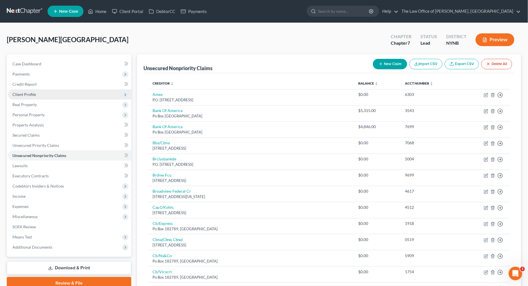
click at [38, 96] on span "Client Profile" at bounding box center [69, 94] width 123 height 10
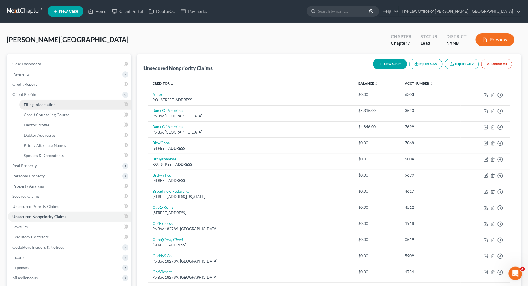
click at [37, 101] on link "Filing Information" at bounding box center [75, 105] width 112 height 10
select select "1"
select select "0"
select select "54"
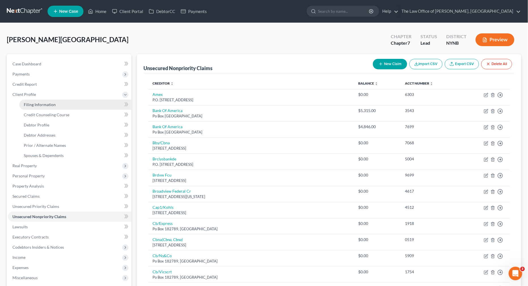
select select "0"
select select "35"
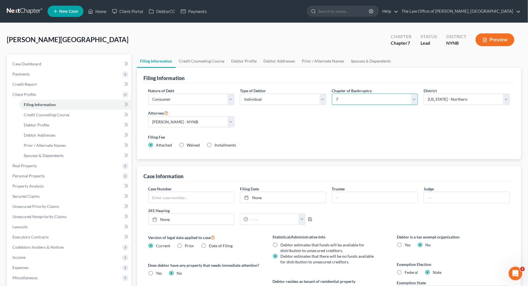
click at [353, 99] on select "Select 7 11 12 13" at bounding box center [375, 99] width 86 height 11
select select "3"
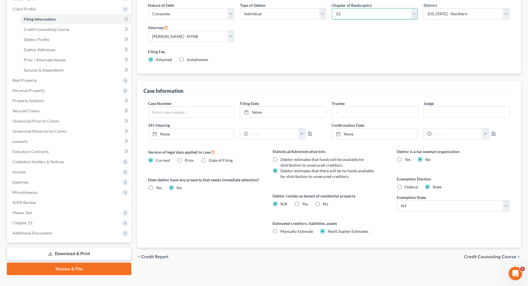
scroll to position [95, 0]
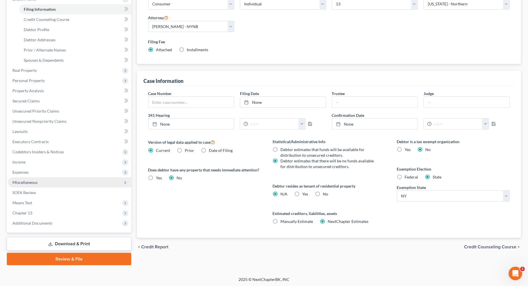
click at [37, 185] on span "Miscellaneous" at bounding box center [69, 182] width 123 height 10
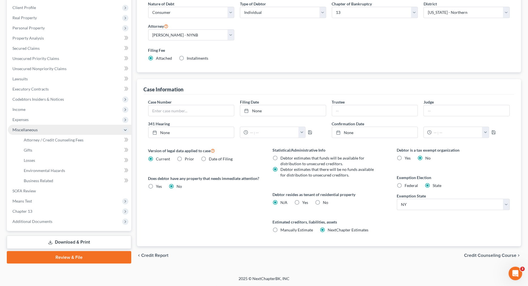
scroll to position [85, 0]
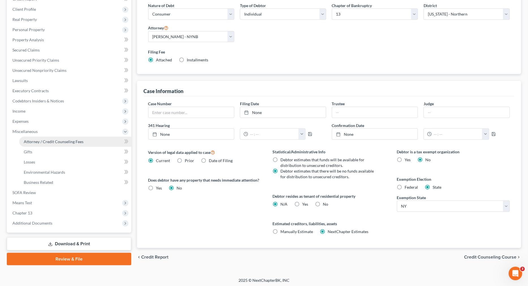
click at [65, 141] on span "Attorney / Credit Counseling Fees" at bounding box center [54, 141] width 60 height 5
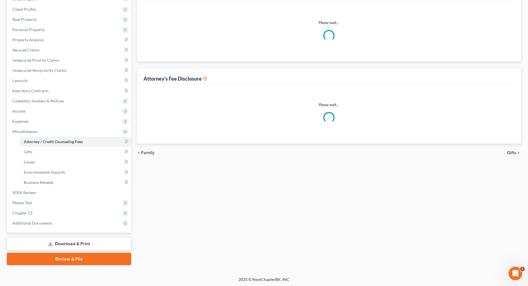
select select "1"
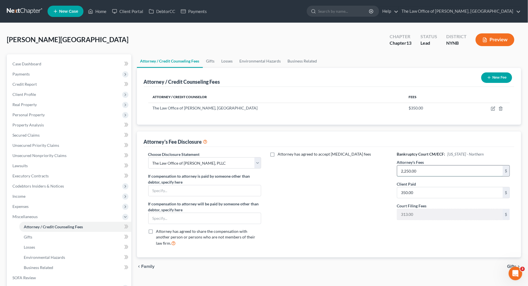
click at [430, 171] on input "2,250.00" at bounding box center [450, 171] width 106 height 11
type input "5,500"
click at [413, 189] on input "350.00" at bounding box center [450, 192] width 106 height 11
type input "27"
click at [417, 274] on div "Attorney / Credit Counseling Fees Gifts Losses Environmental Hazards Business R…" at bounding box center [329, 202] width 390 height 296
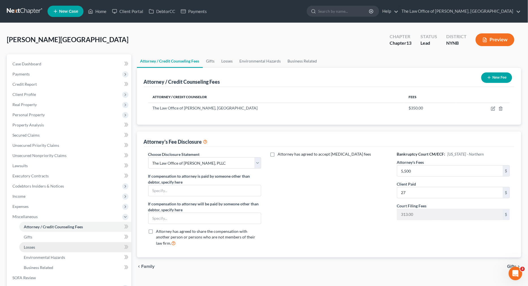
scroll to position [85, 0]
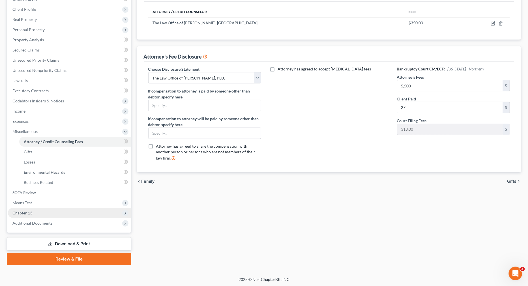
click at [47, 217] on span "Chapter 13" at bounding box center [69, 213] width 123 height 10
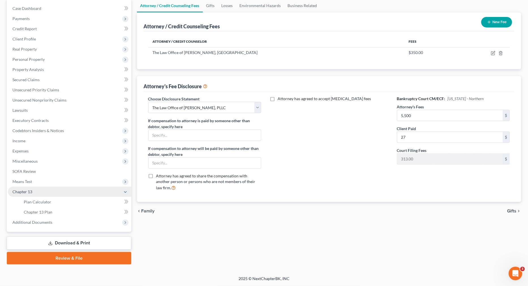
scroll to position [54, 0]
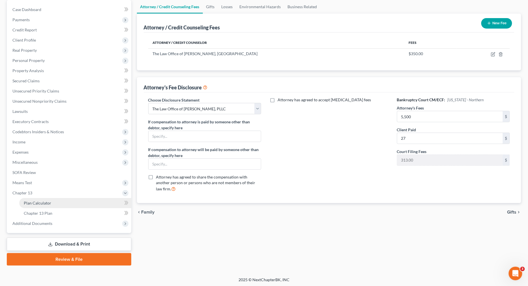
click at [53, 204] on link "Plan Calculator" at bounding box center [75, 203] width 112 height 10
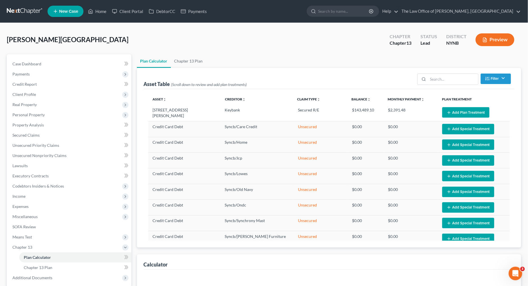
select select "59"
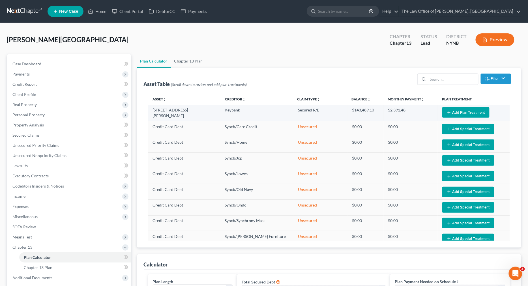
click at [455, 114] on button "Add Plan Treatment" at bounding box center [465, 112] width 47 height 10
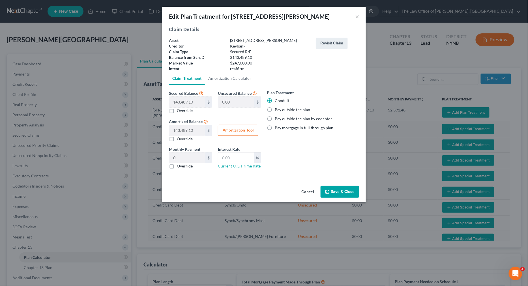
click at [177, 140] on label "Override" at bounding box center [185, 139] width 16 height 6
click at [179, 140] on input "Override" at bounding box center [181, 138] width 4 height 4
checkbox input "true"
click at [333, 192] on button "Save & Close" at bounding box center [340, 192] width 38 height 12
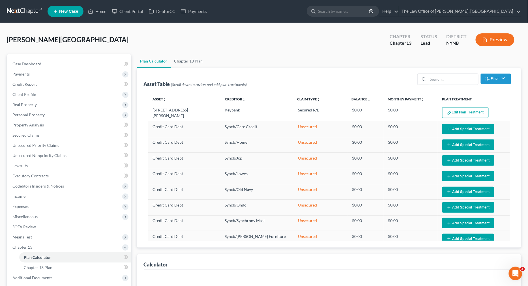
select select "59"
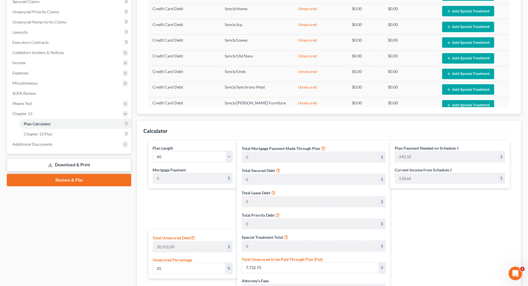
scroll to position [156, 0]
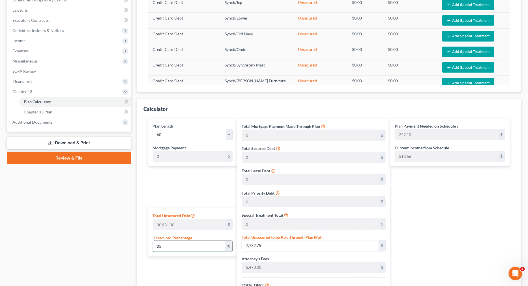
click at [178, 247] on input "25" at bounding box center [189, 246] width 72 height 11
type input "2"
type input "618.62"
type input "6,091.62"
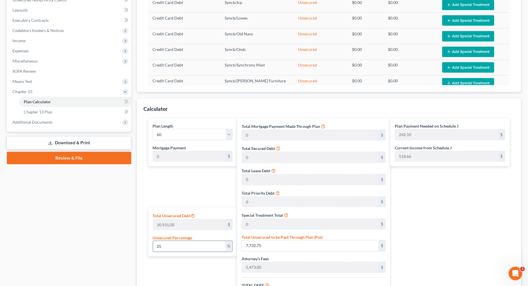
type input "609.16"
type input "6,700.78"
type input "111.67"
type input "5,473.00"
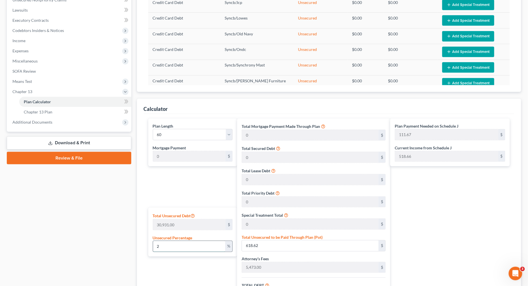
type input "547.30"
type input "6,020.30"
type input "100.33"
type input "1"
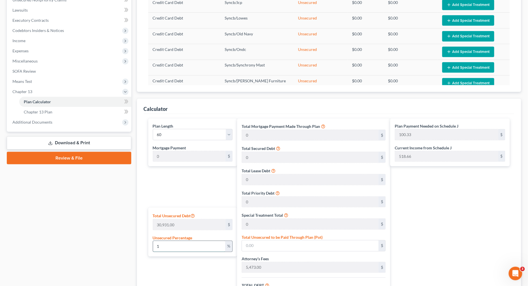
type input "309.31"
type input "5,782.31"
type input "578.23"
type input "6,360.54"
type input "106.00"
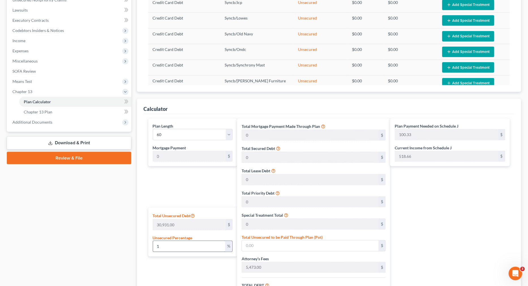
type input "106.00"
type input "10"
type input "3,093.10"
type input "8,566.10"
type input "856.61"
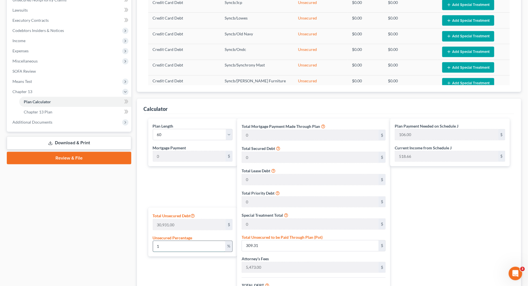
type input "9,422.71"
type input "157.04"
type input "100"
type input "30,931.00"
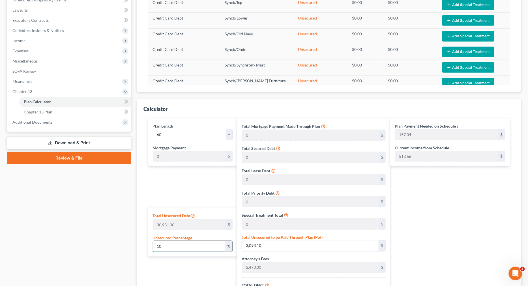
type input "36,404.00"
type input "3,640.40"
type input "40,044.40"
type input "667.40"
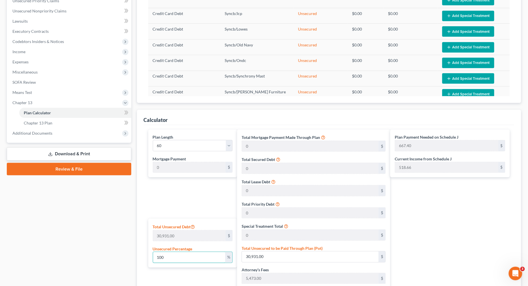
scroll to position [143, 0]
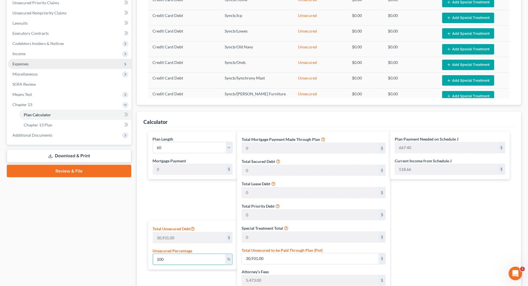
type input "100"
click at [57, 67] on span "Expenses" at bounding box center [69, 64] width 123 height 10
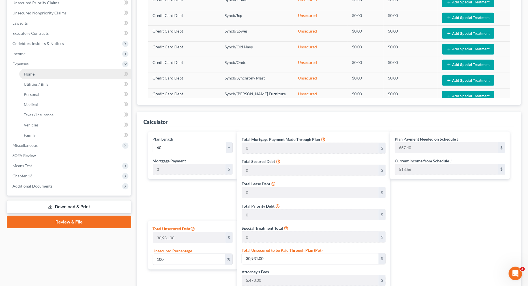
click at [51, 75] on link "Home" at bounding box center [75, 74] width 112 height 10
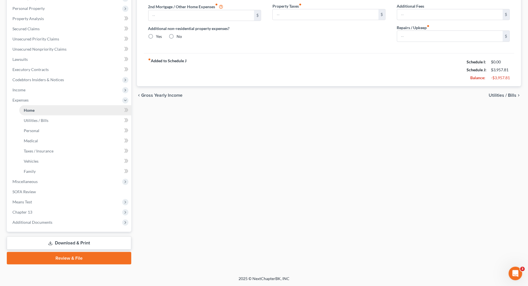
type input "1,422.81"
type input "0.00"
radio input "true"
type input "0.00"
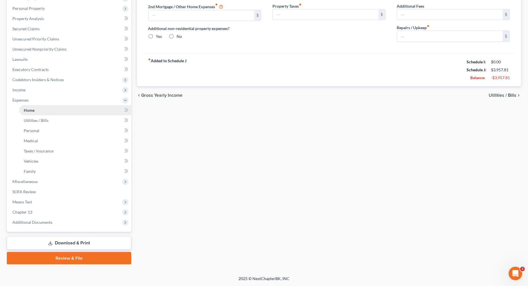
type input "0.00"
type input "50.00"
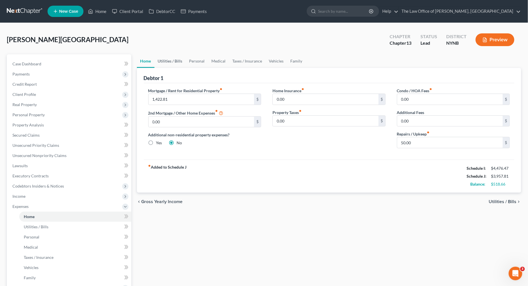
click at [179, 60] on link "Utilities / Bills" at bounding box center [170, 61] width 31 height 14
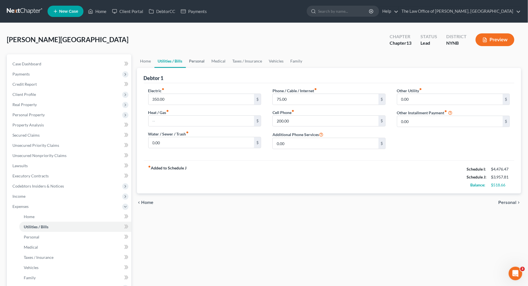
click at [190, 60] on link "Personal" at bounding box center [197, 61] width 22 height 14
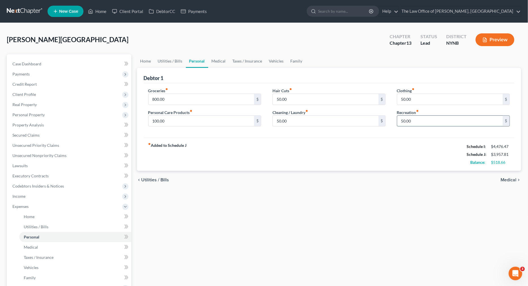
click at [412, 123] on input "50.00" at bounding box center [450, 121] width 106 height 11
click at [181, 123] on input "100.00" at bounding box center [202, 121] width 106 height 11
type input "50"
click at [218, 59] on link "Medical" at bounding box center [218, 61] width 21 height 14
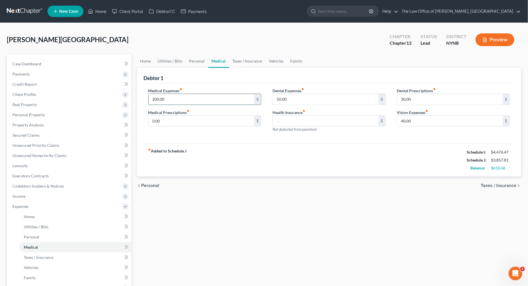
click at [184, 103] on input "200.00" at bounding box center [202, 99] width 106 height 11
type input "150"
click at [199, 61] on link "Personal" at bounding box center [197, 61] width 22 height 14
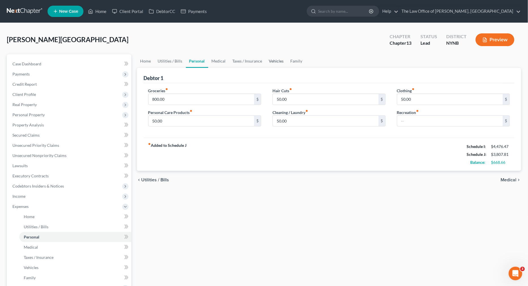
click at [279, 63] on link "Vehicles" at bounding box center [277, 61] width 22 height 14
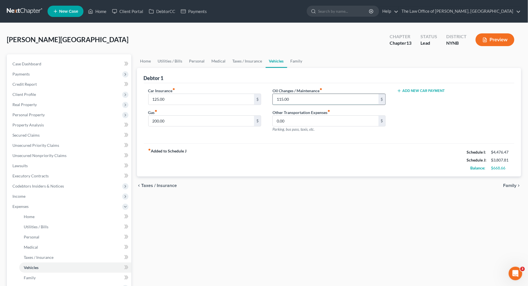
click at [280, 101] on input "115.00" at bounding box center [326, 99] width 106 height 11
click at [364, 166] on div "fiber_manual_record Added to Schedule J Schedule I: $4,476.47 Schedule J: $3,74…" at bounding box center [329, 159] width 371 height 33
click at [59, 198] on span "Income" at bounding box center [69, 196] width 123 height 10
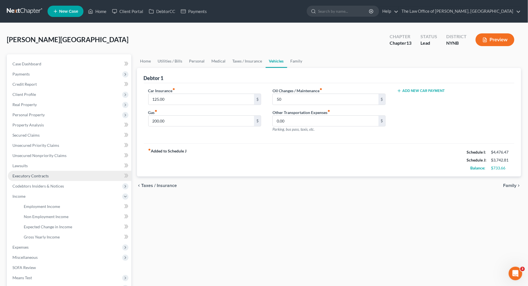
click at [61, 171] on link "Executory Contracts" at bounding box center [69, 176] width 123 height 10
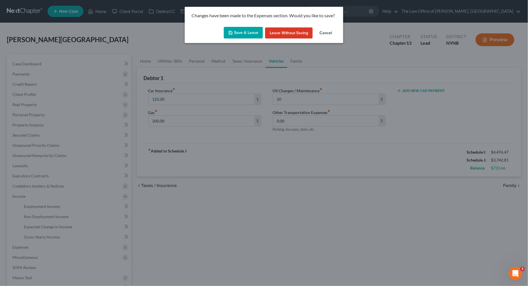
click at [239, 34] on button "Save & Leave" at bounding box center [243, 33] width 39 height 12
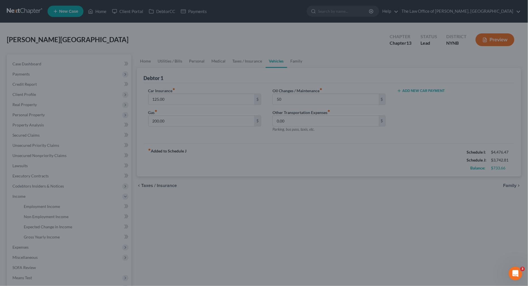
type input "50.00"
